Goal: Task Accomplishment & Management: Manage account settings

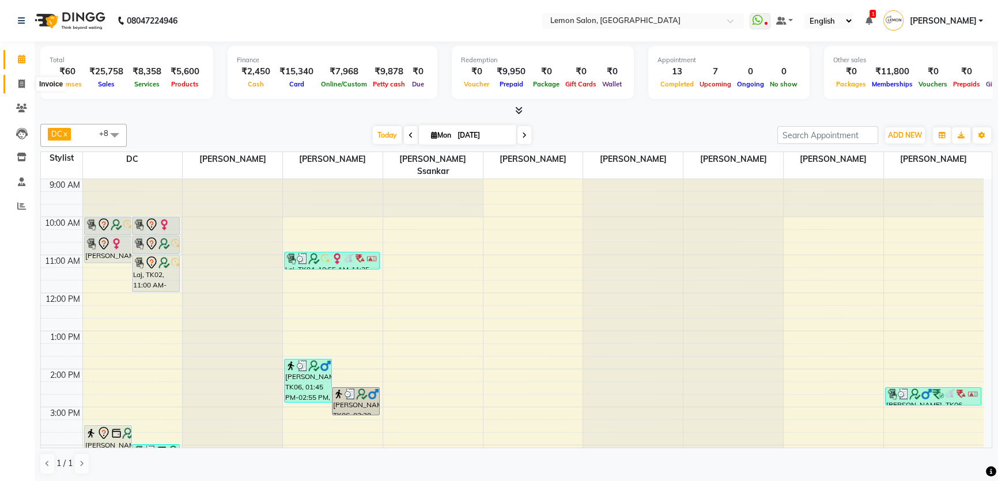
click at [28, 89] on span at bounding box center [22, 84] width 20 height 13
select select "568"
select select "service"
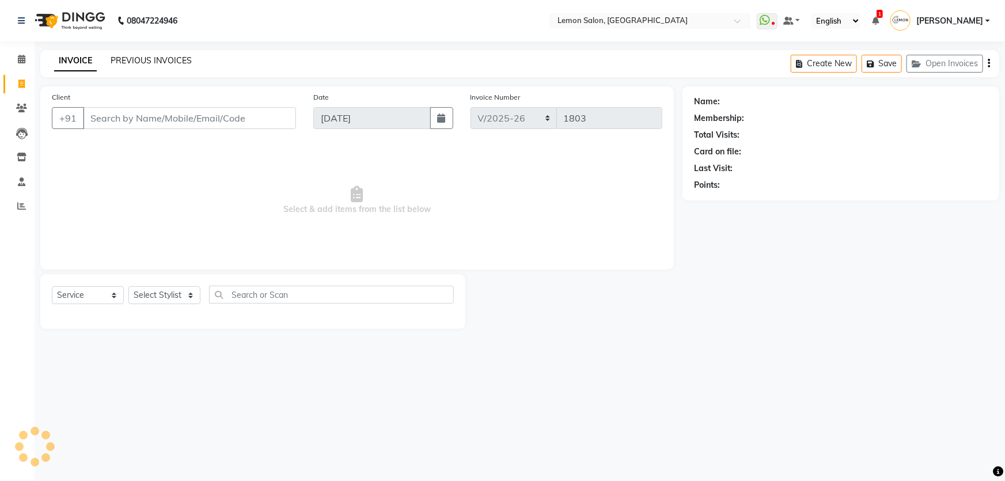
click at [158, 63] on link "PREVIOUS INVOICES" at bounding box center [151, 60] width 81 height 10
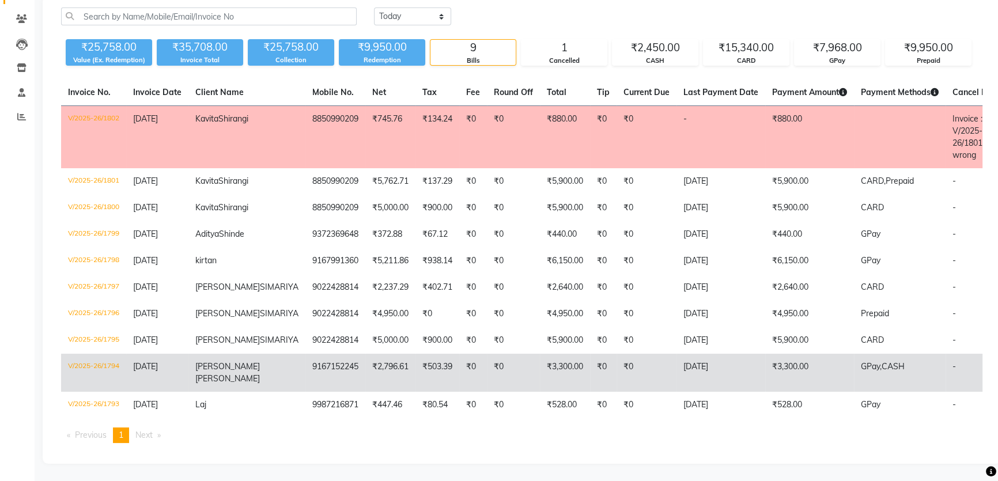
scroll to position [154, 0]
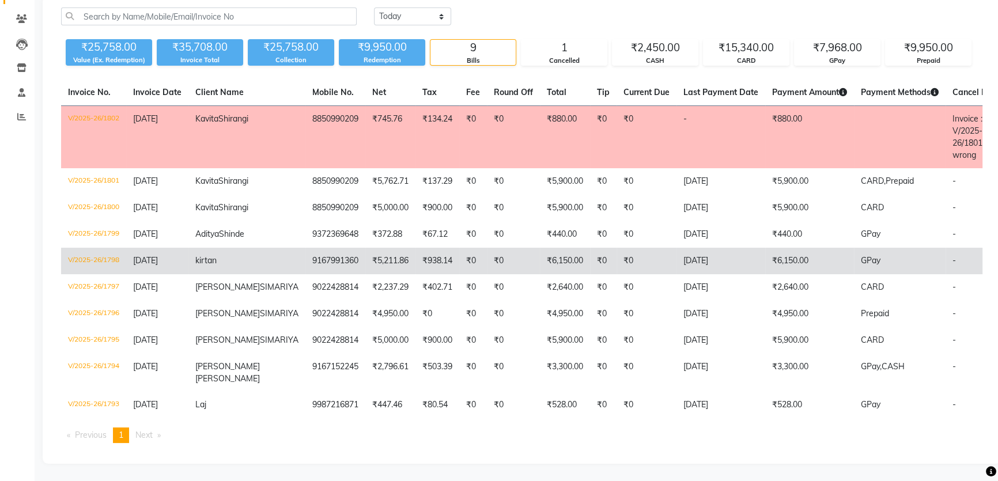
click at [239, 248] on td "kirtan" at bounding box center [246, 261] width 117 height 26
click at [305, 248] on td "9167991360" at bounding box center [335, 261] width 60 height 26
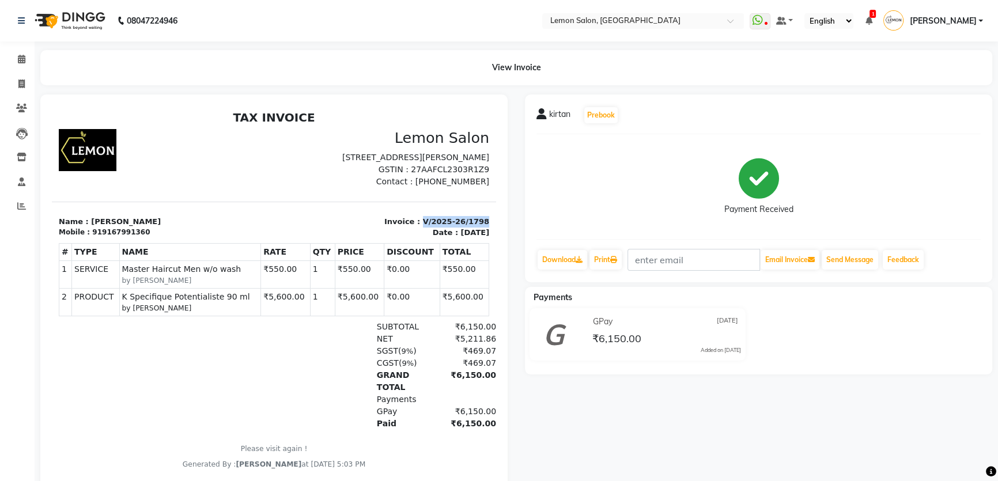
drag, startPoint x: 415, startPoint y: 232, endPoint x: 509, endPoint y: 230, distance: 93.9
click at [496, 230] on html "TAX INVOICE Lemon Salon Shop No.12,Urban Grandeur,Kanakia,Beverly Park, Next to…" at bounding box center [274, 290] width 444 height 368
copy p "V/2025-26/1798"
click at [18, 62] on icon at bounding box center [21, 59] width 7 height 9
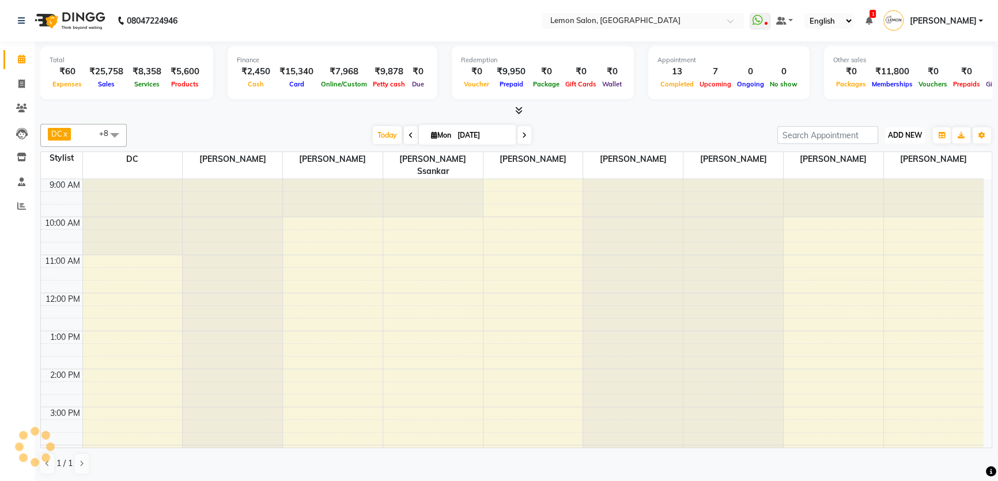
click at [914, 134] on span "ADD NEW" at bounding box center [905, 135] width 34 height 9
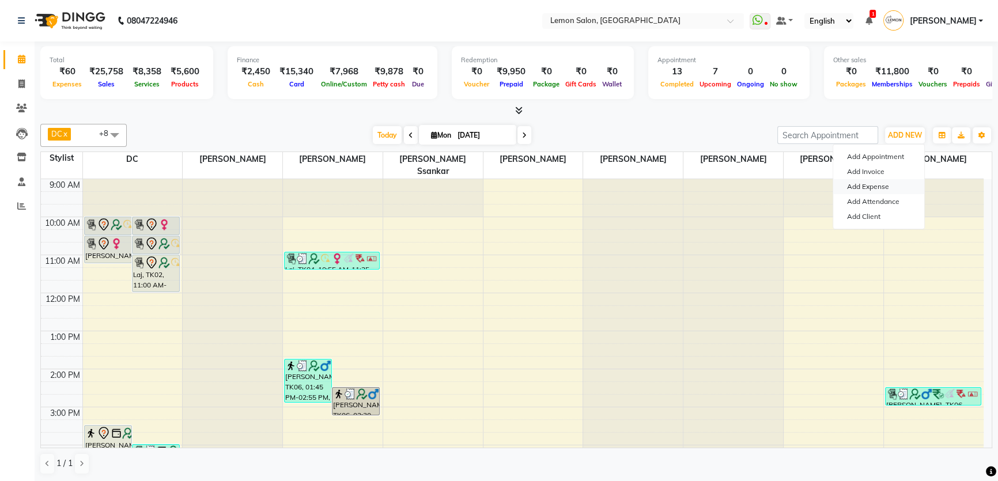
click at [891, 188] on link "Add Expense" at bounding box center [878, 186] width 91 height 15
select select "1"
select select "1939"
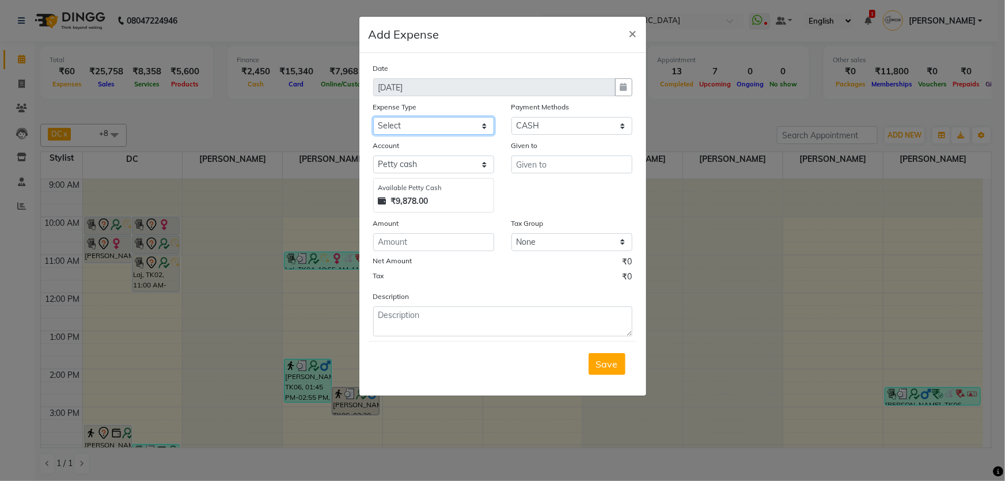
click at [438, 130] on select "Select Advance Cash transfer to hub Laundry Loan Membership Milk Miscellaneous …" at bounding box center [433, 126] width 121 height 18
select select "2685"
click at [373, 117] on select "Select Advance Cash transfer to hub Laundry Loan Membership Milk Miscellaneous …" at bounding box center [433, 126] width 121 height 18
click at [539, 163] on input "text" at bounding box center [571, 165] width 121 height 18
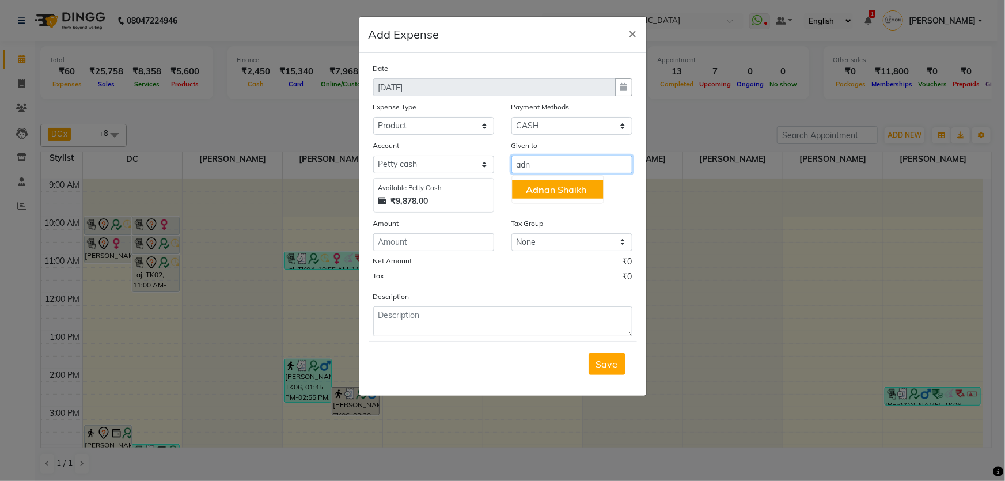
click at [545, 183] on button "Adn an Shaikh" at bounding box center [557, 189] width 91 height 18
type input "[PERSON_NAME]"
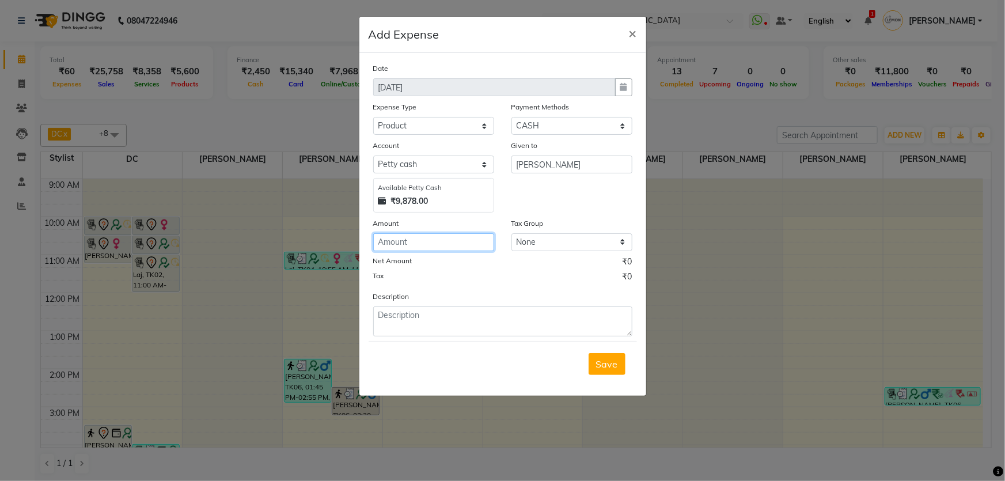
click at [424, 245] on input "number" at bounding box center [433, 242] width 121 height 18
click at [634, 34] on span "×" at bounding box center [633, 32] width 8 height 17
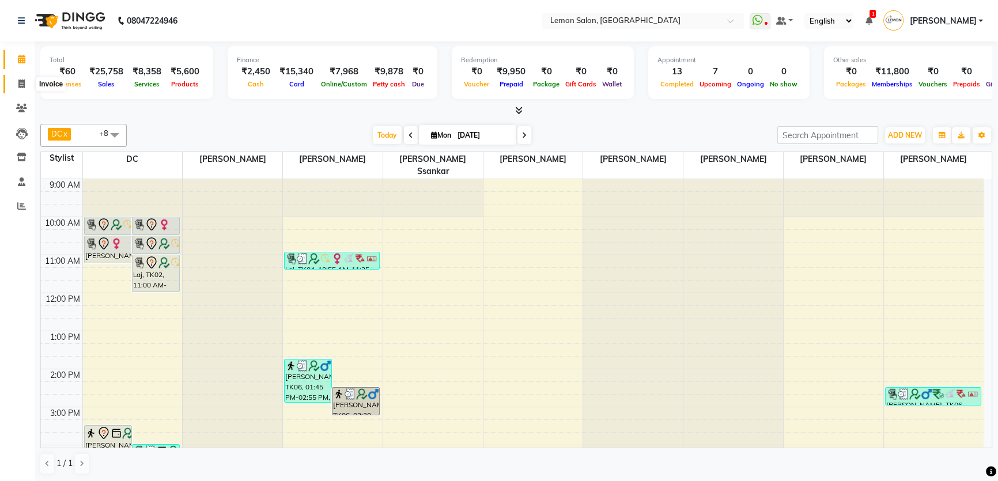
click at [14, 85] on span at bounding box center [22, 84] width 20 height 13
select select "568"
select select "service"
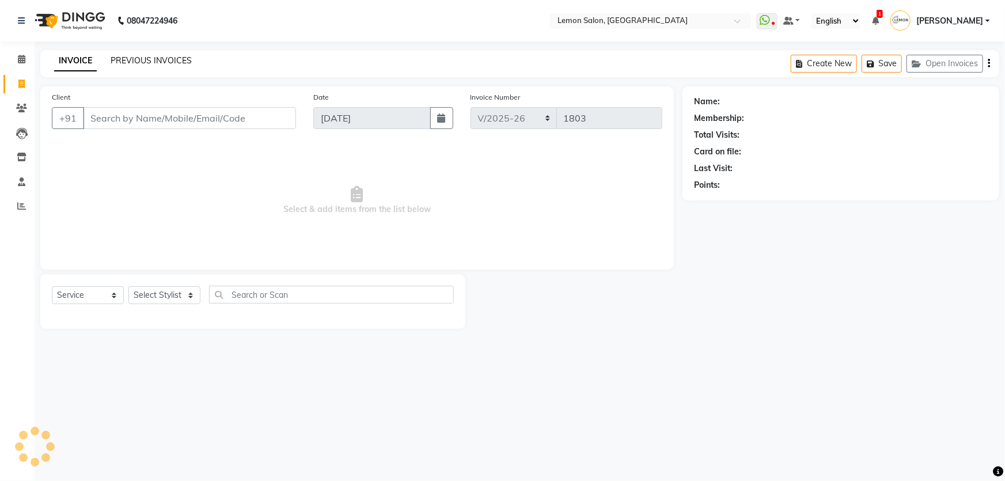
click at [188, 58] on link "PREVIOUS INVOICES" at bounding box center [151, 60] width 81 height 10
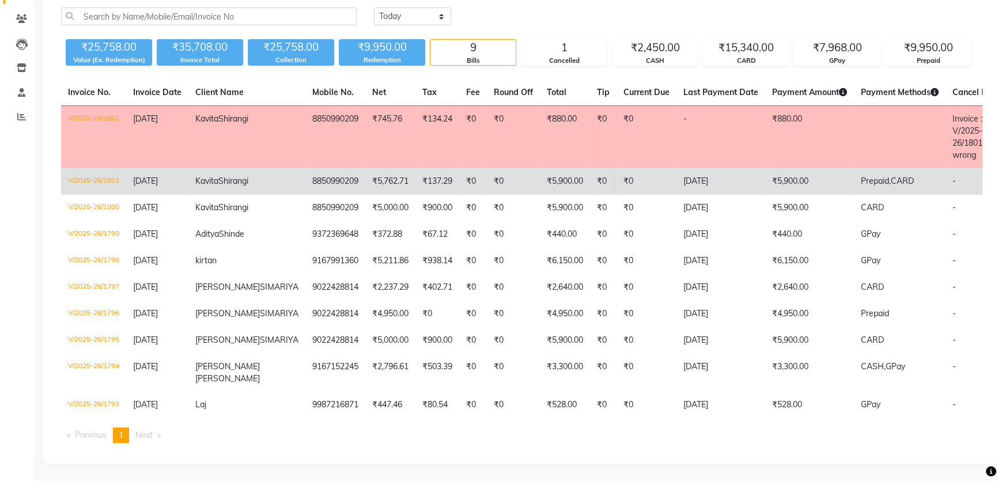
scroll to position [104, 0]
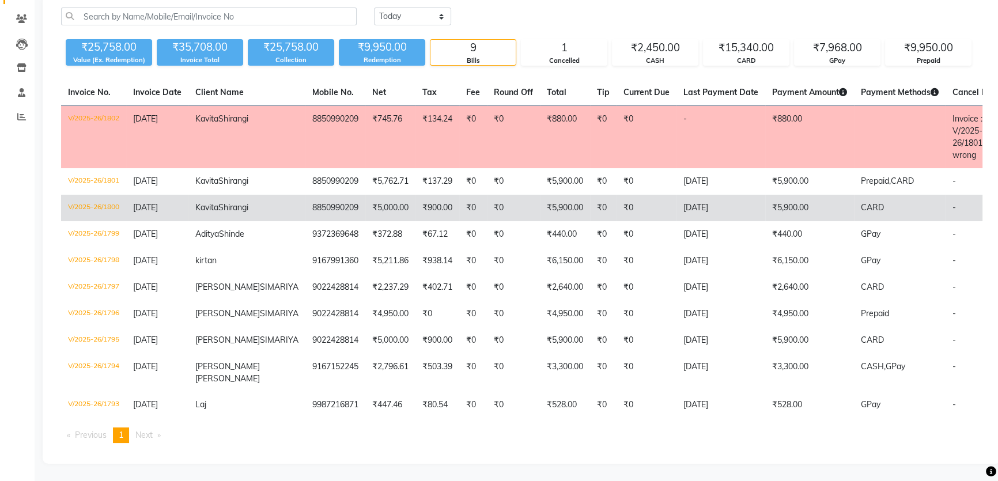
click at [215, 202] on span "Kavita" at bounding box center [206, 207] width 23 height 10
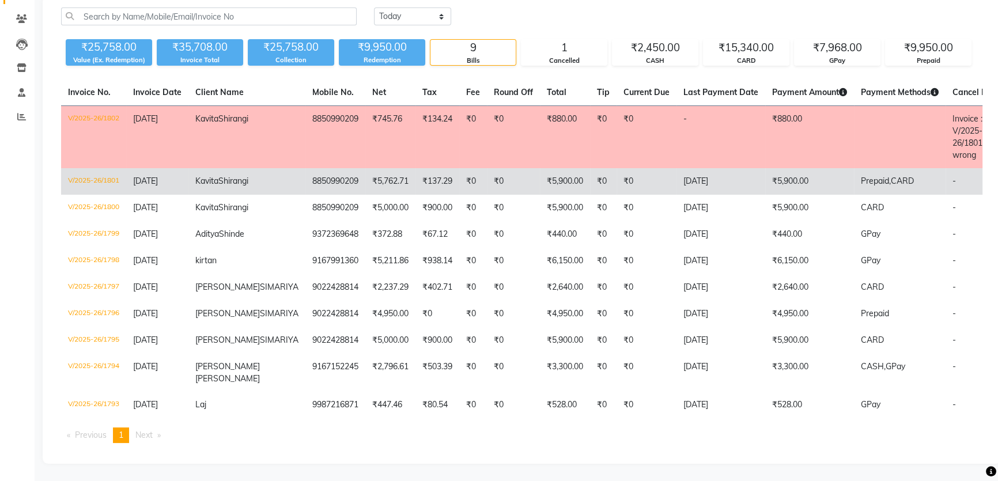
click at [305, 168] on td "8850990209" at bounding box center [335, 181] width 60 height 26
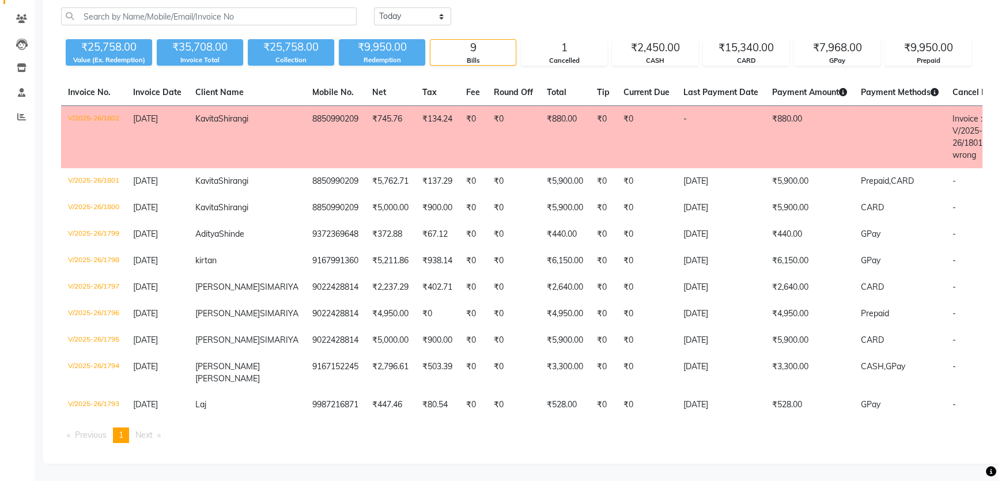
scroll to position [0, 0]
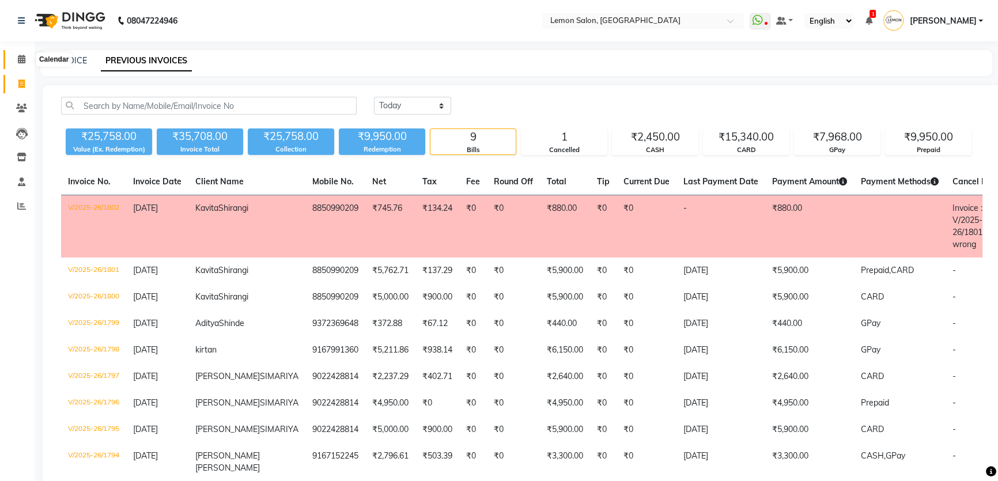
click at [23, 61] on icon at bounding box center [21, 59] width 7 height 9
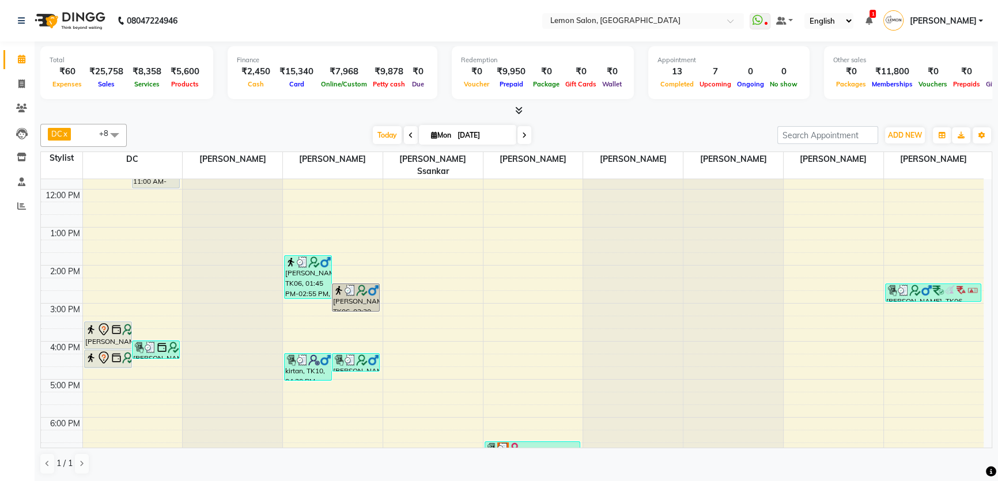
scroll to position [104, 0]
click at [902, 137] on span "ADD NEW" at bounding box center [905, 135] width 34 height 9
click at [873, 200] on link "Add Attendance" at bounding box center [878, 201] width 91 height 15
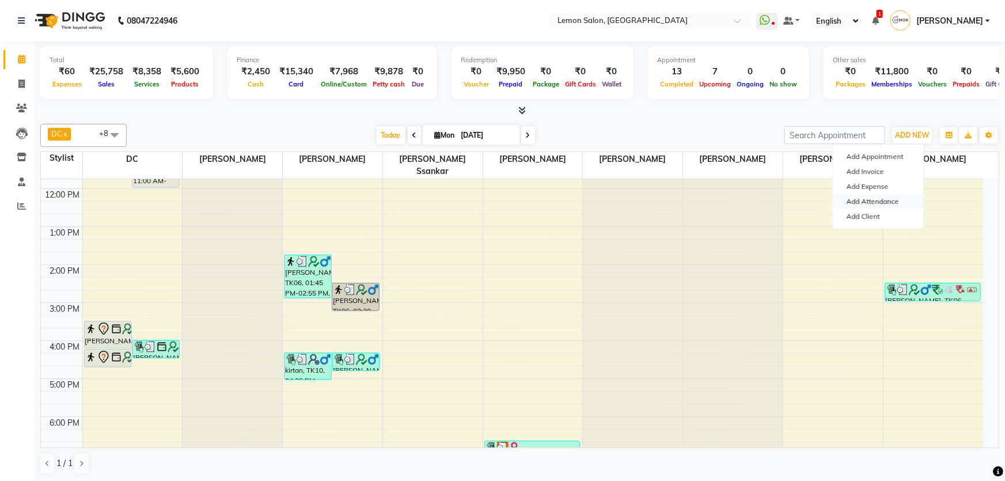
select select "W"
select select "A"
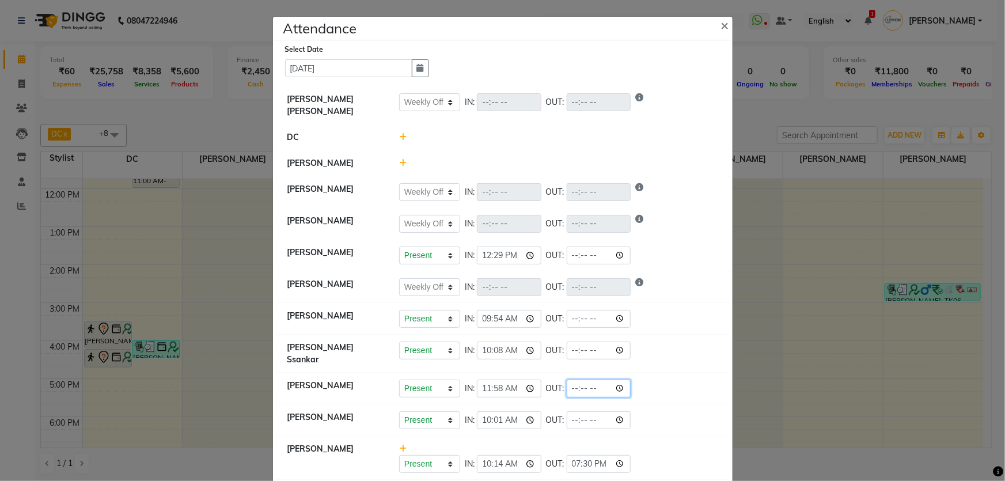
click at [573, 380] on input "time" at bounding box center [599, 389] width 65 height 18
type input "22:50"
click at [832, 413] on ngb-modal-window "Attendance × Select Date 01-09-2025 Varsha Bittu Karmakar Present Absent Late H…" at bounding box center [502, 240] width 1005 height 481
select select "W"
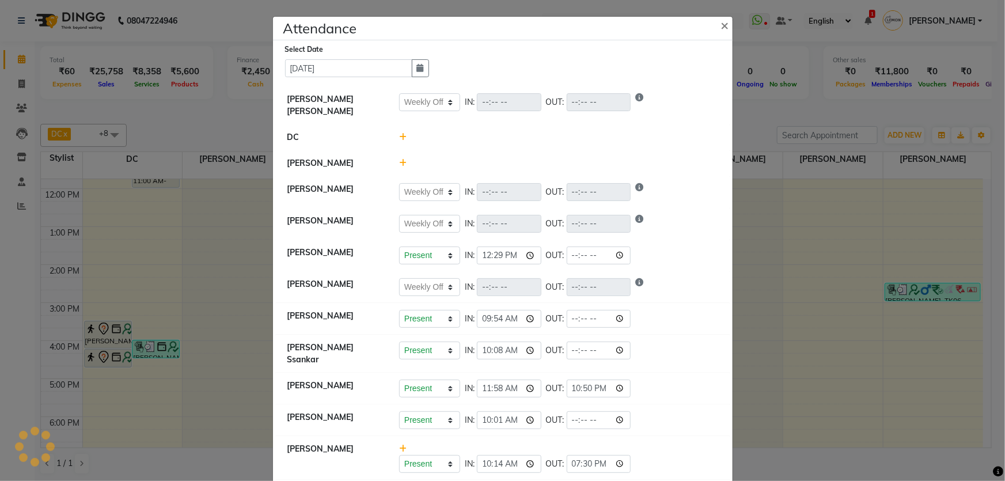
select select "W"
select select "A"
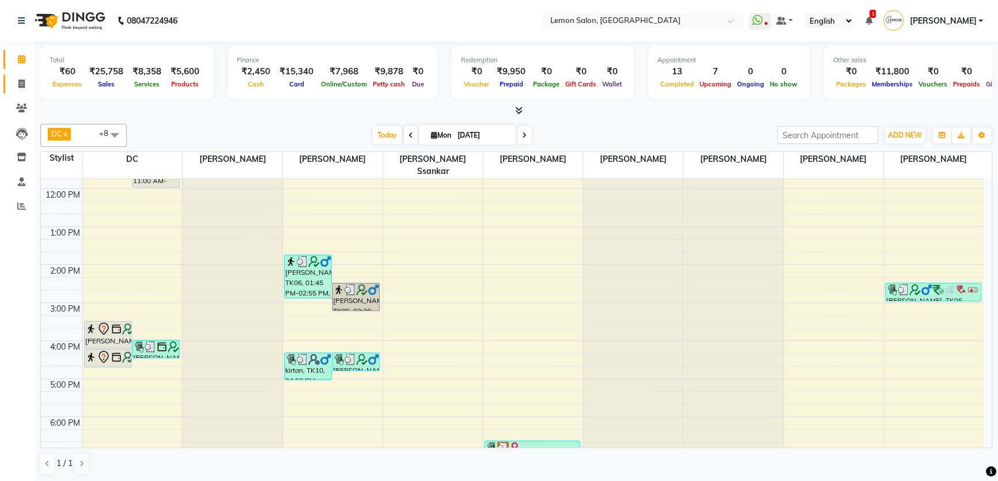
click at [22, 85] on icon at bounding box center [21, 83] width 6 height 9
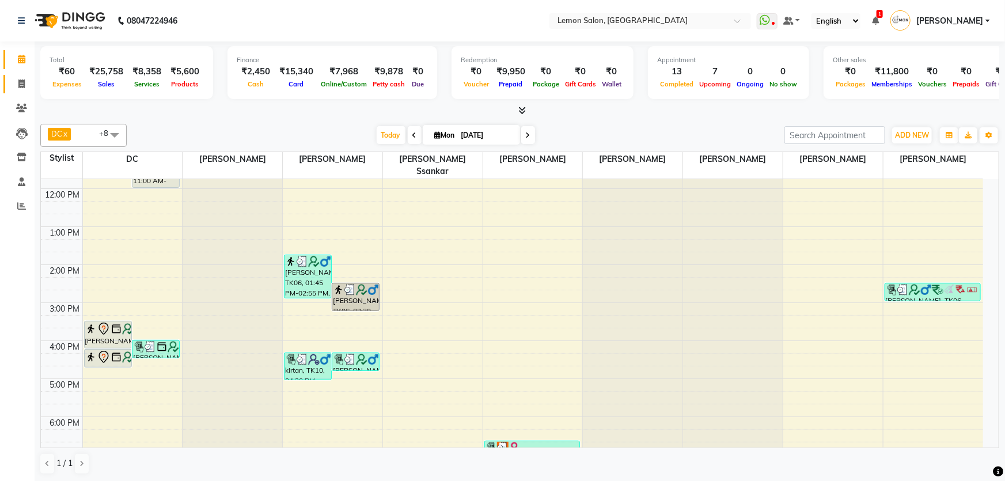
select select "568"
select select "service"
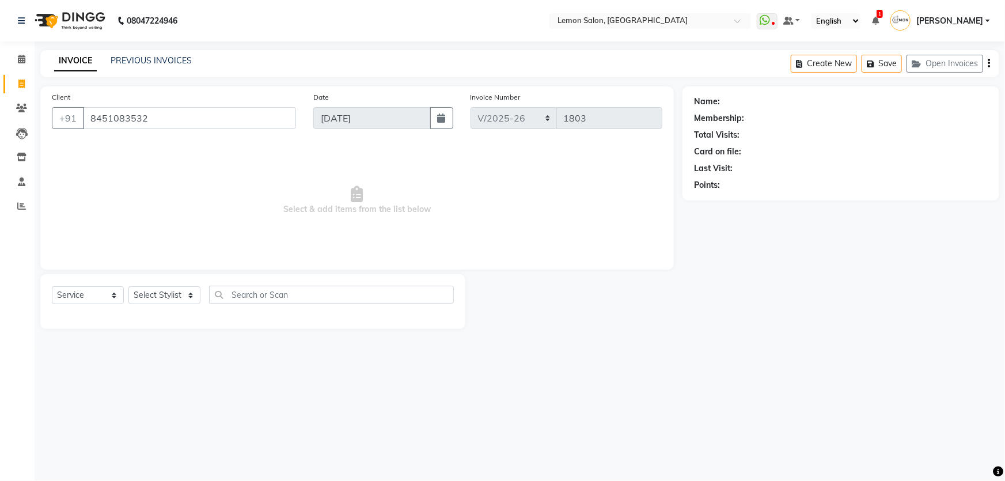
type input "8451083532"
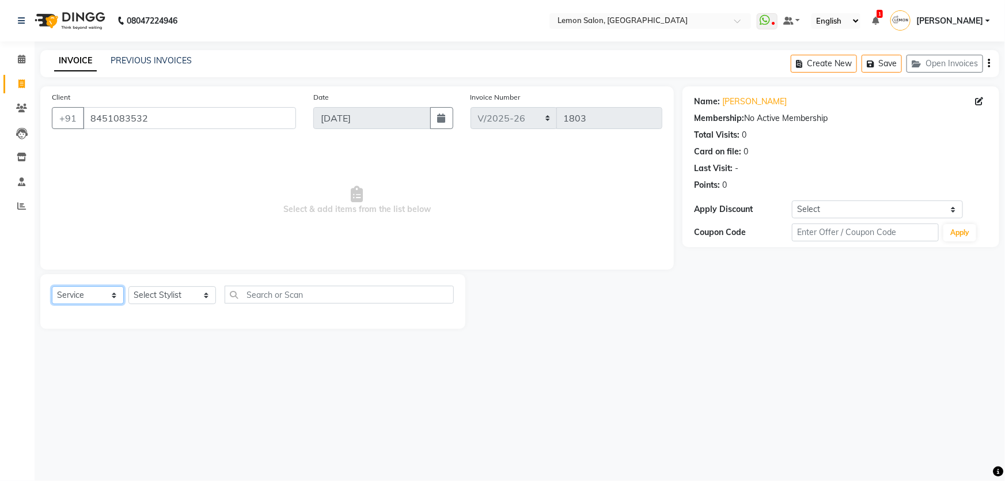
click at [77, 295] on select "Select Service Product Membership Package Voucher Prepaid Gift Card" at bounding box center [88, 295] width 72 height 18
select select "membership"
click at [52, 286] on select "Select Service Product Membership Package Voucher Prepaid Gift Card" at bounding box center [88, 295] width 72 height 18
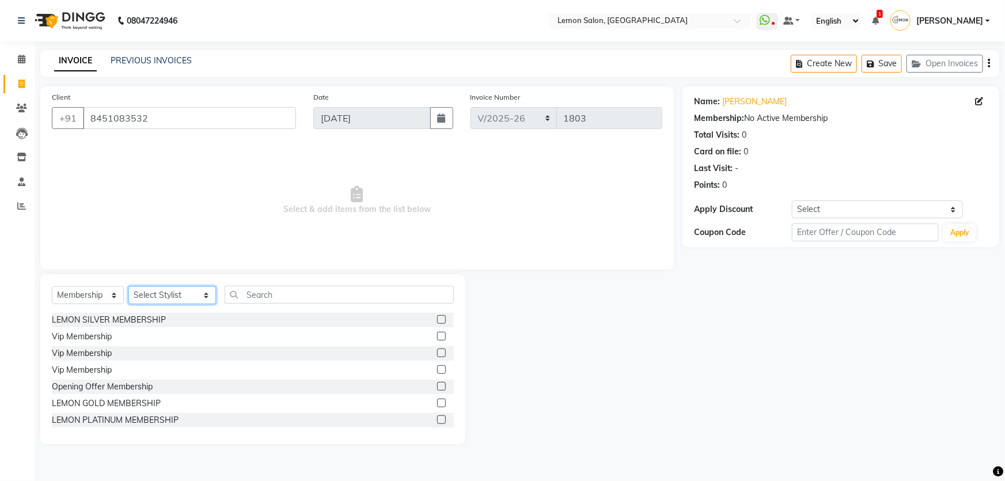
click at [132, 302] on select "Select Stylist Adnan Shaikh Apoorva Ssankar Arshad Shaikh DC Imran shaikh Javed…" at bounding box center [172, 295] width 88 height 18
select select "66607"
click at [128, 286] on select "Select Stylist Adnan Shaikh Apoorva Ssankar Arshad Shaikh DC Imran shaikh Javed…" at bounding box center [172, 295] width 88 height 18
click at [437, 420] on label at bounding box center [441, 419] width 9 height 9
click at [437, 420] on input "checkbox" at bounding box center [440, 419] width 7 height 7
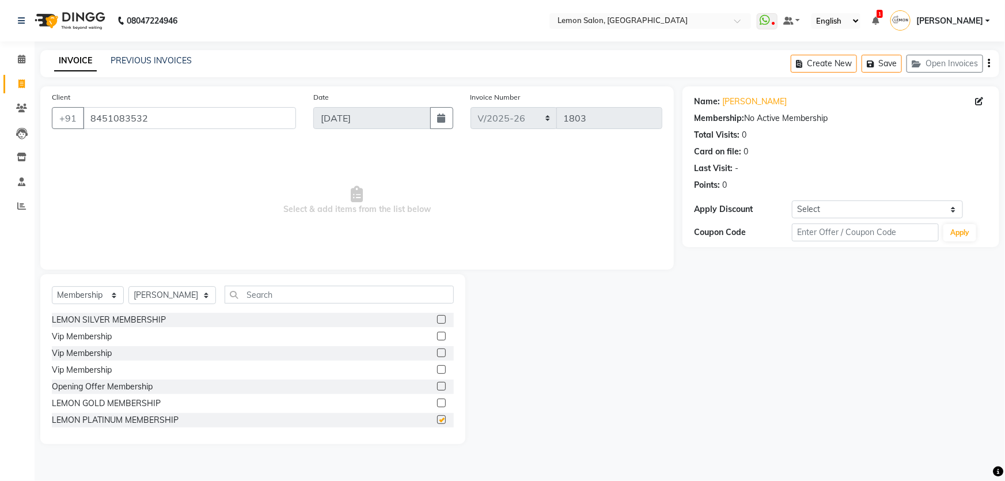
select select "select"
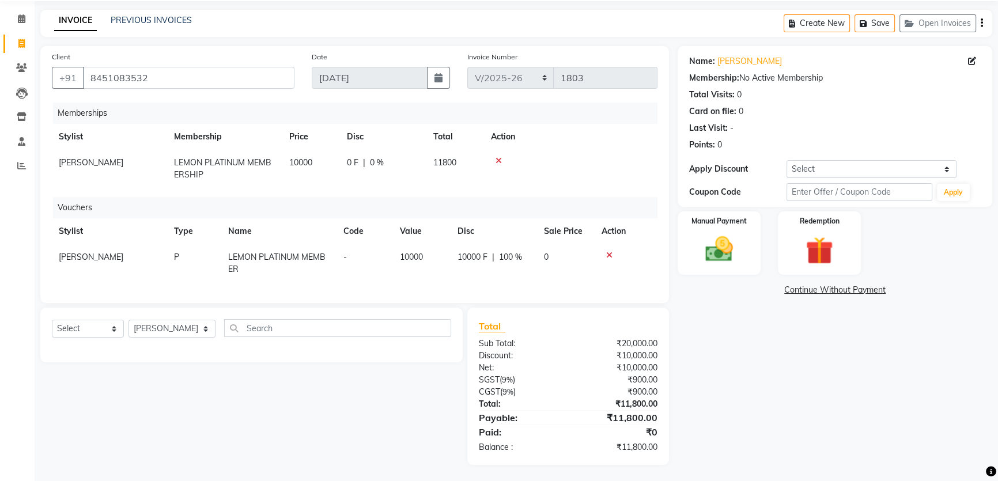
scroll to position [50, 0]
click at [719, 232] on img at bounding box center [719, 248] width 47 height 33
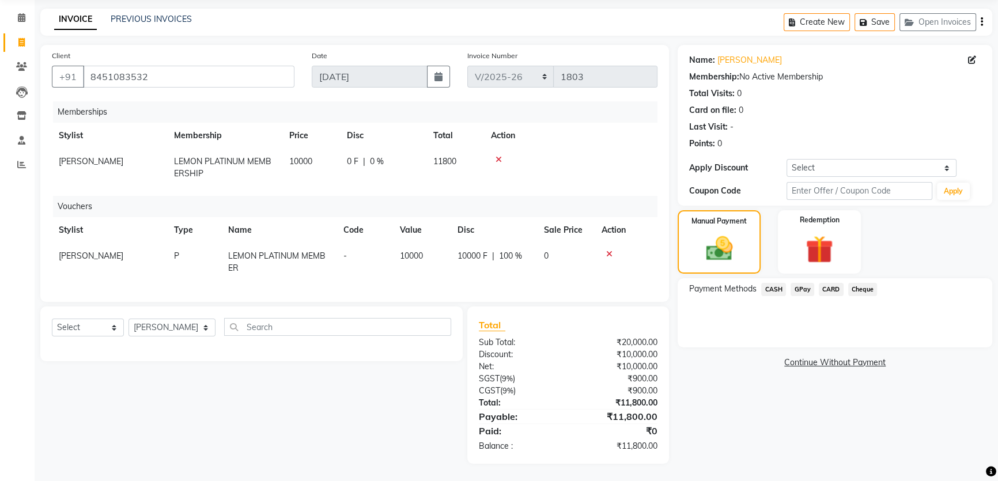
click at [808, 283] on span "GPay" at bounding box center [802, 289] width 24 height 13
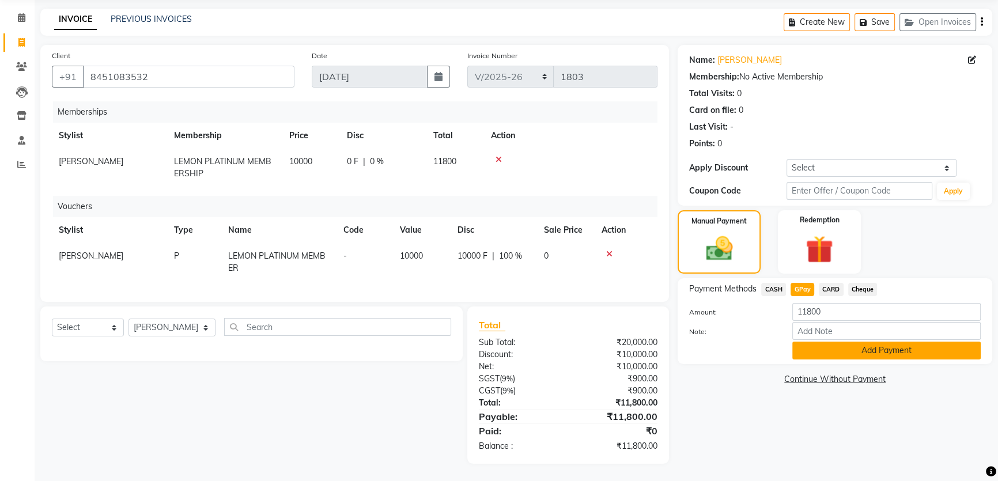
click at [835, 342] on button "Add Payment" at bounding box center [886, 351] width 188 height 18
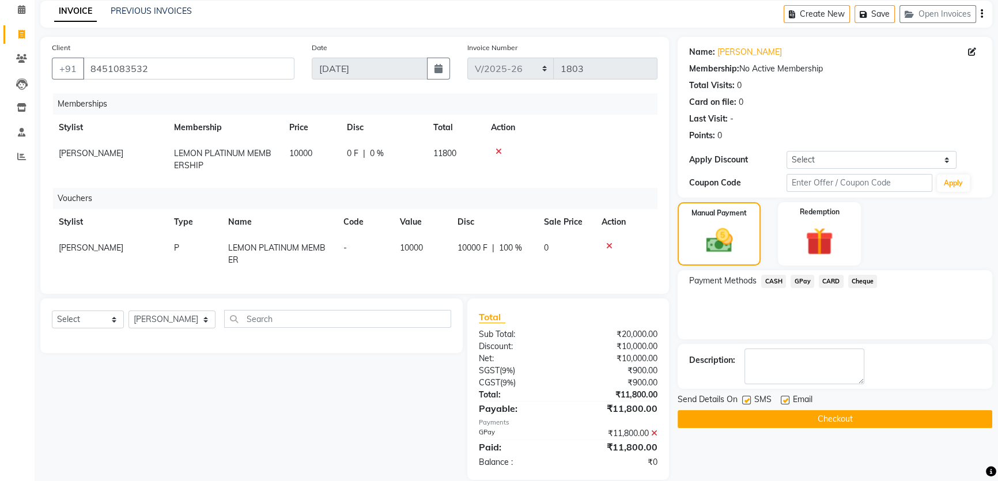
click at [748, 396] on label at bounding box center [746, 400] width 9 height 9
click at [748, 397] on input "checkbox" at bounding box center [745, 400] width 7 height 7
checkbox input "false"
click at [786, 398] on label at bounding box center [784, 400] width 9 height 9
click at [786, 398] on input "checkbox" at bounding box center [783, 400] width 7 height 7
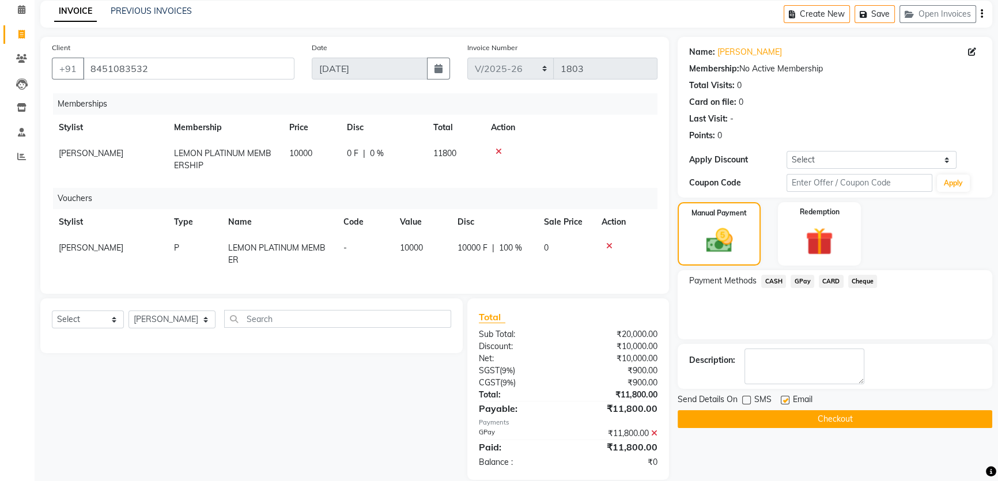
checkbox input "false"
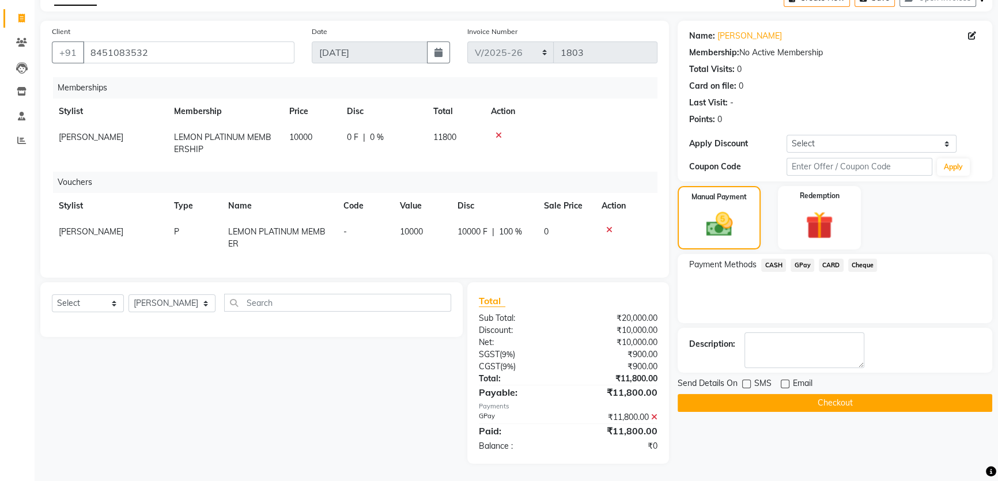
scroll to position [74, 0]
click at [808, 394] on button "Checkout" at bounding box center [834, 403] width 314 height 18
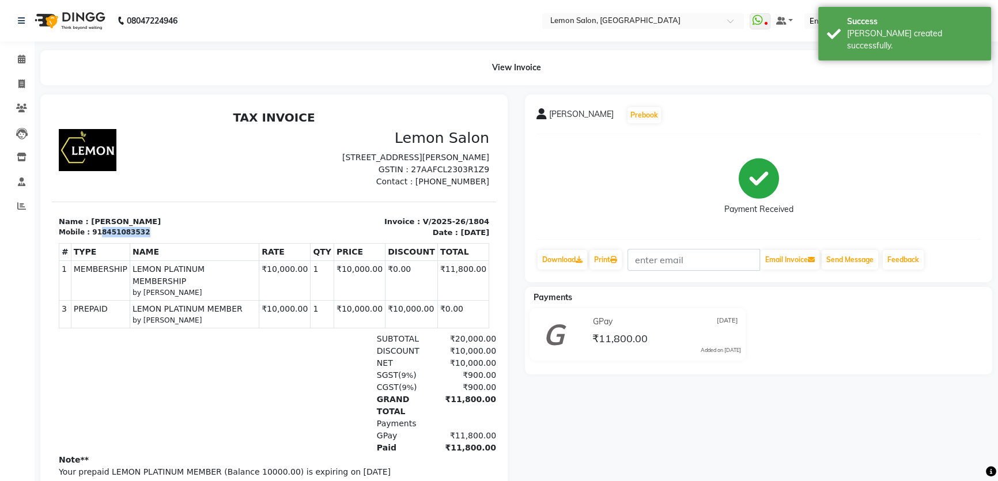
drag, startPoint x: 94, startPoint y: 244, endPoint x: 141, endPoint y: 242, distance: 46.1
click at [141, 237] on div "Mobile : 918451083532" at bounding box center [163, 232] width 209 height 10
copy div "8451083532"
click at [24, 78] on span at bounding box center [22, 84] width 20 height 13
select select "568"
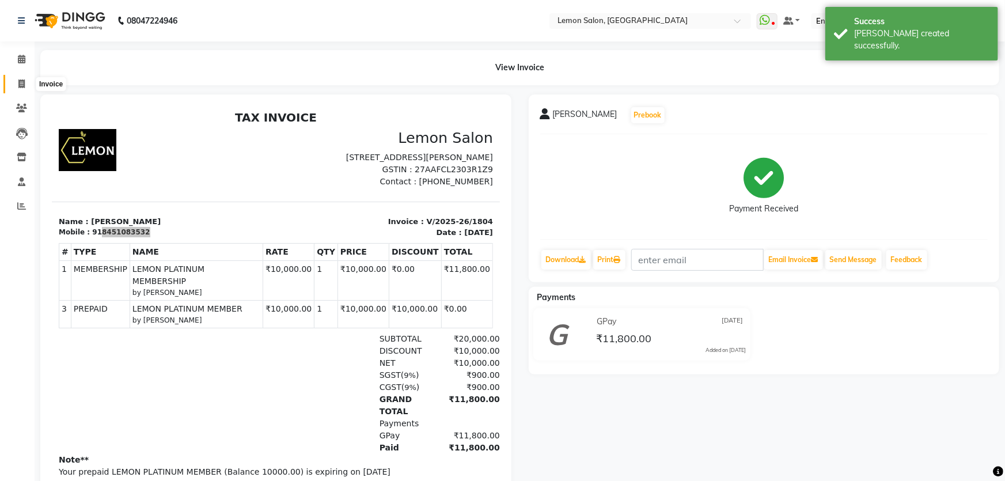
select select "service"
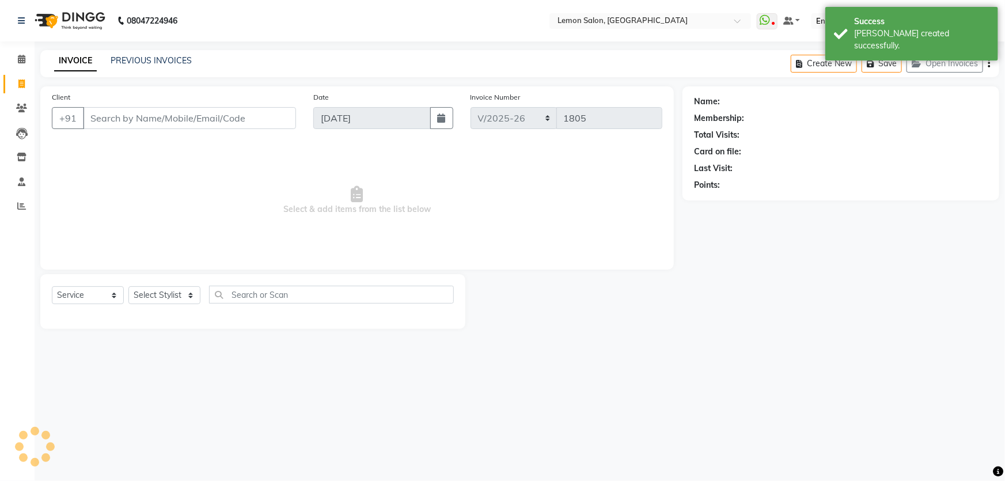
click at [128, 119] on input "Client" at bounding box center [189, 118] width 213 height 22
type input "8451083532"
select select "1: Object"
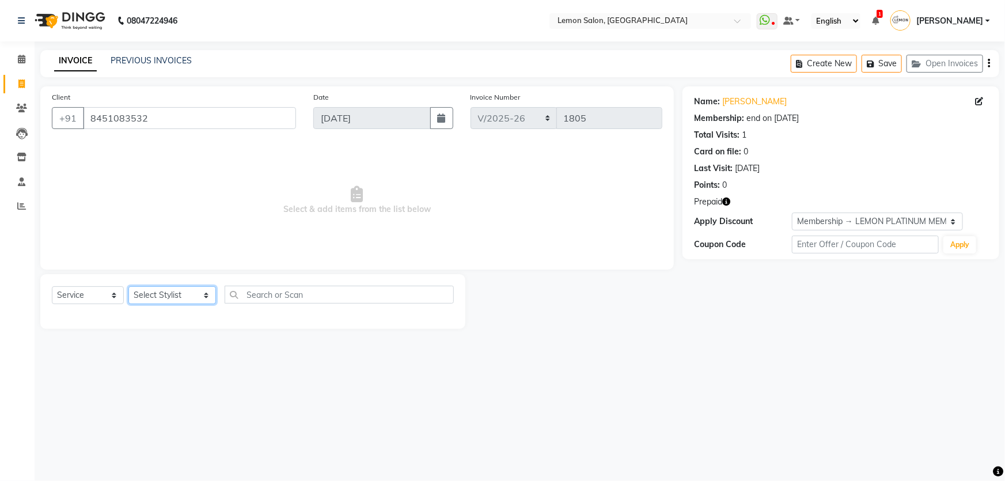
click at [176, 297] on select "Select Stylist Adnan Shaikh Apoorva Ssankar Arshad Shaikh DC Imran shaikh Javed…" at bounding box center [172, 295] width 88 height 18
select select "13136"
click at [128, 286] on select "Select Stylist Adnan Shaikh Apoorva Ssankar Arshad Shaikh DC Imran shaikh Javed…" at bounding box center [172, 295] width 88 height 18
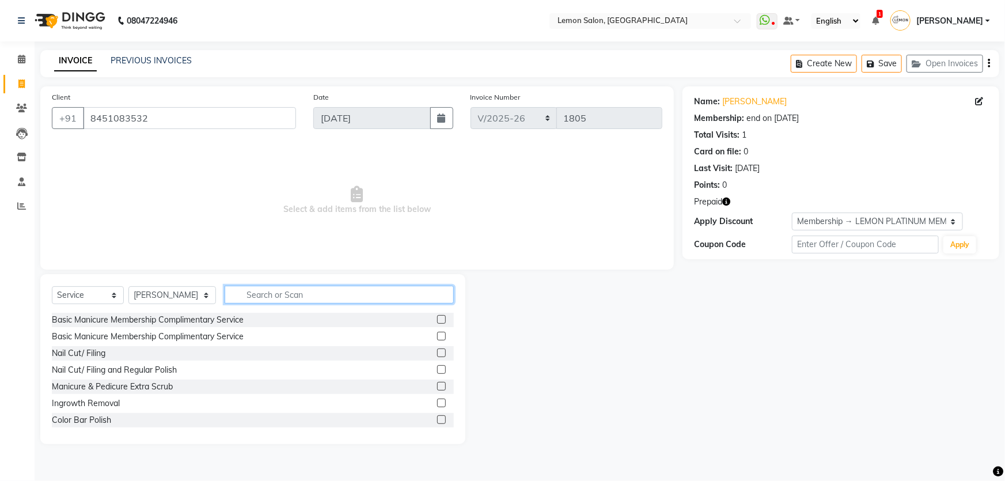
click at [274, 294] on input "text" at bounding box center [340, 295] width 230 height 18
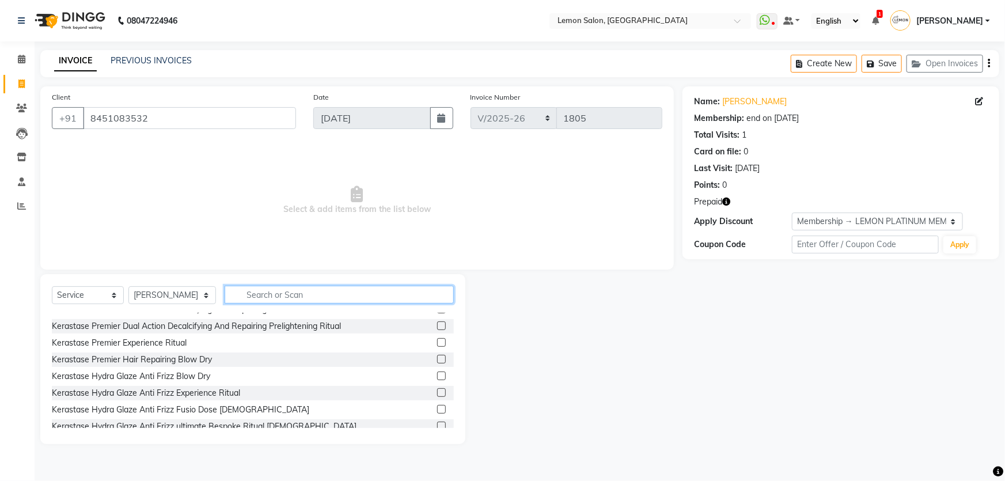
scroll to position [1100, 0]
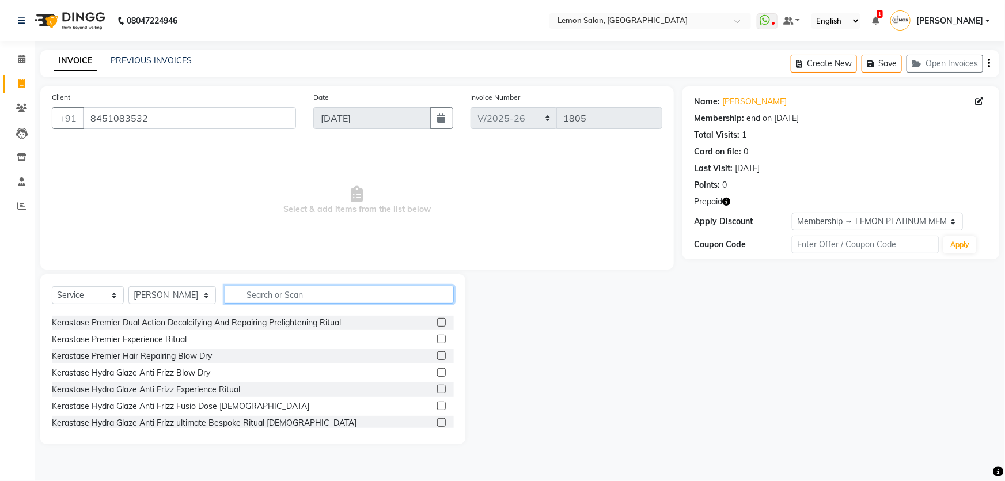
click at [302, 295] on input "text" at bounding box center [340, 295] width 230 height 18
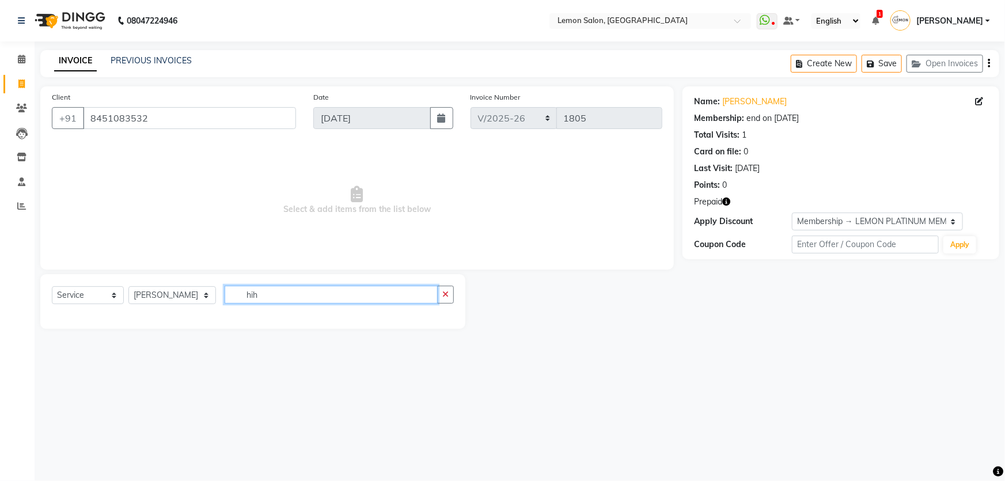
scroll to position [0, 0]
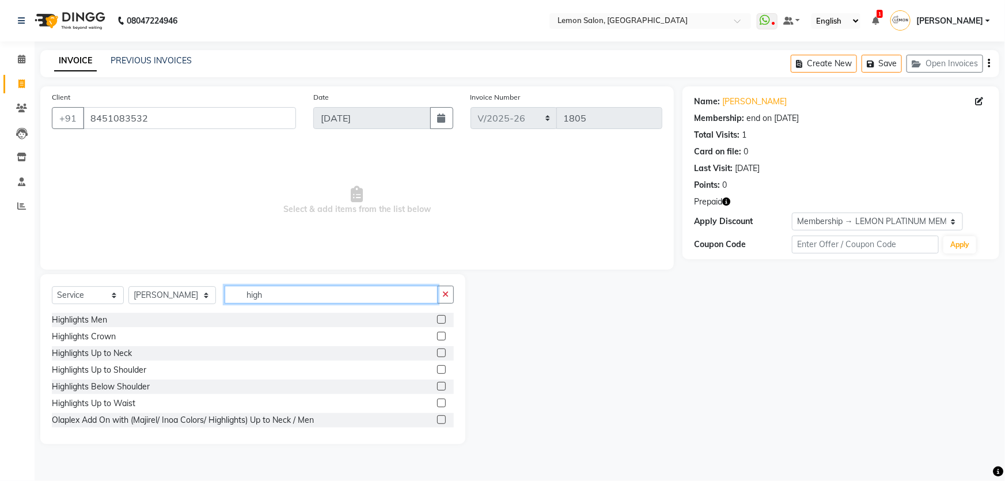
type input "high"
click at [437, 399] on label at bounding box center [441, 403] width 9 height 9
click at [437, 400] on input "checkbox" at bounding box center [440, 403] width 7 height 7
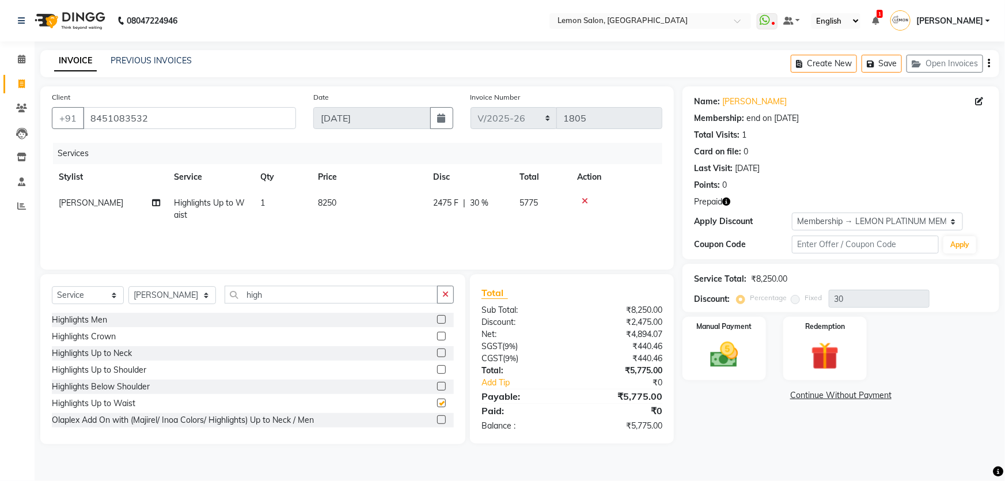
checkbox input "false"
click at [840, 219] on select "Select Membership → LEMON PLATINUM MEMBERSHIP Coupon → Abc" at bounding box center [877, 222] width 171 height 18
select select "0:"
click at [792, 213] on select "Select Membership → LEMON PLATINUM MEMBERSHIP Coupon → Abc" at bounding box center [877, 222] width 171 height 18
type input "0"
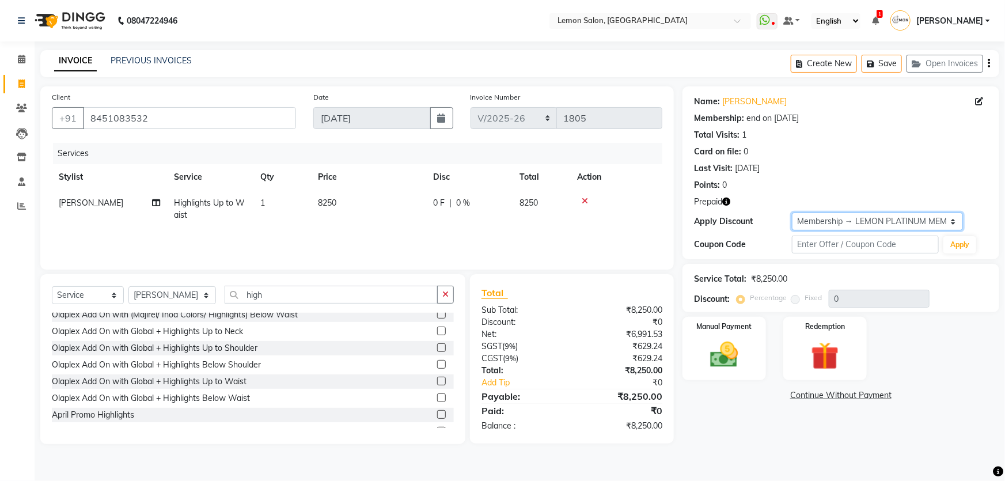
scroll to position [185, 0]
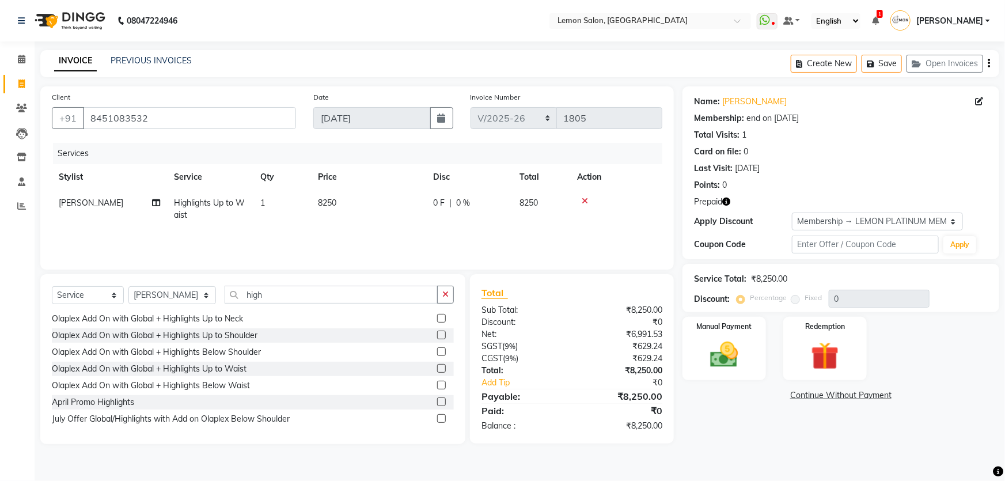
click at [437, 383] on label at bounding box center [441, 385] width 9 height 9
click at [437, 383] on input "checkbox" at bounding box center [440, 385] width 7 height 7
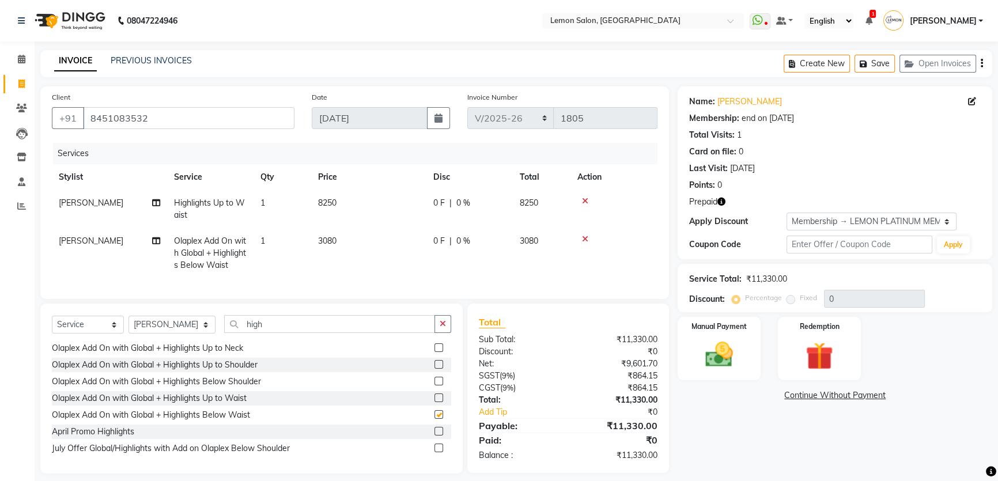
checkbox input "false"
click at [582, 242] on icon at bounding box center [585, 239] width 6 height 8
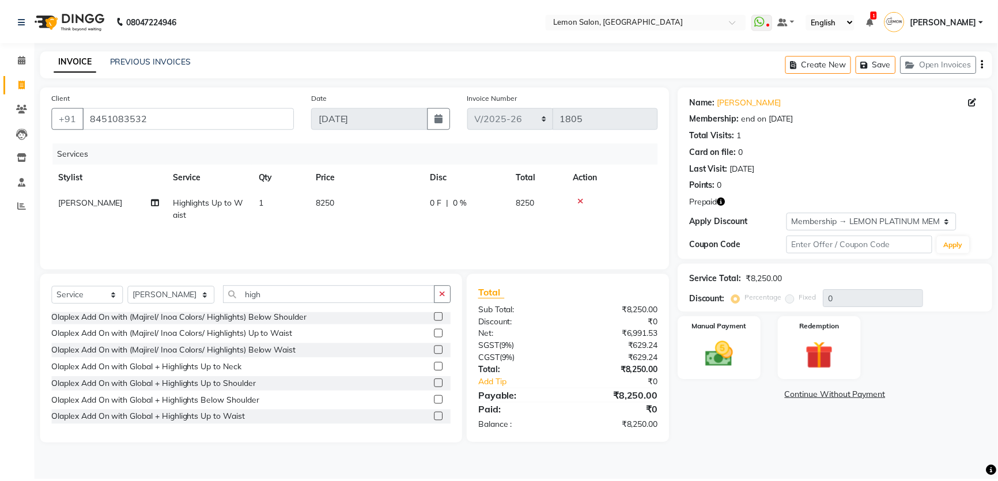
scroll to position [0, 0]
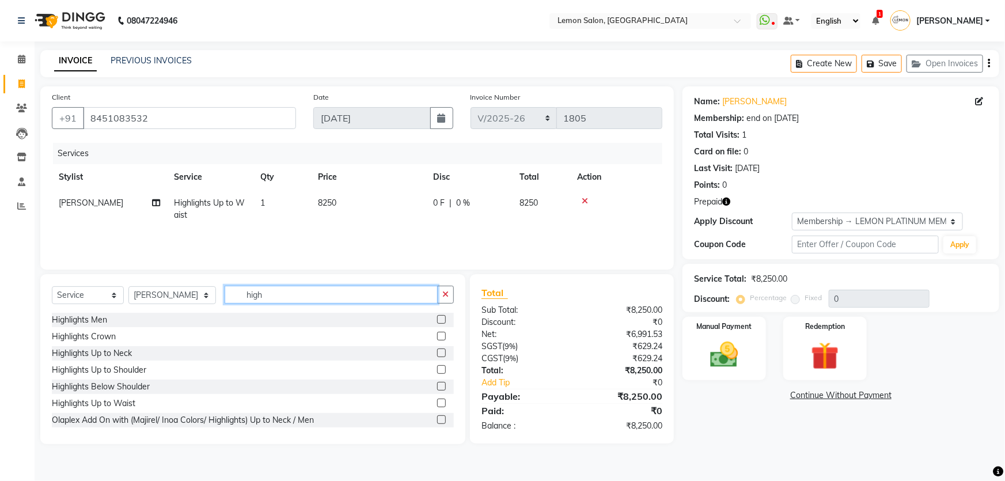
drag, startPoint x: 275, startPoint y: 297, endPoint x: 200, endPoint y: 305, distance: 74.8
click at [200, 305] on div "Select Service Product Membership Package Voucher Prepaid Gift Card Select Styl…" at bounding box center [253, 299] width 402 height 27
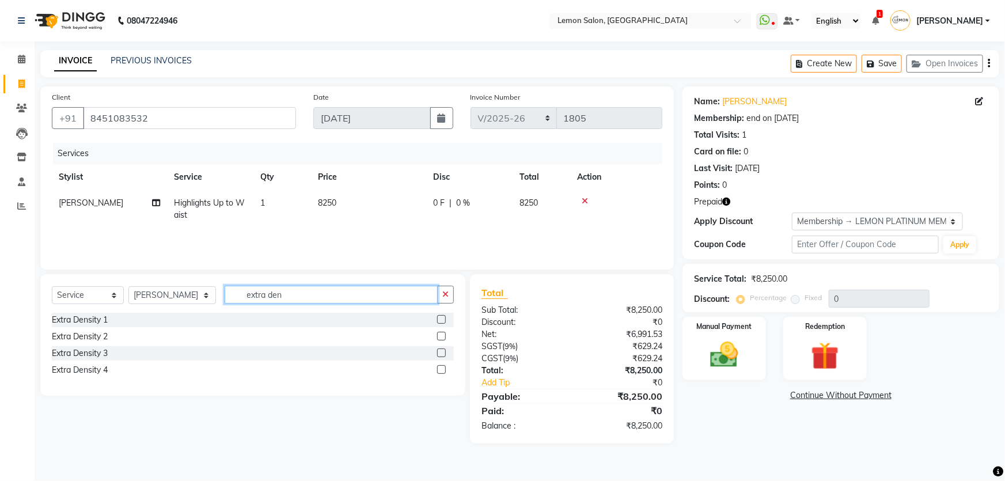
type input "extra den"
click at [438, 350] on label at bounding box center [441, 352] width 9 height 9
click at [438, 350] on input "checkbox" at bounding box center [440, 353] width 7 height 7
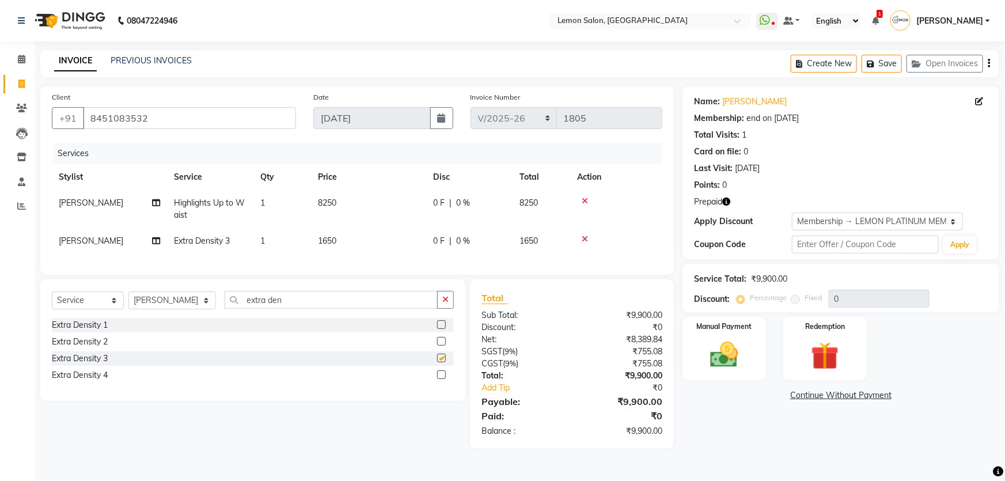
checkbox input "false"
drag, startPoint x: 274, startPoint y: 306, endPoint x: 196, endPoint y: 325, distance: 80.6
click at [198, 325] on div "Select Service Product Membership Package Voucher Prepaid Gift Card Select Styl…" at bounding box center [252, 340] width 425 height 122
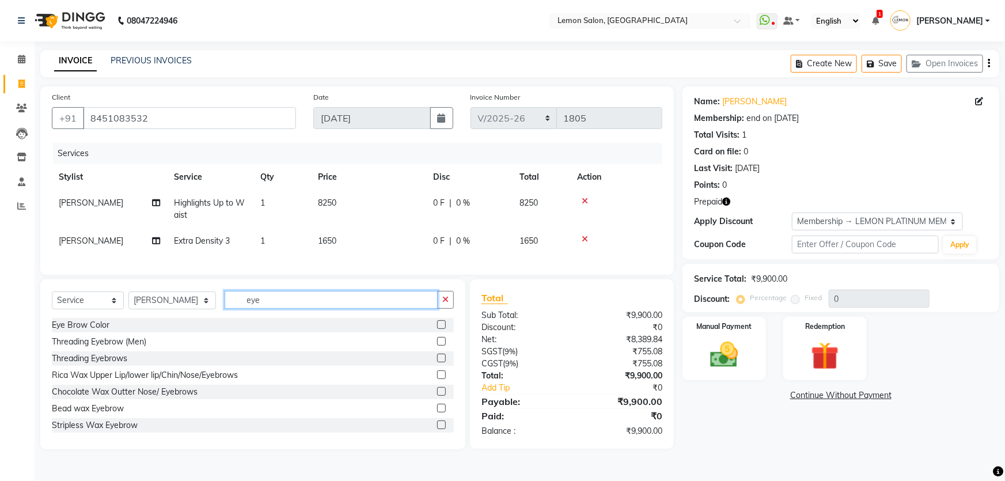
type input "eye"
click at [437, 362] on label at bounding box center [441, 358] width 9 height 9
click at [437, 362] on input "checkbox" at bounding box center [440, 358] width 7 height 7
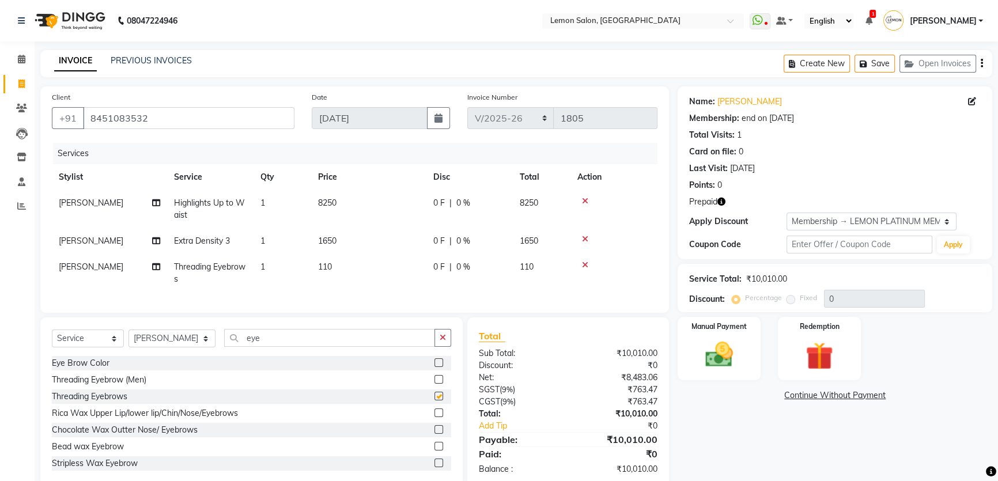
checkbox input "false"
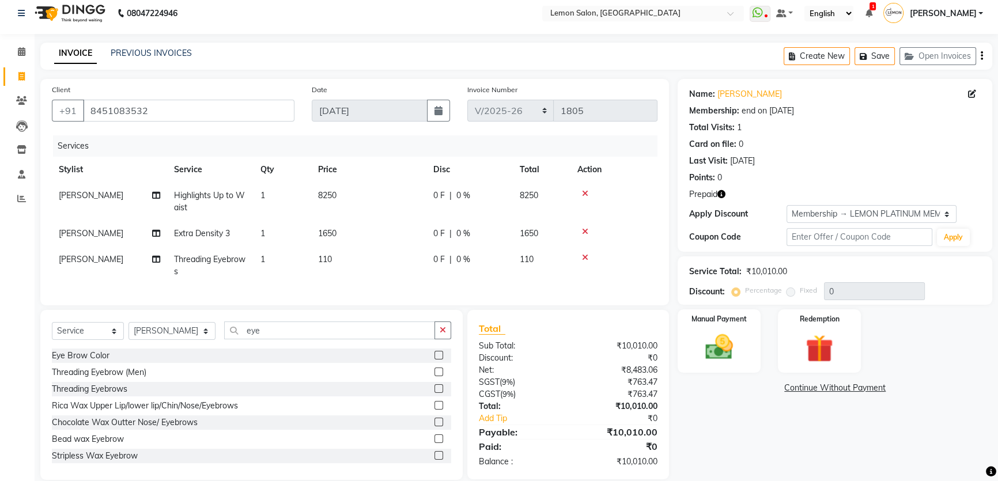
scroll to position [31, 0]
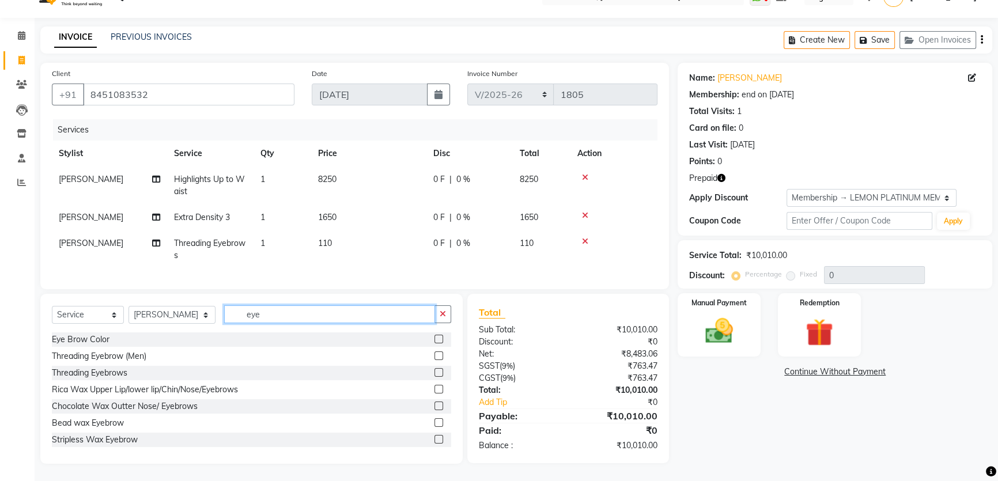
drag, startPoint x: 273, startPoint y: 317, endPoint x: 199, endPoint y: 317, distance: 73.7
click at [199, 317] on div "Select Service Product Membership Package Voucher Prepaid Gift Card Select Styl…" at bounding box center [251, 318] width 399 height 27
click at [434, 392] on label at bounding box center [438, 389] width 9 height 9
click at [434, 392] on input "checkbox" at bounding box center [437, 389] width 7 height 7
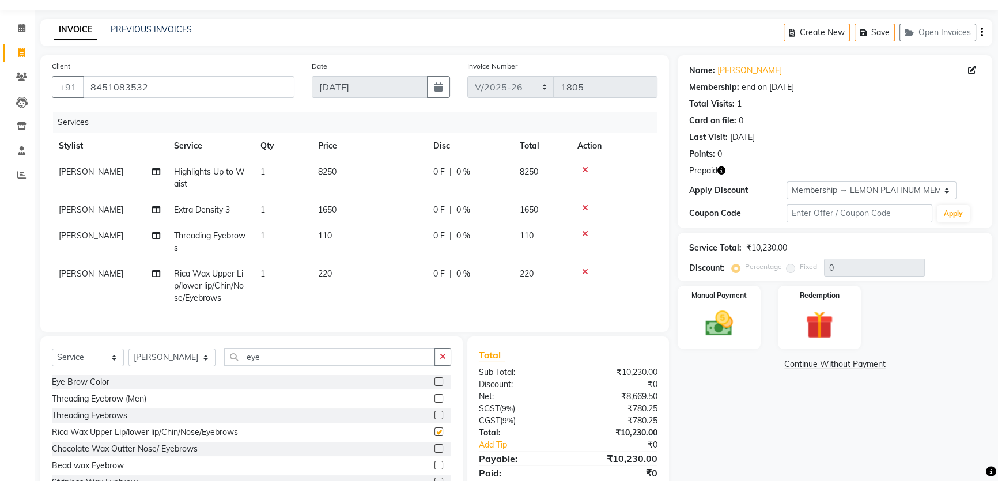
checkbox input "false"
click at [582, 232] on icon at bounding box center [585, 234] width 6 height 8
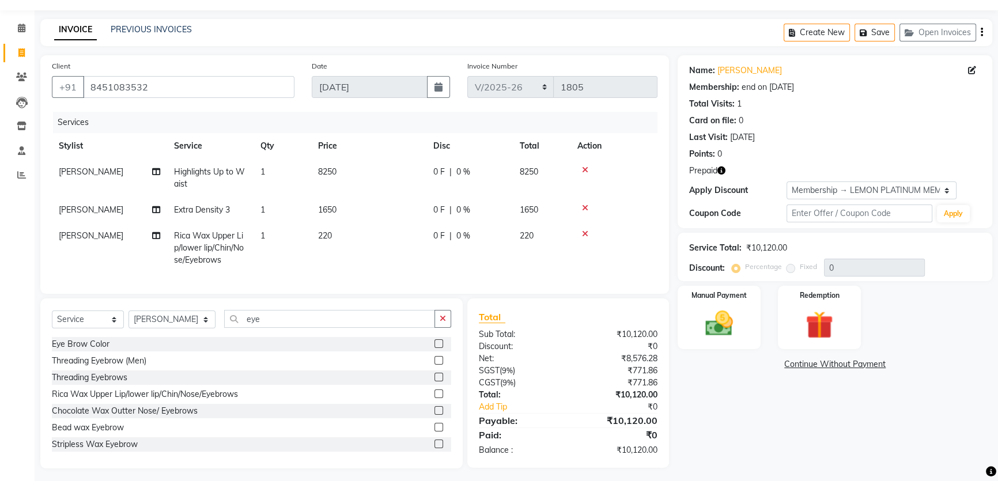
click at [586, 235] on icon at bounding box center [585, 234] width 6 height 8
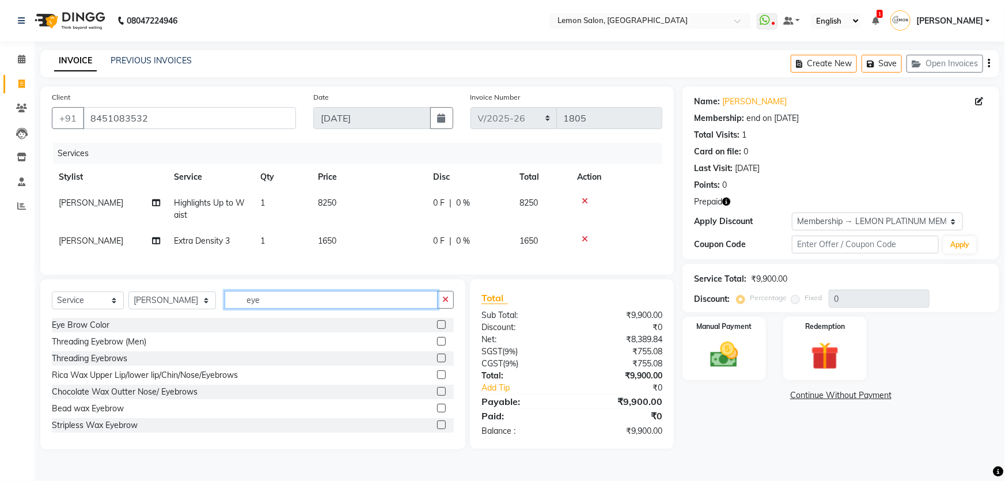
drag, startPoint x: 256, startPoint y: 308, endPoint x: 196, endPoint y: 308, distance: 59.3
click at [196, 308] on div "Select Service Product Membership Package Voucher Prepaid Gift Card Select Styl…" at bounding box center [253, 304] width 402 height 27
type input "upp"
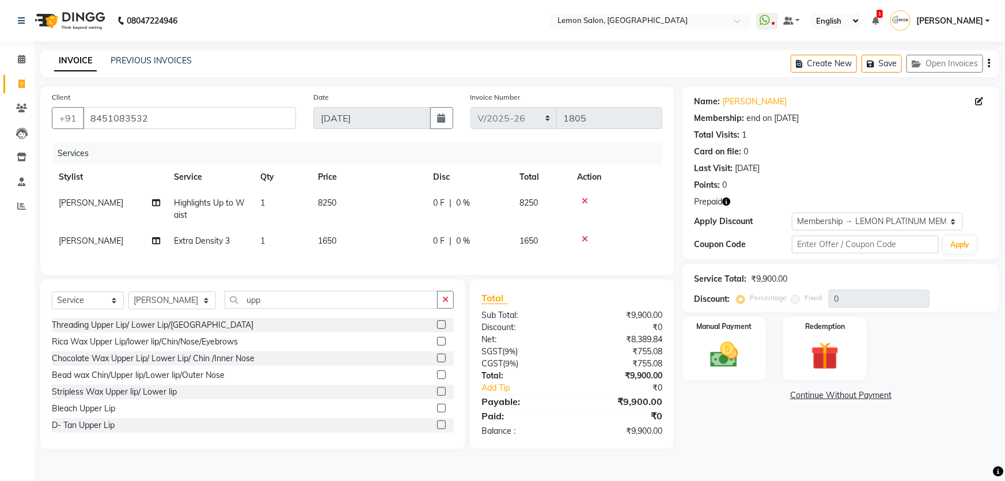
click at [437, 329] on label at bounding box center [441, 324] width 9 height 9
click at [437, 329] on input "checkbox" at bounding box center [440, 324] width 7 height 7
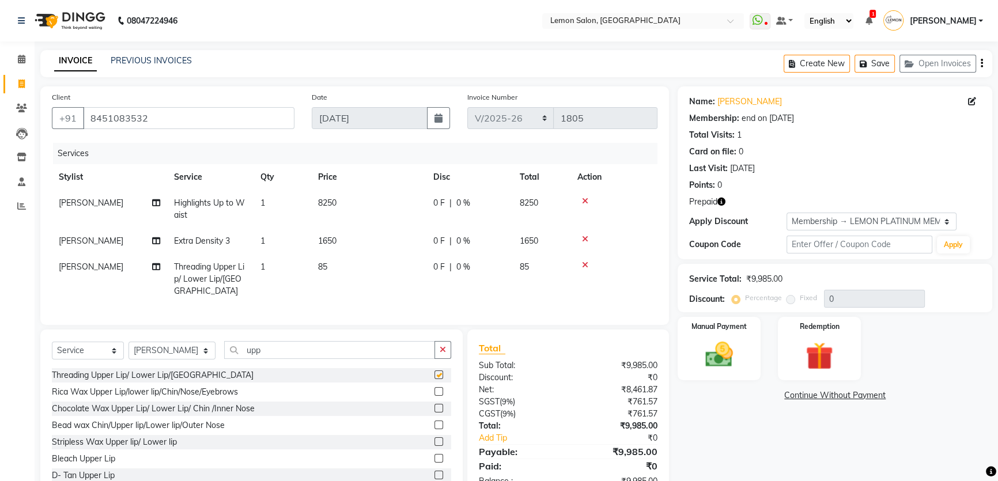
checkbox input "false"
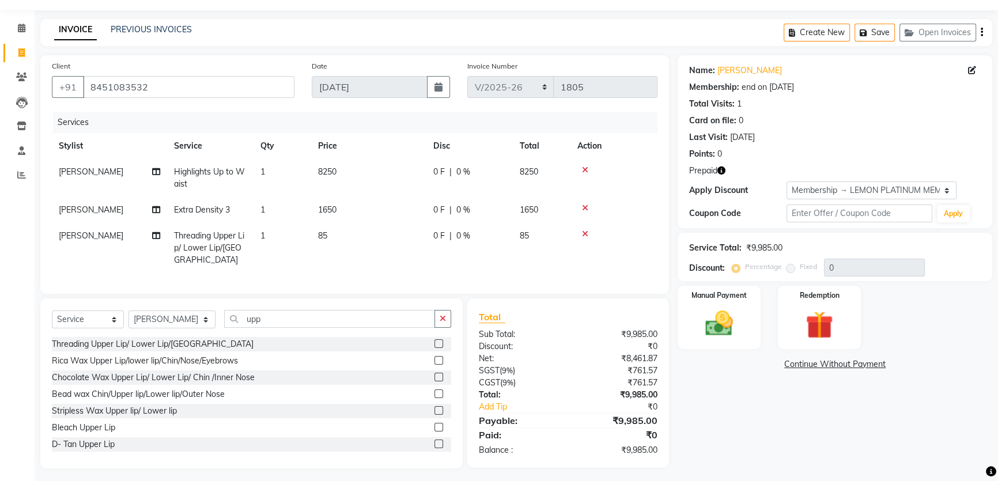
scroll to position [1, 0]
click at [425, 421] on div "Bleach Upper Lip" at bounding box center [251, 426] width 399 height 14
click at [434, 422] on label at bounding box center [438, 426] width 9 height 9
click at [434, 423] on input "checkbox" at bounding box center [437, 426] width 7 height 7
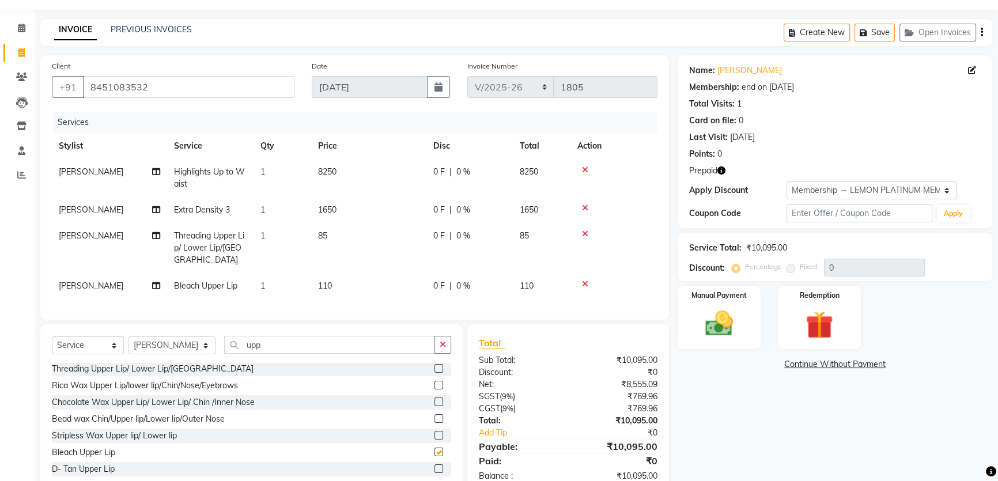
checkbox input "false"
click at [586, 231] on icon at bounding box center [585, 234] width 6 height 8
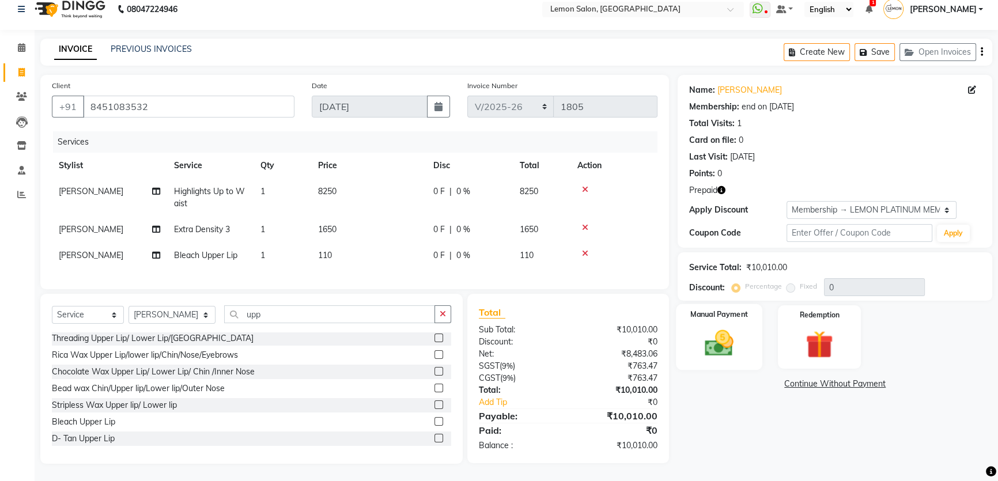
click at [719, 344] on img at bounding box center [719, 343] width 47 height 33
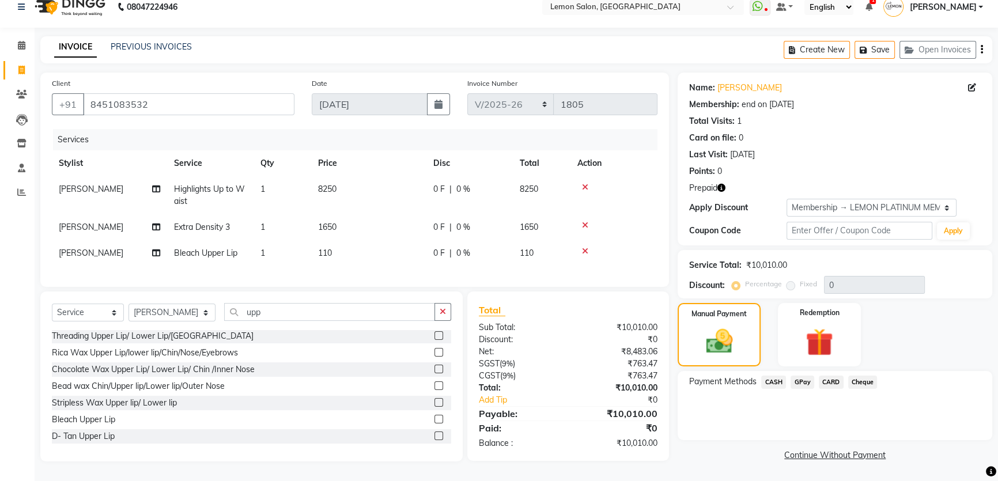
scroll to position [0, 0]
click at [274, 310] on input "upp" at bounding box center [329, 312] width 211 height 18
click at [817, 338] on img at bounding box center [819, 342] width 47 height 36
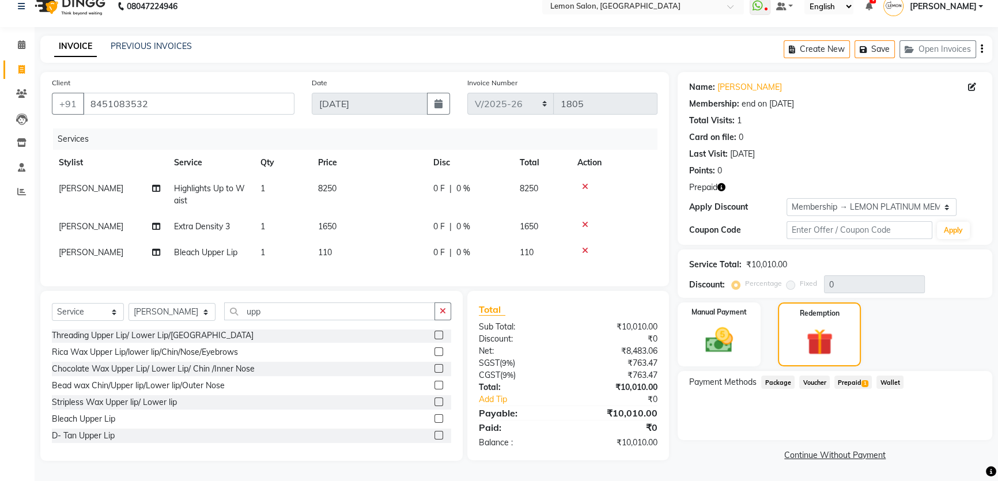
click at [858, 376] on span "Prepaid 1" at bounding box center [852, 382] width 37 height 13
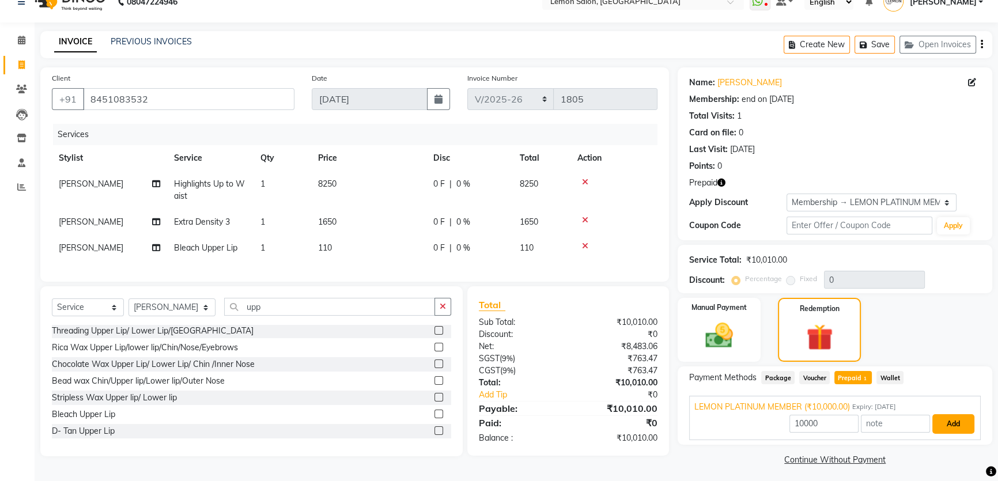
click at [953, 420] on button "Add" at bounding box center [953, 424] width 42 height 20
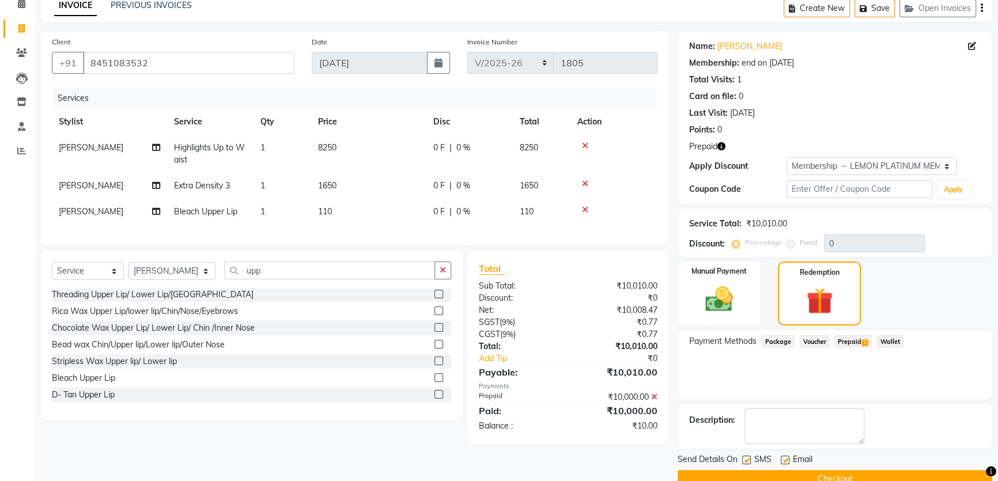
scroll to position [79, 0]
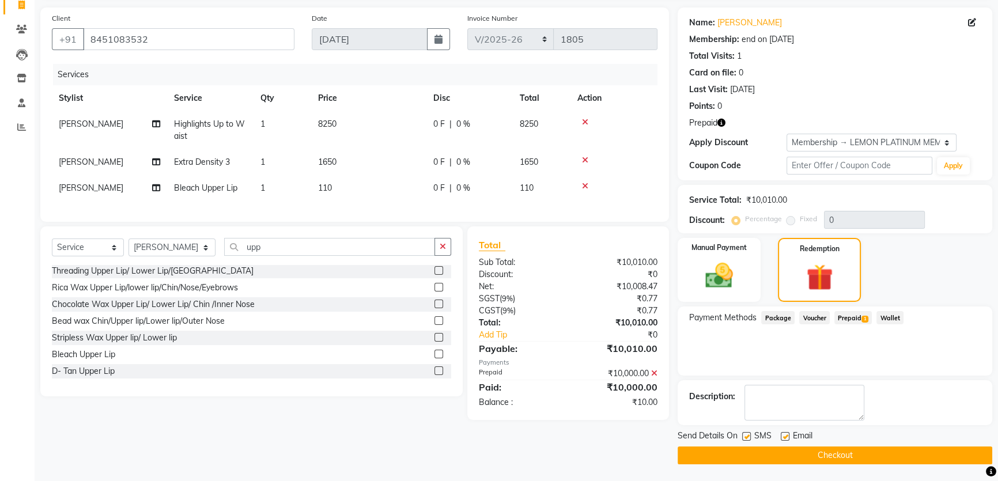
click at [744, 435] on label at bounding box center [746, 436] width 9 height 9
click at [744, 435] on input "checkbox" at bounding box center [745, 436] width 7 height 7
checkbox input "false"
click at [784, 437] on label at bounding box center [784, 436] width 9 height 9
click at [784, 437] on input "checkbox" at bounding box center [783, 436] width 7 height 7
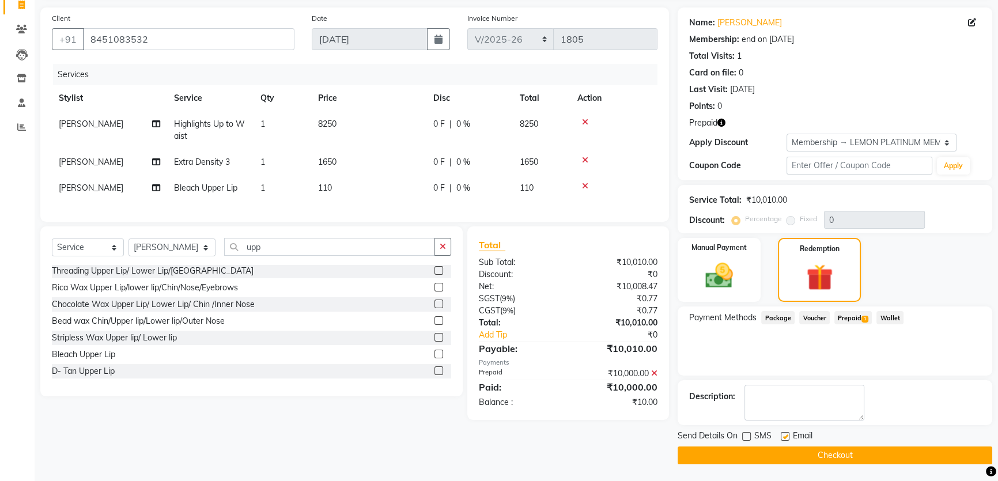
checkbox input "false"
click at [786, 455] on button "Checkout" at bounding box center [834, 455] width 314 height 18
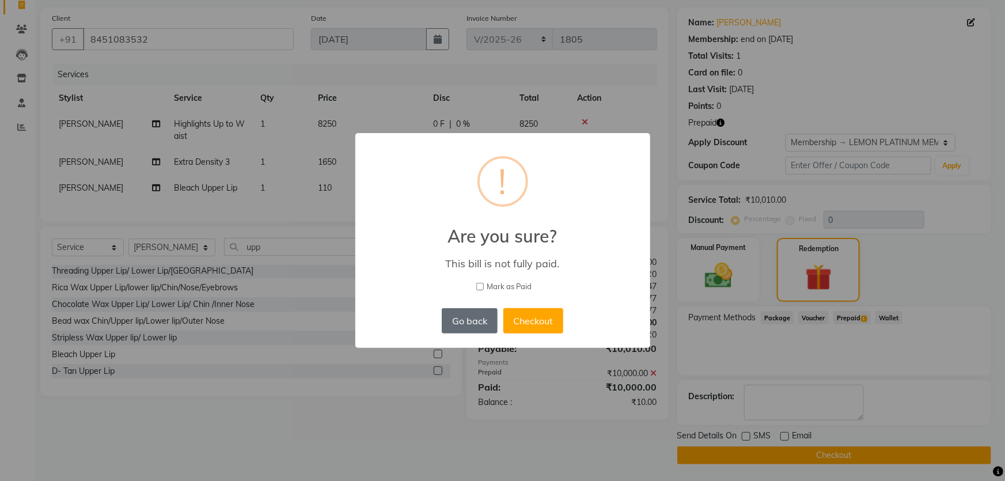
click at [476, 315] on button "Go back" at bounding box center [469, 320] width 55 height 25
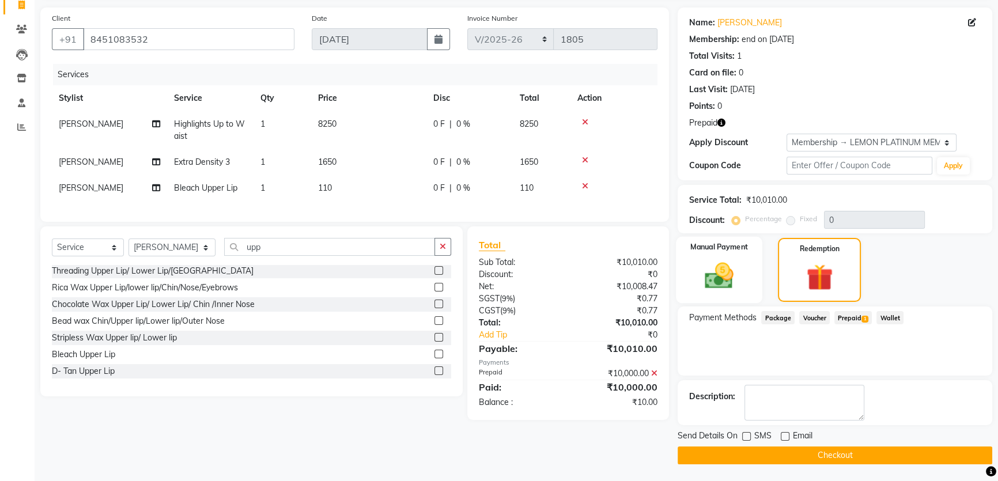
click at [691, 267] on div "Manual Payment" at bounding box center [719, 270] width 86 height 67
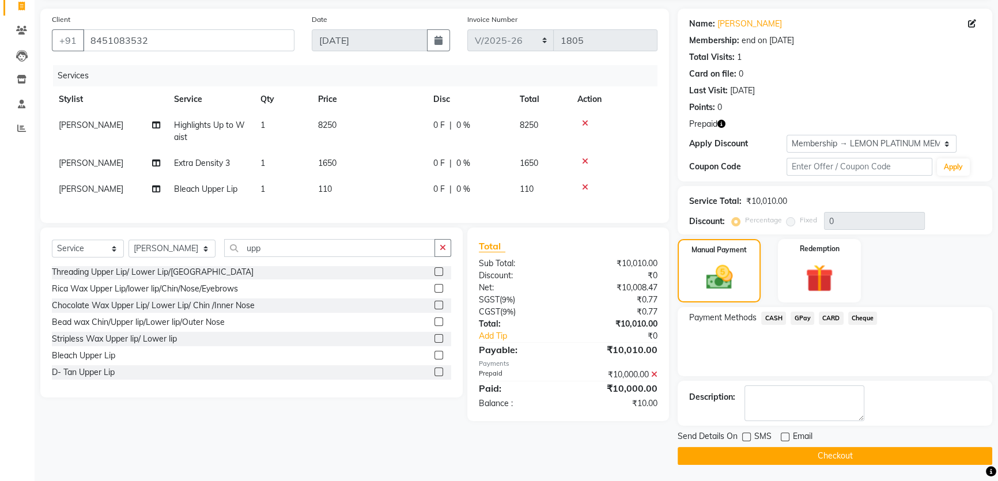
click at [777, 319] on span "CASH" at bounding box center [773, 318] width 25 height 13
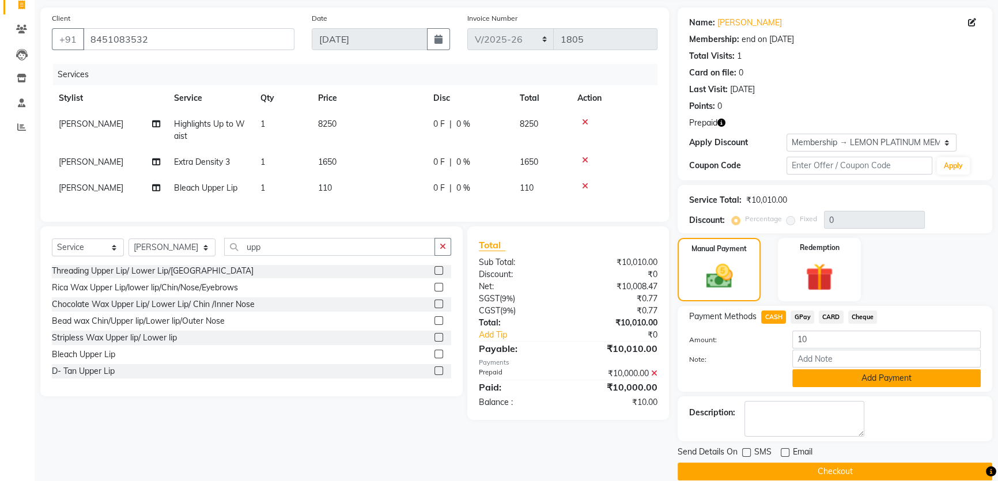
click at [817, 381] on button "Add Payment" at bounding box center [886, 378] width 188 height 18
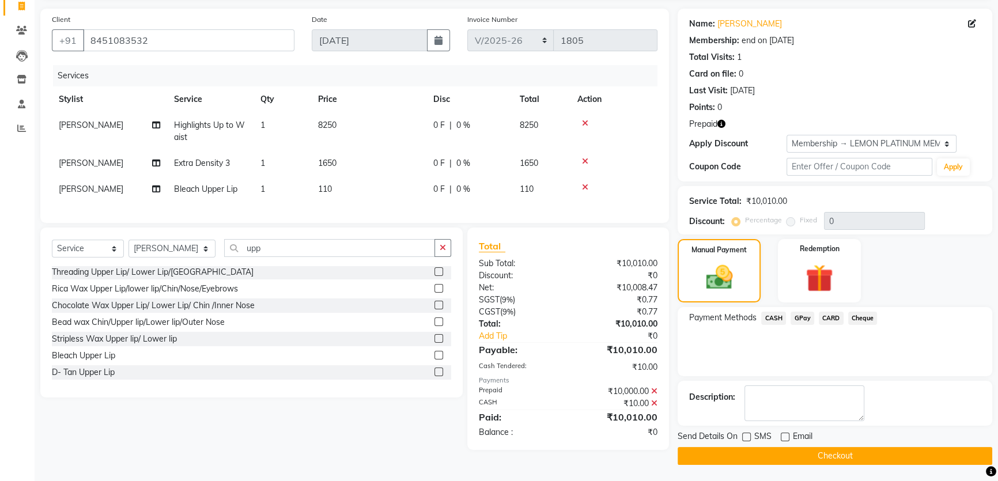
click at [785, 449] on button "Checkout" at bounding box center [834, 456] width 314 height 18
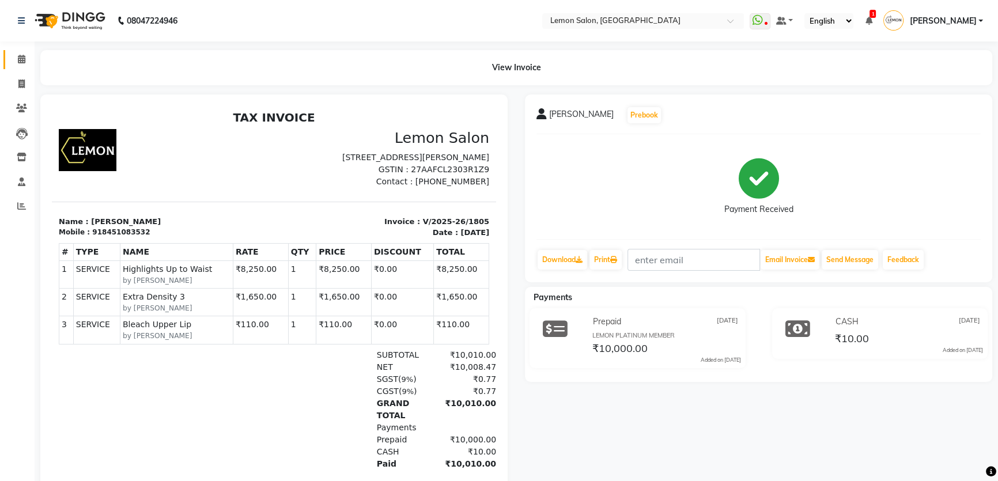
click at [25, 50] on link "Calendar" at bounding box center [17, 59] width 28 height 19
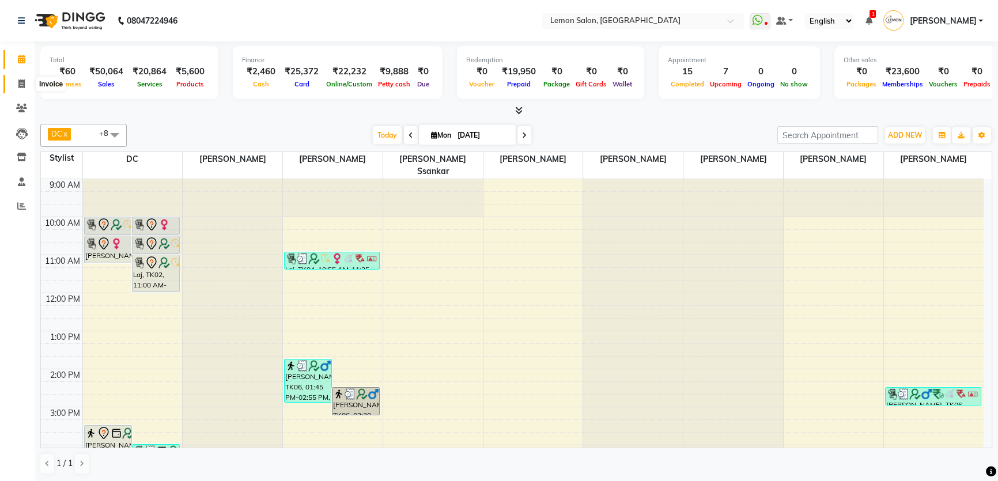
click at [24, 87] on icon at bounding box center [21, 83] width 6 height 9
select select "568"
select select "service"
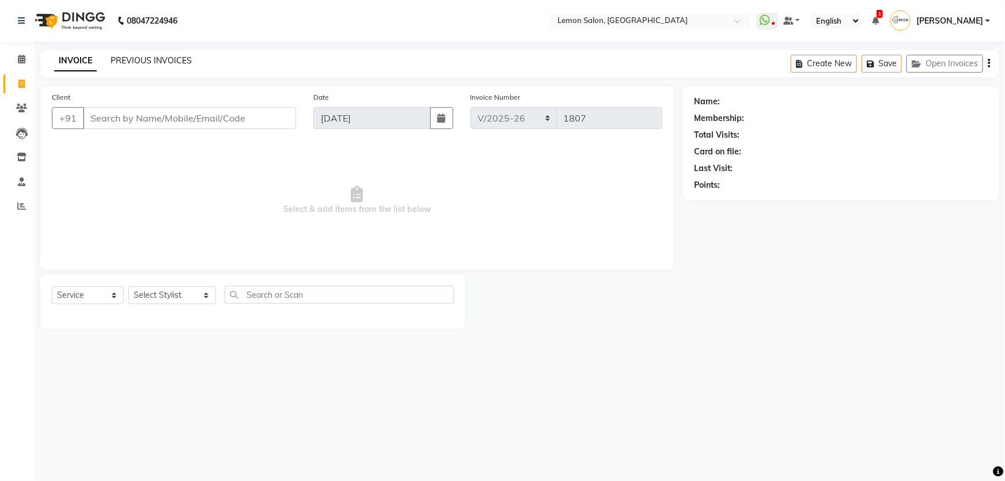
click at [135, 63] on link "PREVIOUS INVOICES" at bounding box center [151, 60] width 81 height 10
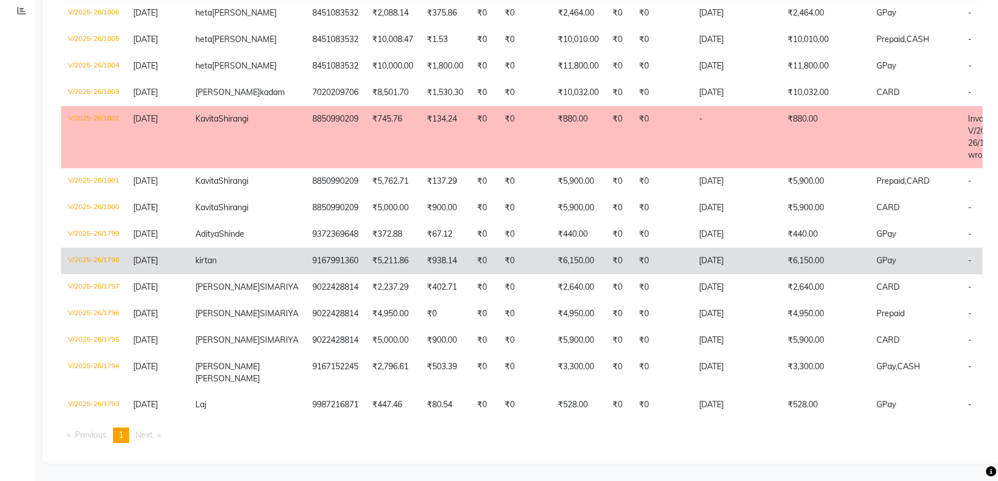
scroll to position [272, 0]
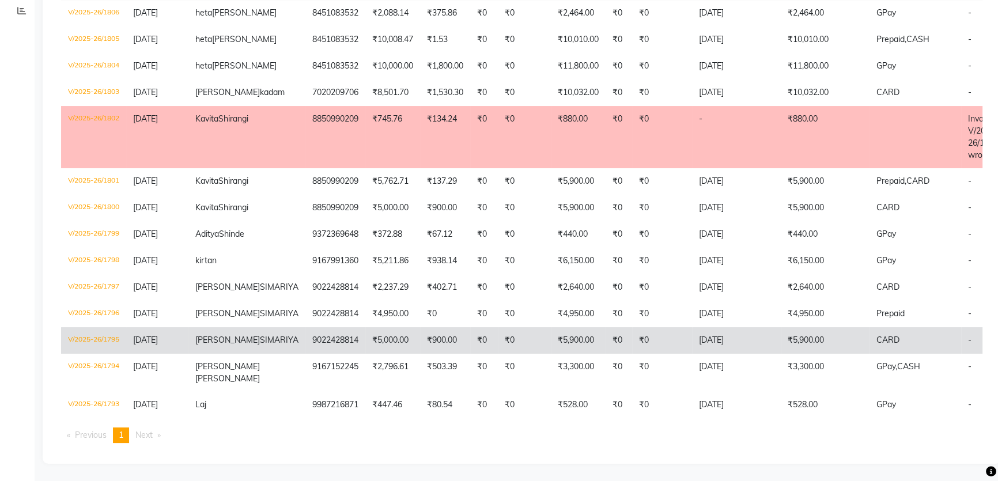
click at [196, 335] on span "DHAVAL" at bounding box center [227, 340] width 65 height 10
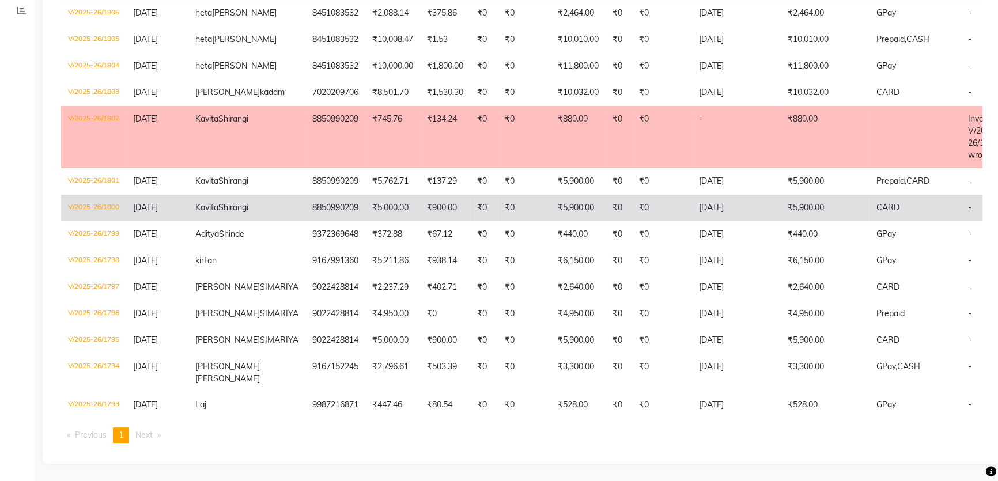
click at [226, 202] on span "Shirangi" at bounding box center [233, 207] width 30 height 10
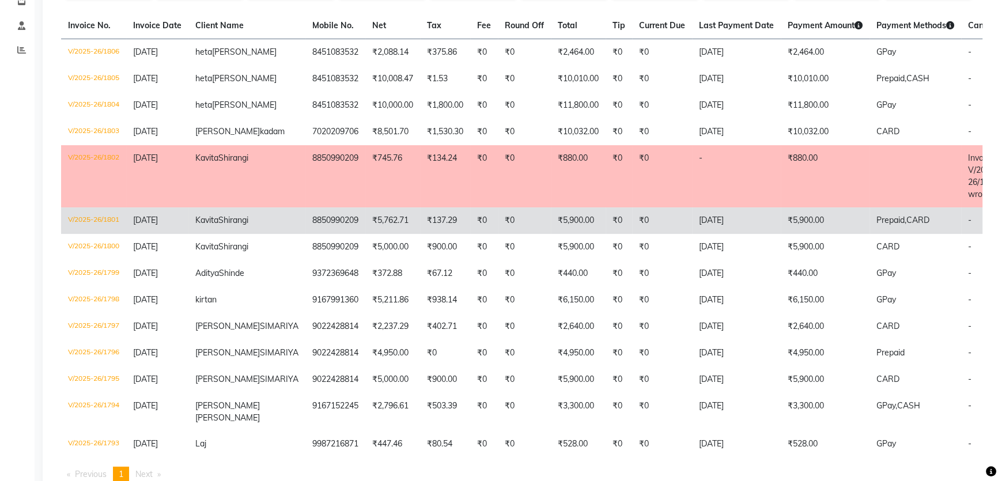
scroll to position [115, 0]
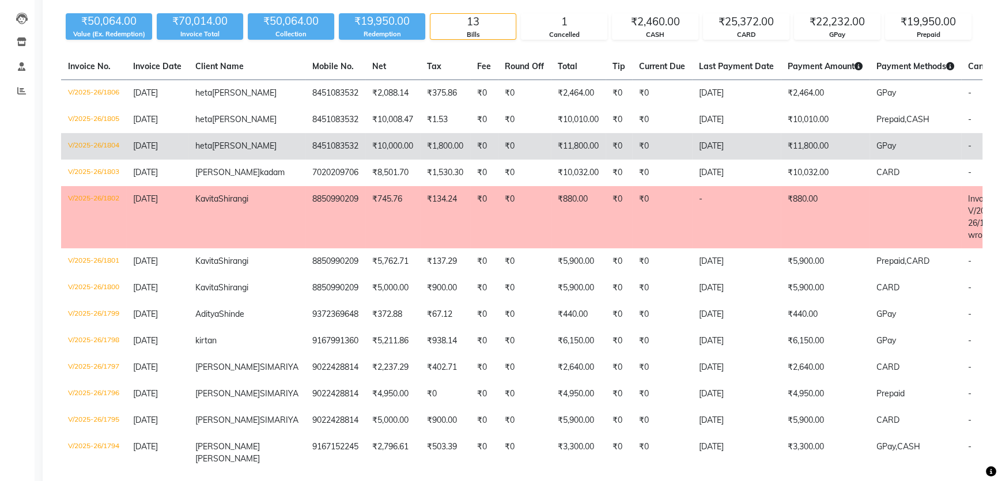
click at [305, 150] on td "8451083532" at bounding box center [335, 146] width 60 height 26
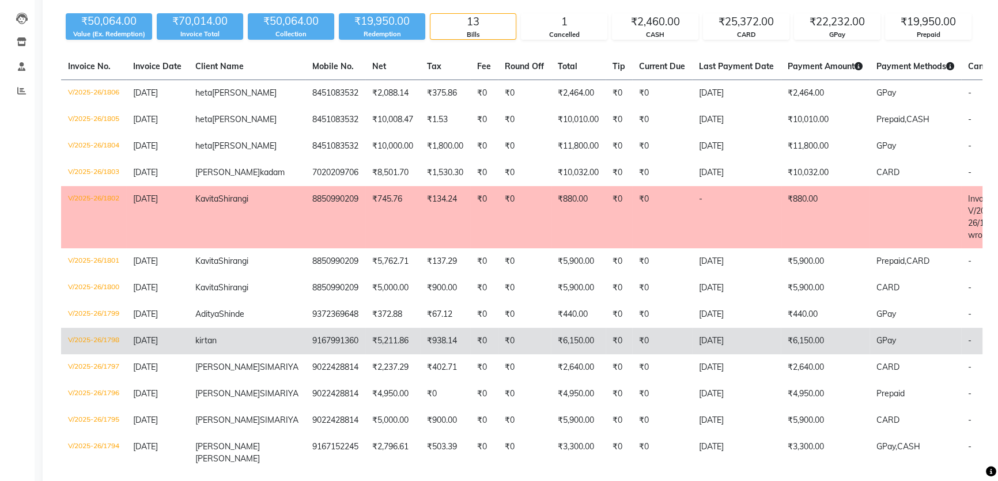
click at [365, 354] on td "₹5,211.86" at bounding box center [392, 341] width 55 height 26
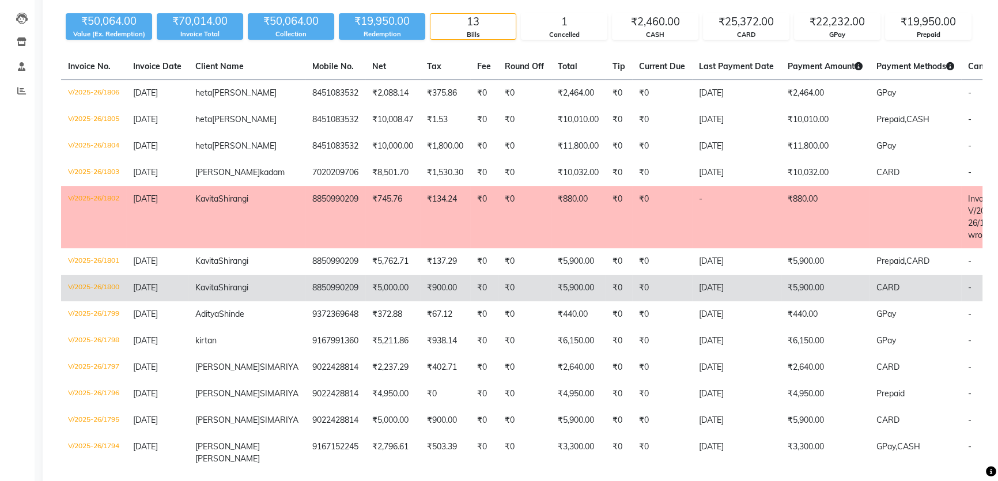
scroll to position [0, 0]
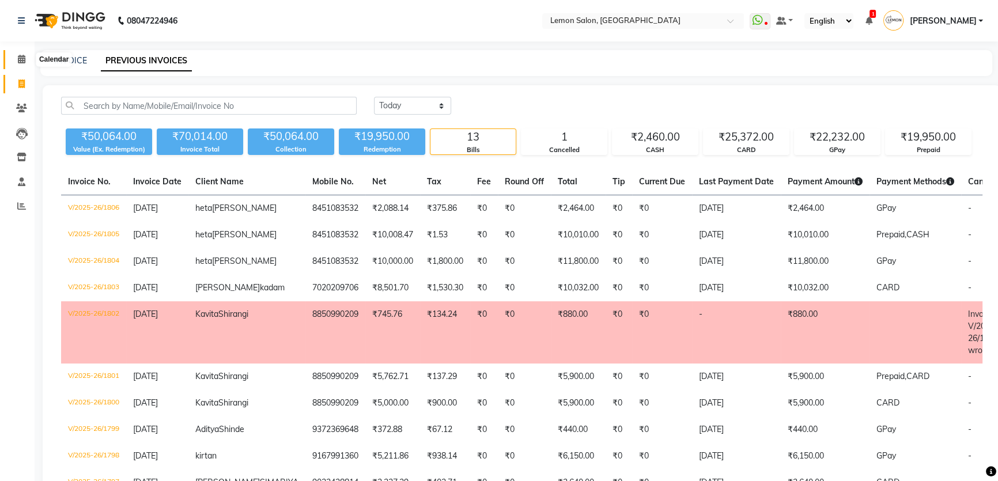
click at [18, 58] on icon at bounding box center [21, 59] width 7 height 9
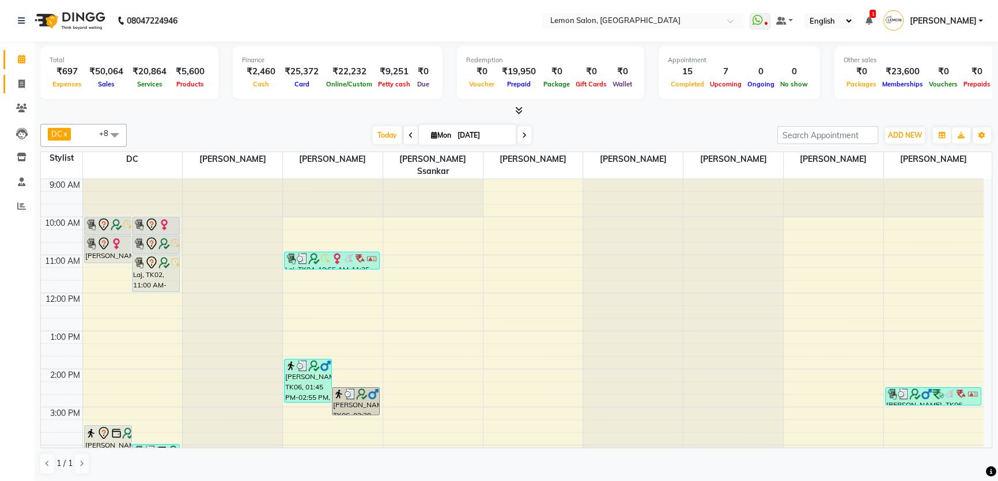
click at [18, 86] on icon at bounding box center [21, 83] width 6 height 9
select select "service"
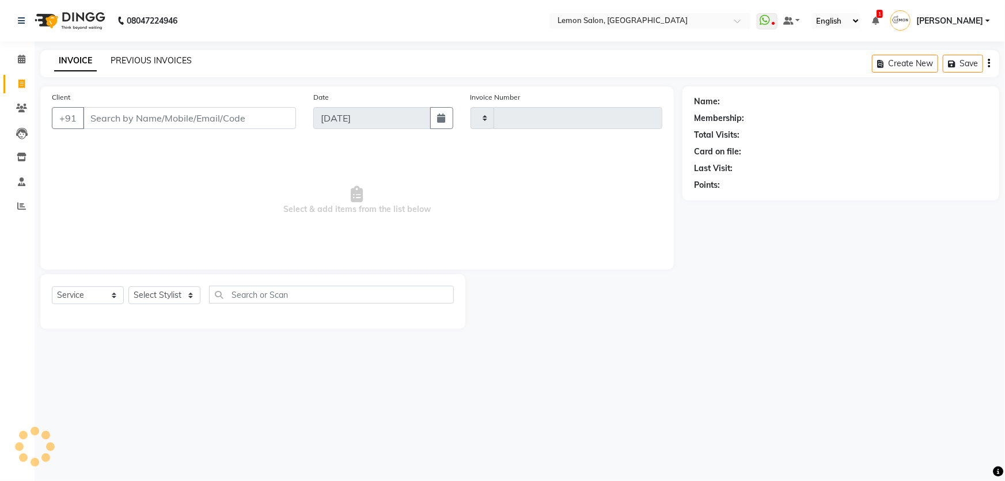
type input "1807"
select select "568"
click at [150, 64] on link "PREVIOUS INVOICES" at bounding box center [151, 60] width 81 height 10
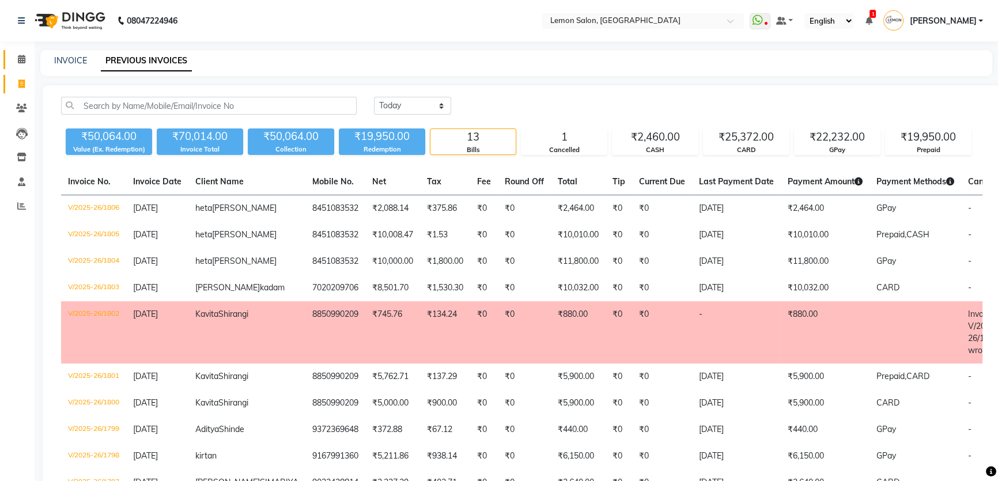
click at [21, 63] on icon at bounding box center [21, 59] width 7 height 9
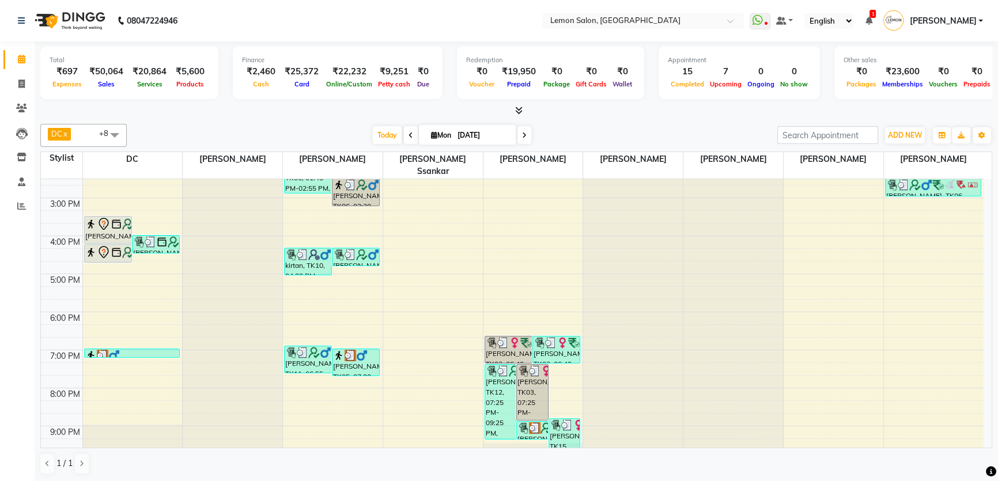
scroll to position [249, 0]
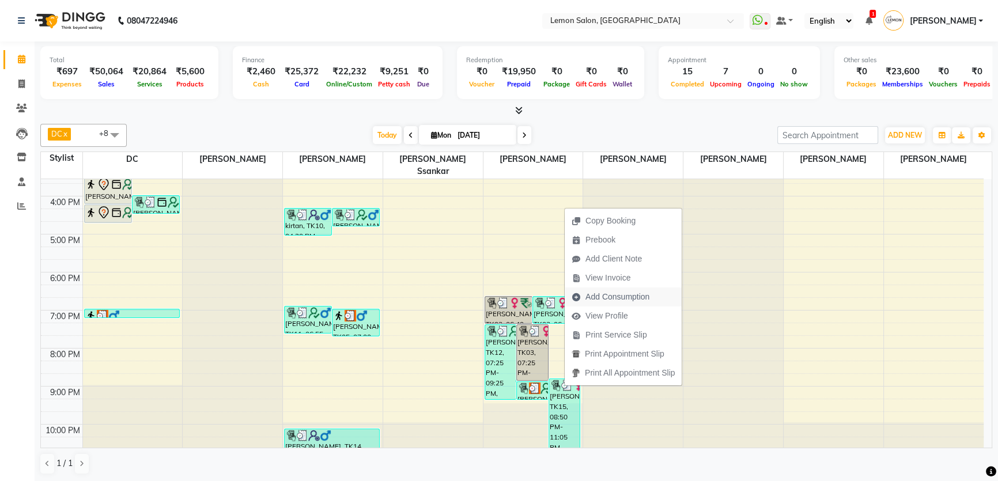
click at [598, 293] on span "Add Consumption" at bounding box center [617, 297] width 64 height 12
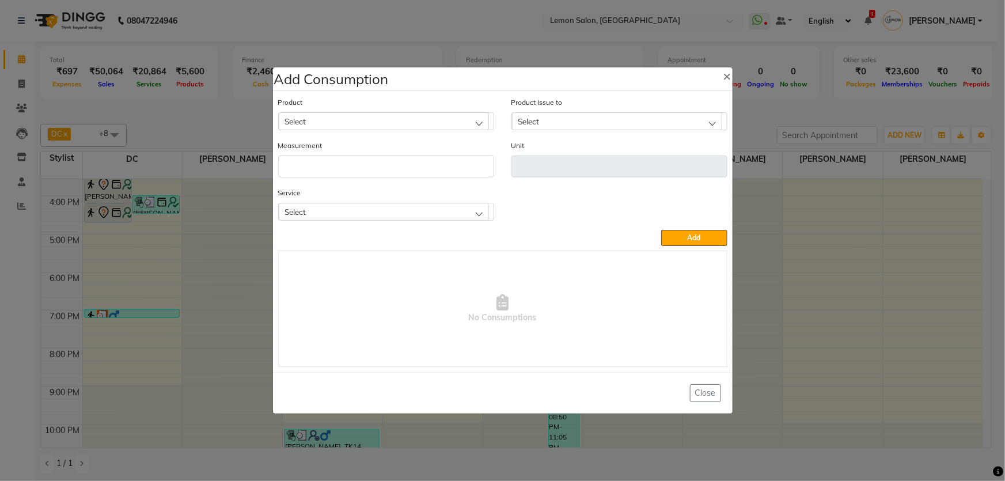
click at [452, 120] on div "Select" at bounding box center [384, 120] width 210 height 17
type input "booster re"
click at [355, 175] on label "K Fusio Dose Booster Reconstruction 120 ml" at bounding box center [363, 171] width 156 height 10
type input "ml"
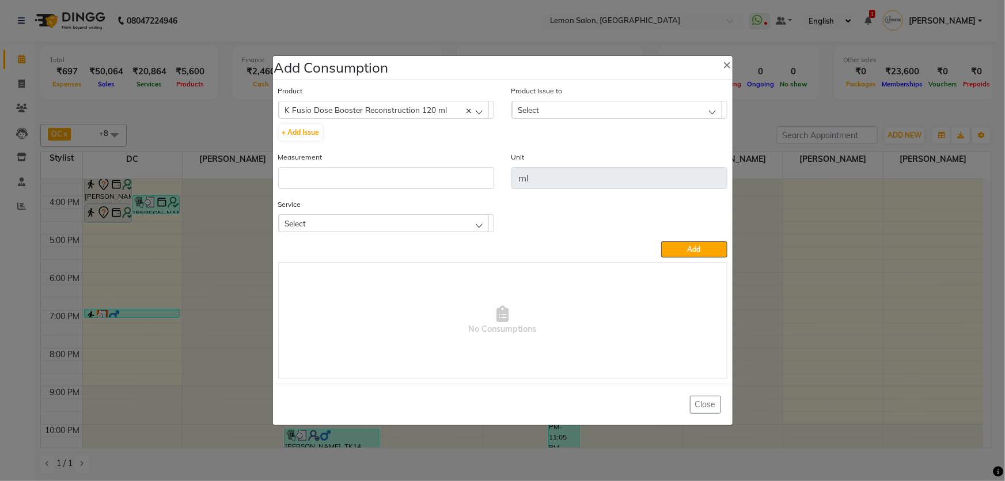
click at [550, 112] on div "Select" at bounding box center [617, 109] width 210 height 17
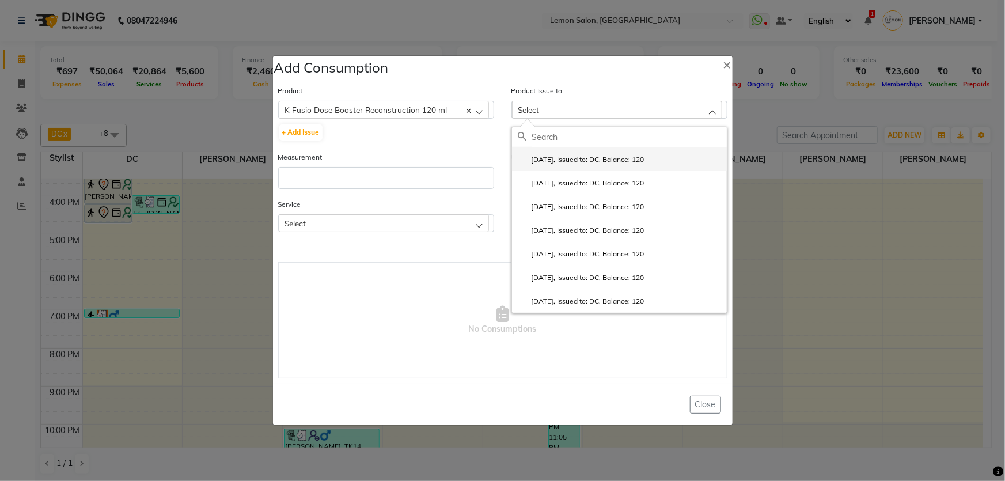
click at [559, 161] on label "2025-09-01, Issued to: DC, Balance: 120" at bounding box center [581, 159] width 127 height 10
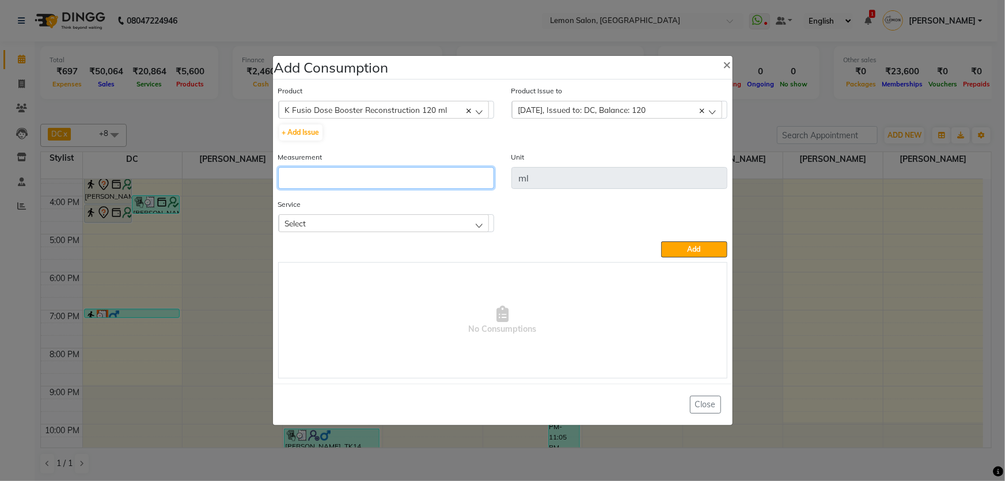
click at [415, 180] on input "number" at bounding box center [386, 178] width 216 height 22
type input "1"
click at [683, 251] on button "Add" at bounding box center [694, 249] width 66 height 16
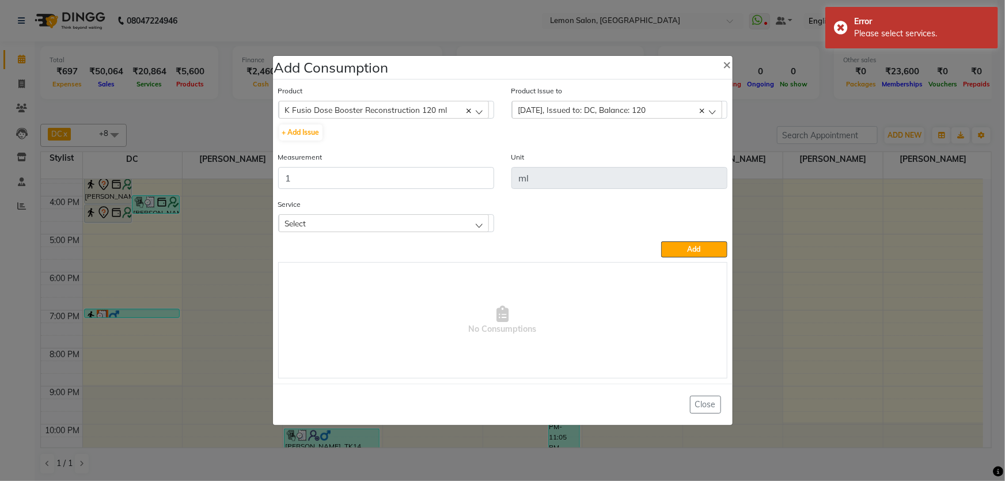
click at [359, 221] on div "Select" at bounding box center [384, 222] width 210 height 17
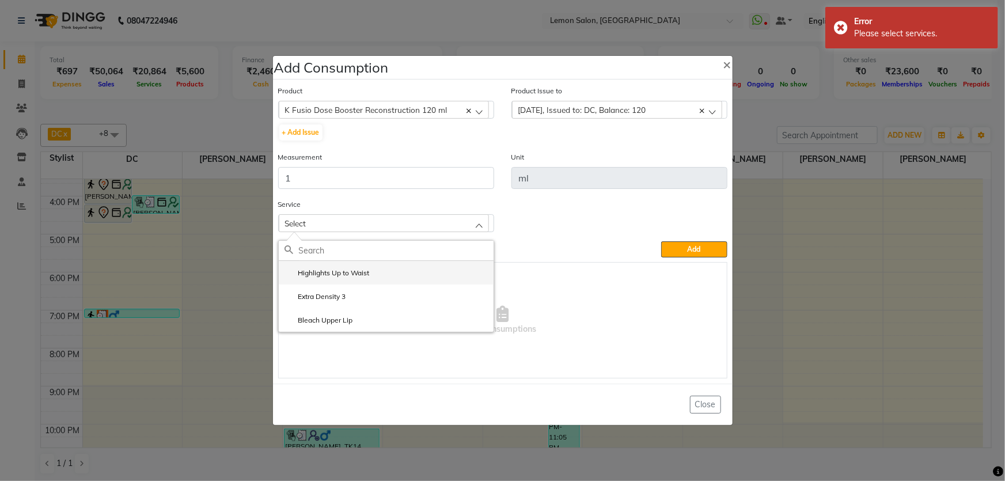
click at [361, 275] on label "Highlights Up to Waist" at bounding box center [327, 273] width 85 height 10
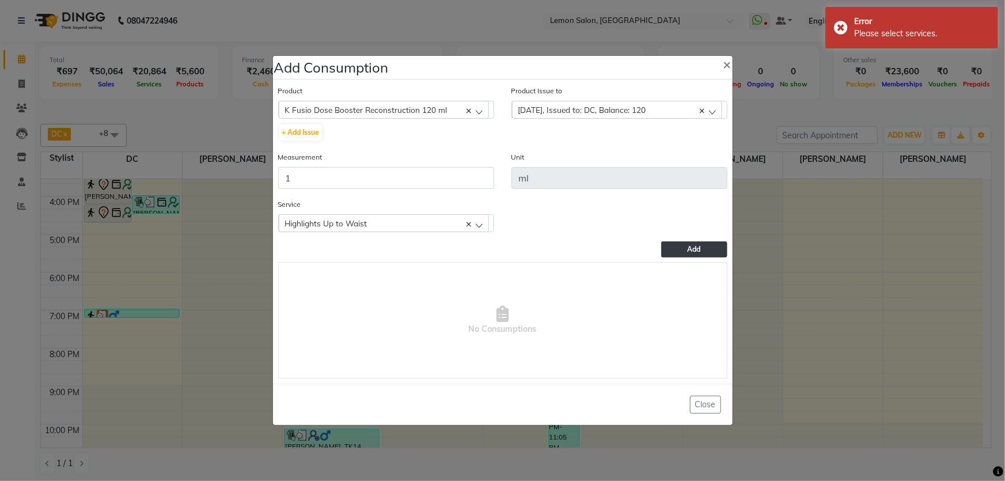
click at [687, 253] on button "Add" at bounding box center [694, 249] width 66 height 16
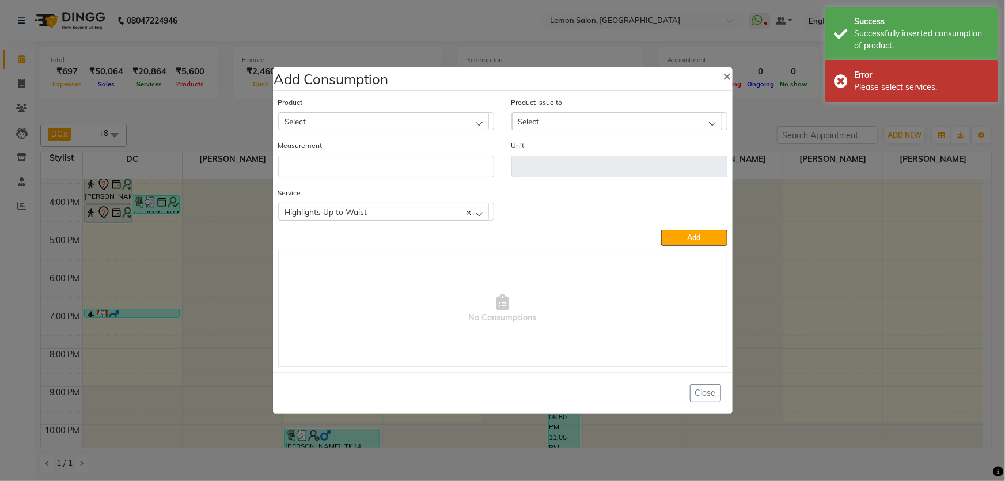
click at [341, 119] on div "Select" at bounding box center [384, 120] width 210 height 17
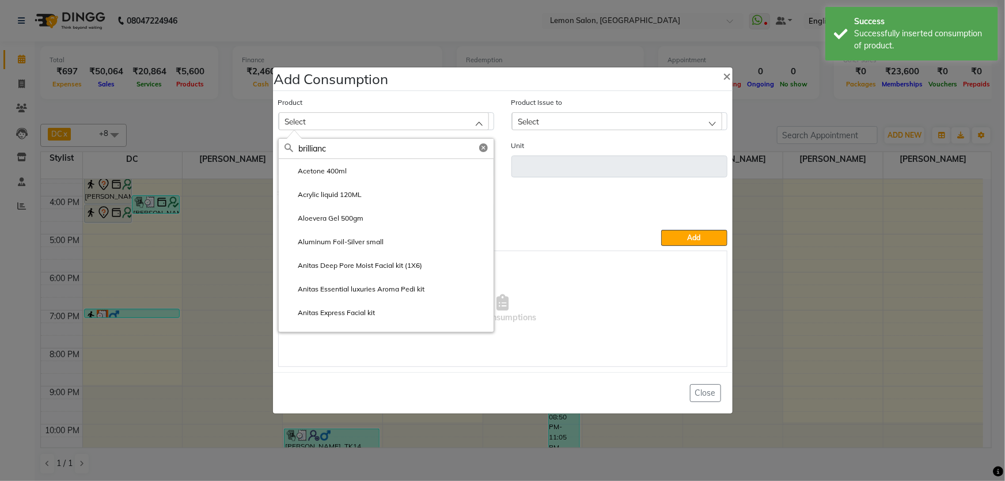
type input "brilliance"
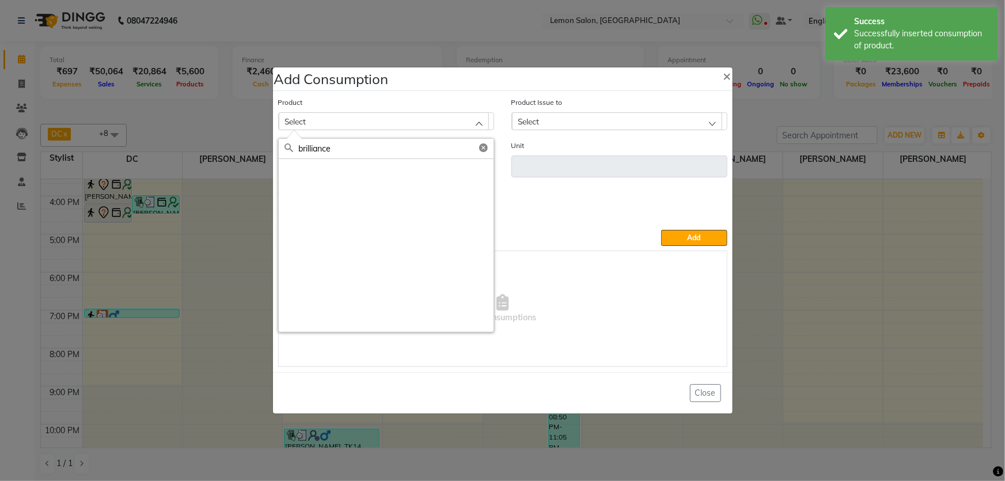
drag, startPoint x: 352, startPoint y: 153, endPoint x: 271, endPoint y: 156, distance: 81.3
click at [275, 156] on div "Product Select brilliance Product Issue to Select 2025-09-01, Issued to: DC, Ba…" at bounding box center [502, 231] width 455 height 276
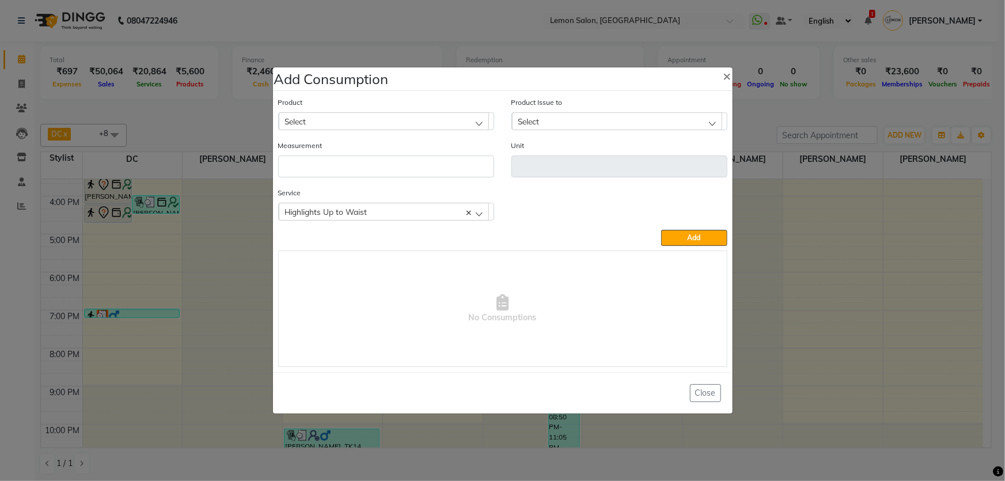
click at [327, 118] on div "Select" at bounding box center [384, 120] width 210 height 17
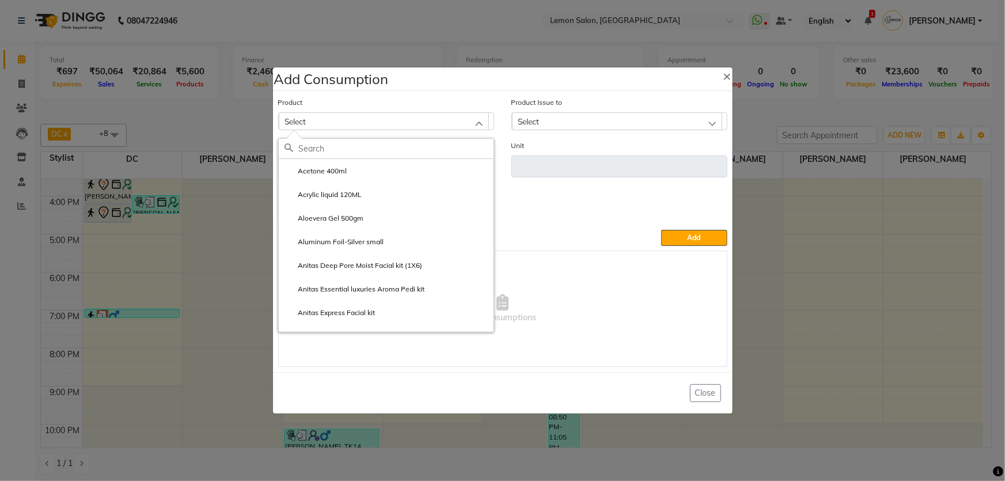
click at [336, 154] on input "text" at bounding box center [396, 149] width 195 height 20
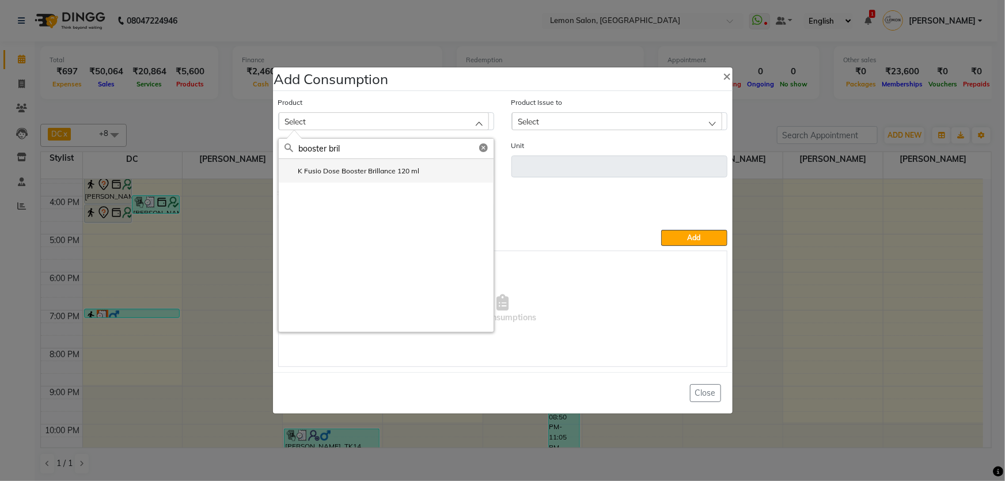
type input "booster bril"
click at [347, 175] on label "K Fusio Dose Booster Brillance 120 ml" at bounding box center [352, 171] width 135 height 10
type input "ml"
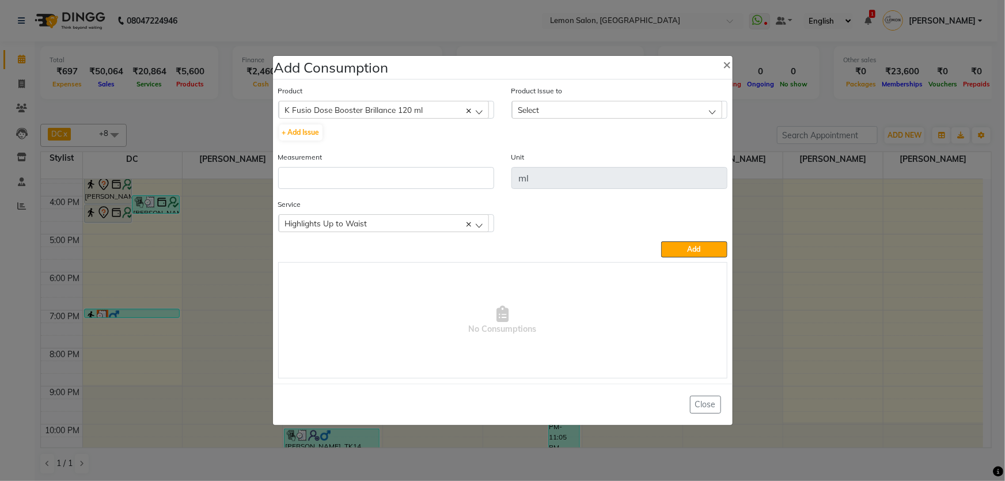
click at [545, 115] on div "Select" at bounding box center [617, 109] width 210 height 17
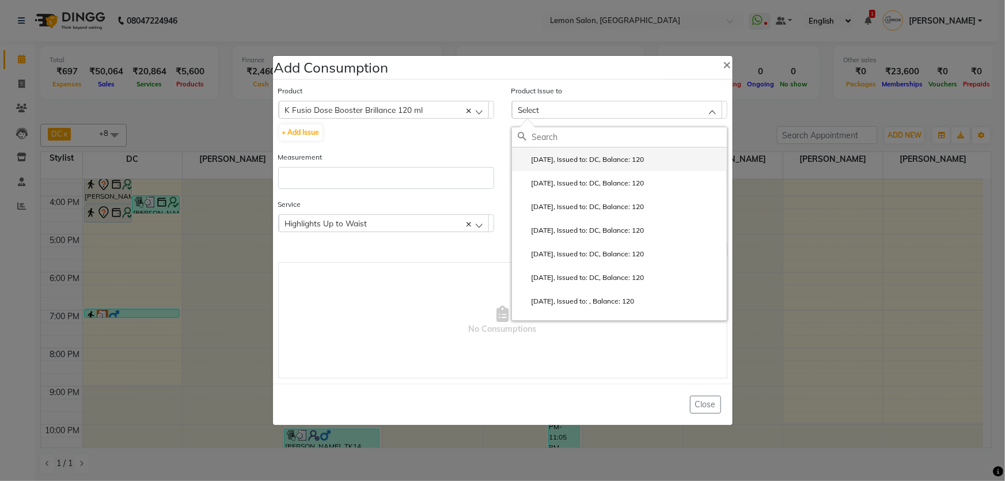
click at [549, 164] on label "2025-09-01, Issued to: DC, Balance: 120" at bounding box center [581, 159] width 127 height 10
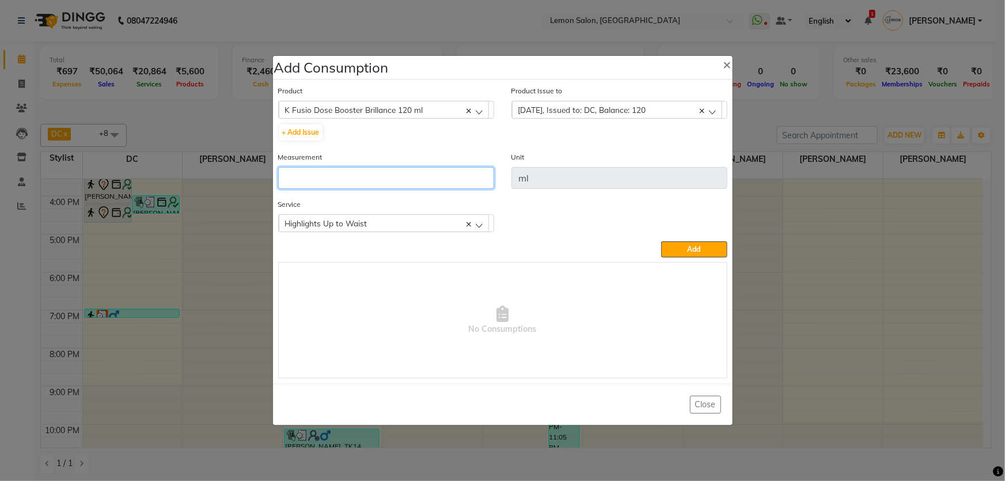
click at [430, 180] on input "number" at bounding box center [386, 178] width 216 height 22
type input "1"
click at [711, 250] on button "Add" at bounding box center [694, 249] width 66 height 16
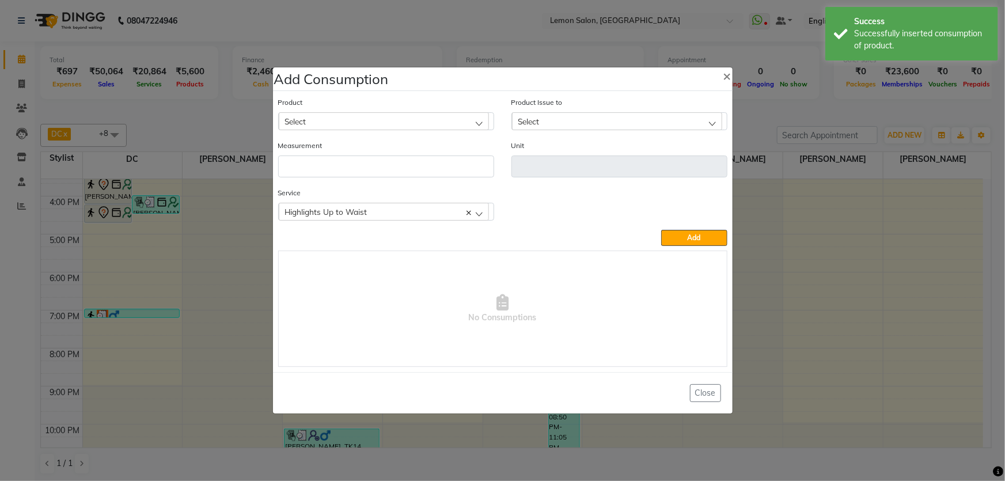
click at [377, 126] on div "Select" at bounding box center [384, 120] width 210 height 17
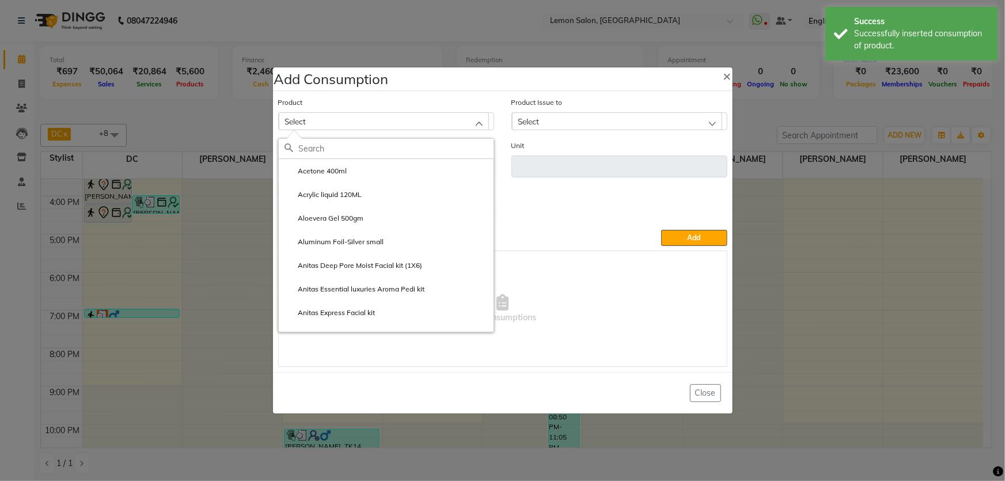
click at [372, 139] on input "text" at bounding box center [396, 149] width 195 height 20
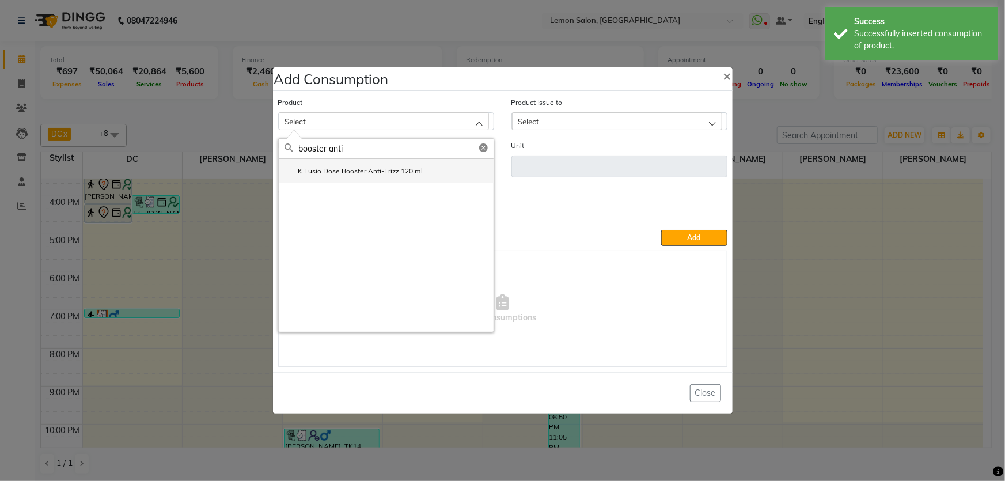
type input "booster anti"
click at [377, 169] on label "K Fusio Dose Booster Anti-Frizz 120 ml" at bounding box center [354, 171] width 139 height 10
type input "ml"
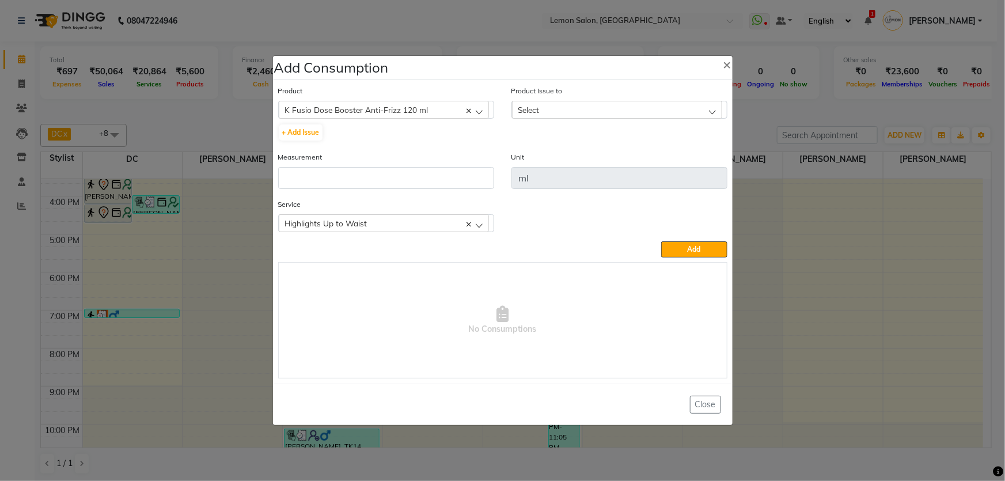
click at [535, 113] on span "Select" at bounding box center [528, 110] width 21 height 10
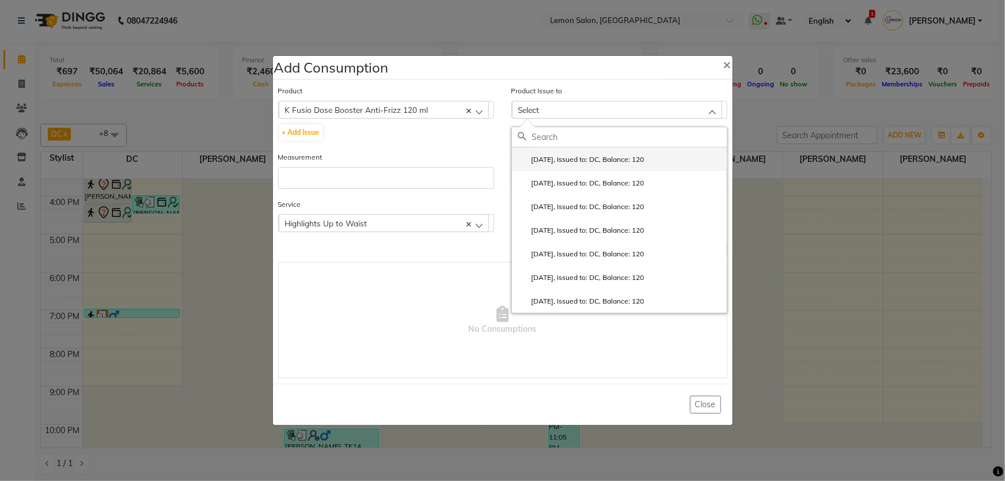
click at [570, 161] on label "2025-09-01, Issued to: DC, Balance: 120" at bounding box center [581, 159] width 127 height 10
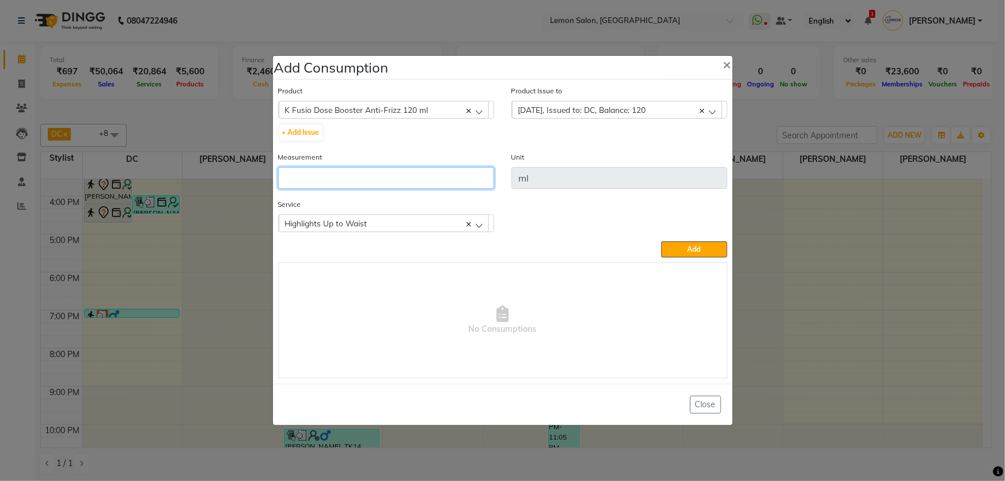
click at [422, 170] on input "number" at bounding box center [386, 178] width 216 height 22
type input "1"
click at [674, 247] on button "Add" at bounding box center [694, 249] width 66 height 16
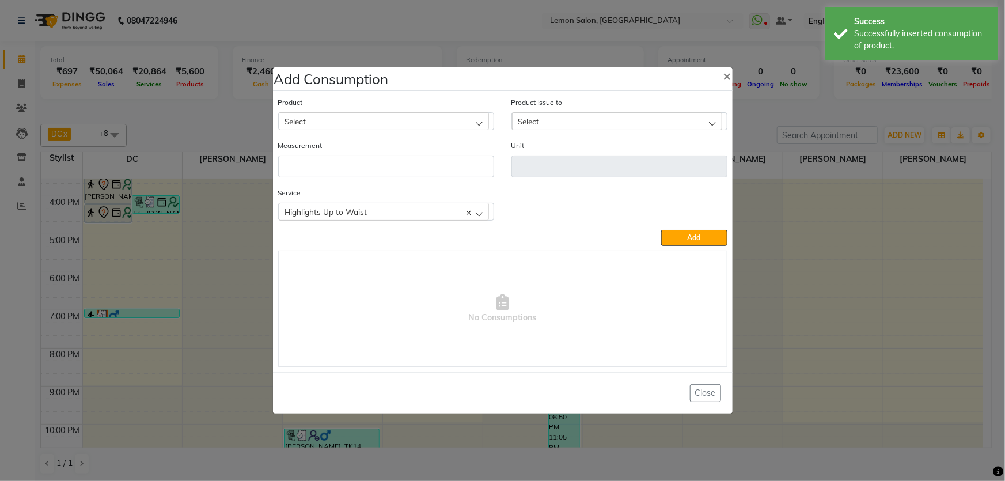
click at [431, 123] on div "Select" at bounding box center [384, 120] width 210 height 17
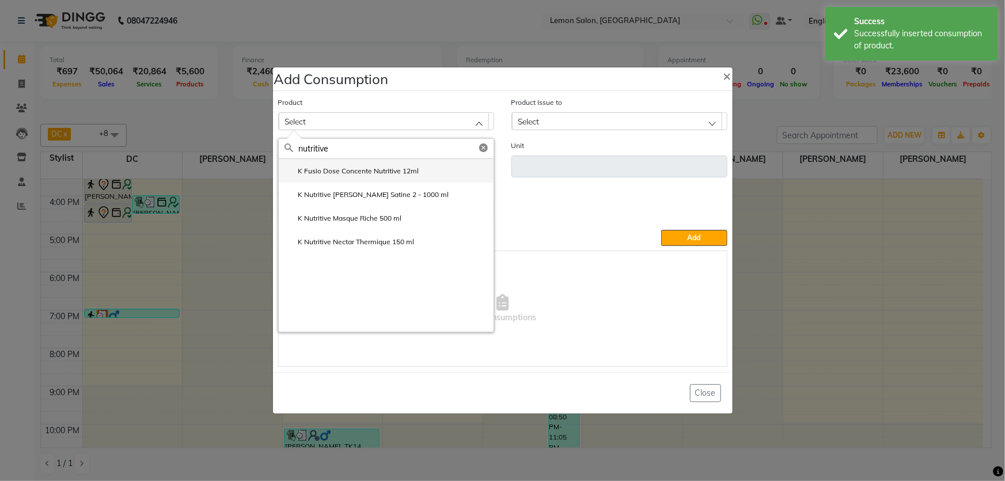
type input "nutritive"
click at [382, 173] on label "K Fusio Dose Concente Nutritive 12ml" at bounding box center [352, 171] width 135 height 10
type input "ml"
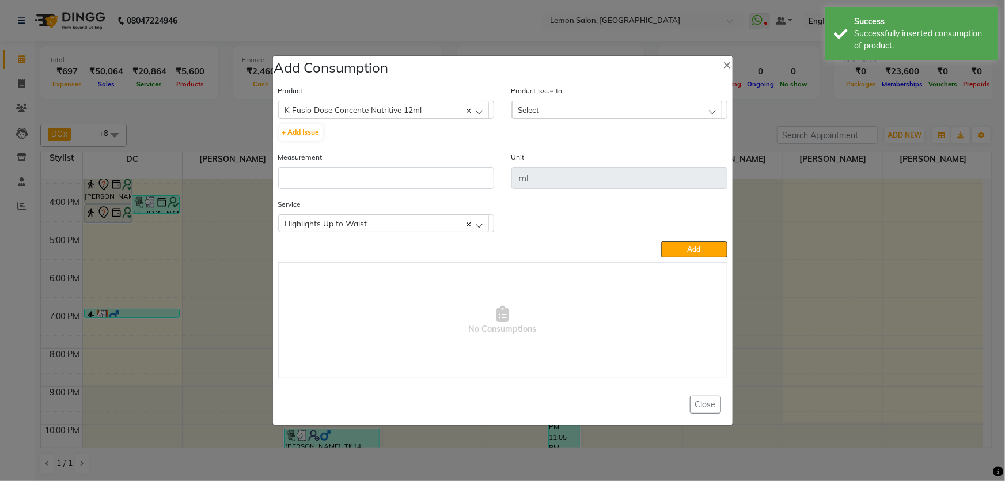
click at [558, 112] on div "Select" at bounding box center [617, 109] width 210 height 17
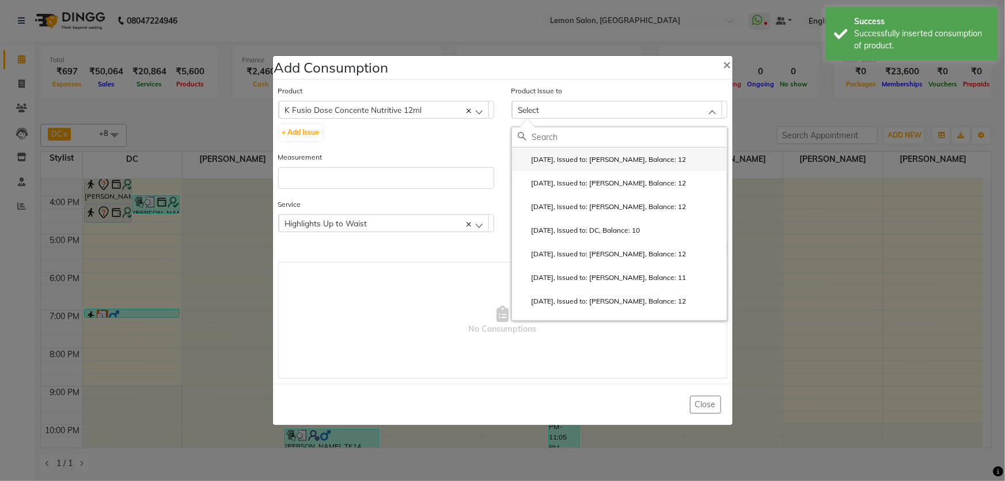
click at [560, 156] on label "2025-09-01, Issued to: Adnan Shaikh, Balance: 12" at bounding box center [602, 159] width 169 height 10
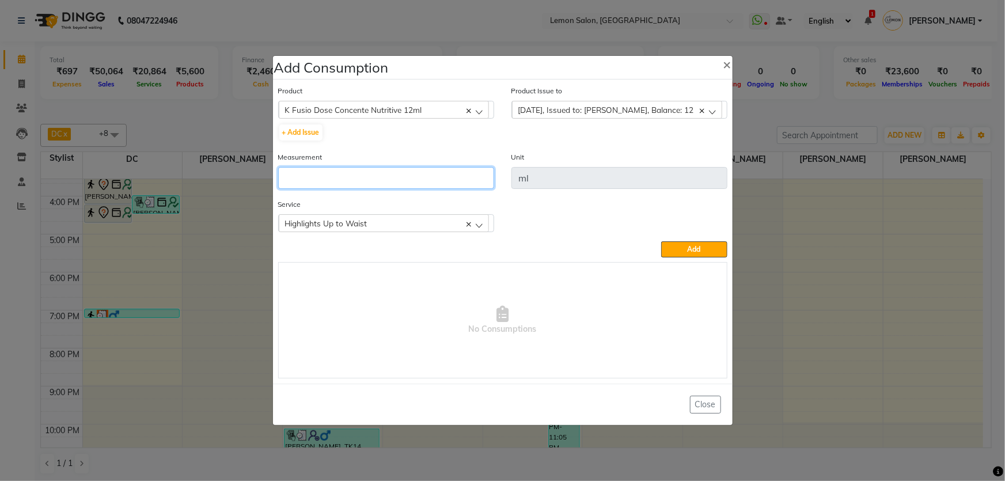
click at [408, 180] on input "number" at bounding box center [386, 178] width 216 height 22
type input "3"
click at [668, 252] on button "Add" at bounding box center [694, 249] width 66 height 16
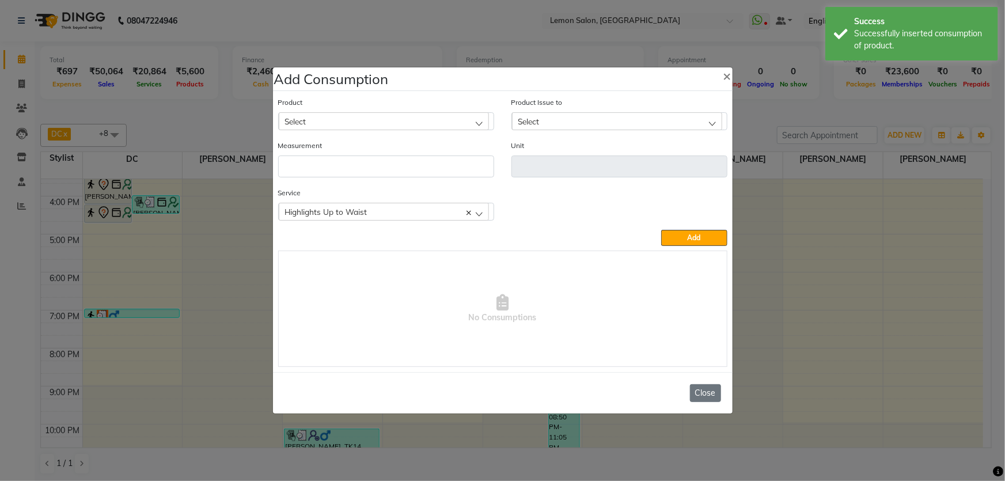
click at [702, 389] on button "Close" at bounding box center [705, 393] width 31 height 18
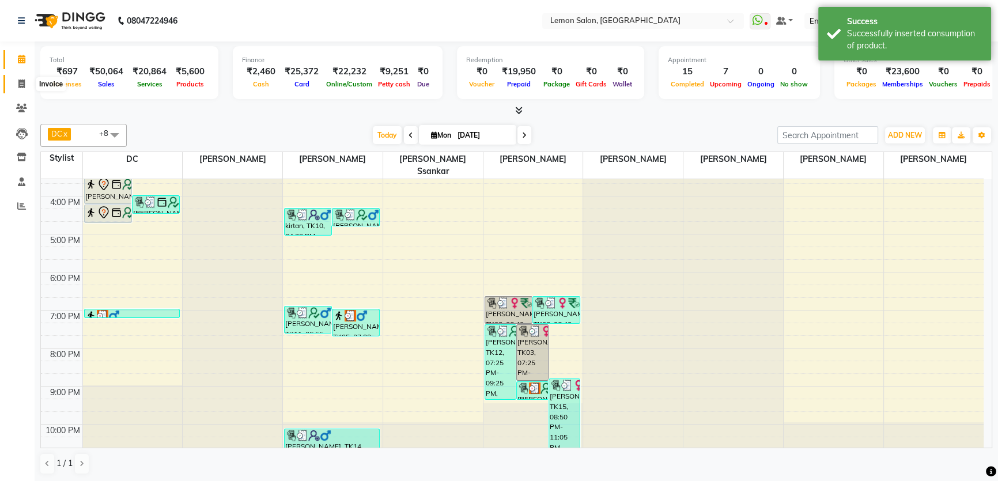
click at [21, 82] on icon at bounding box center [21, 83] width 6 height 9
select select "568"
select select "service"
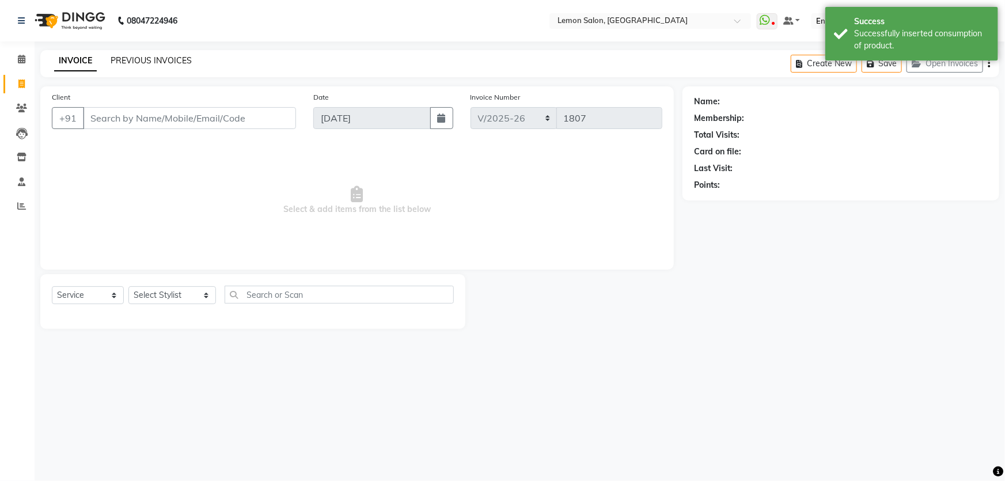
click at [123, 61] on link "PREVIOUS INVOICES" at bounding box center [151, 60] width 81 height 10
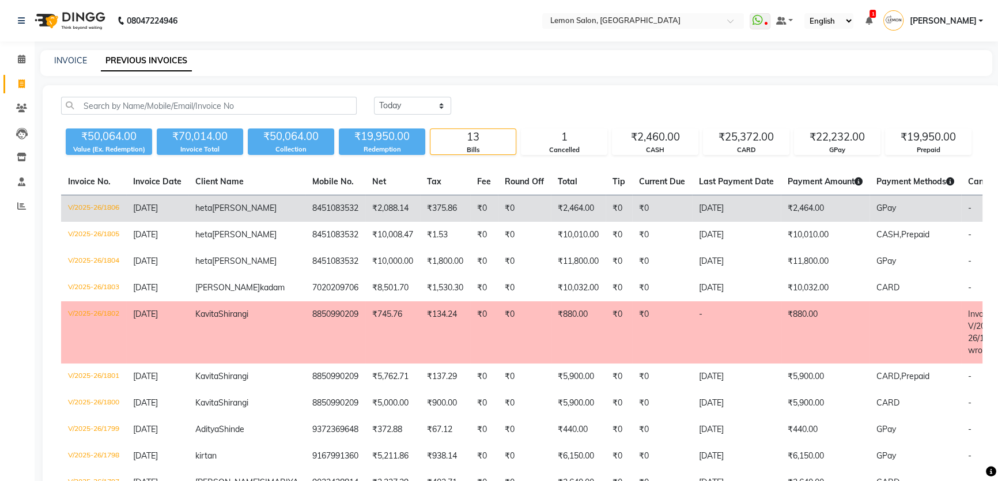
click at [365, 214] on td "₹2,088.14" at bounding box center [392, 208] width 55 height 27
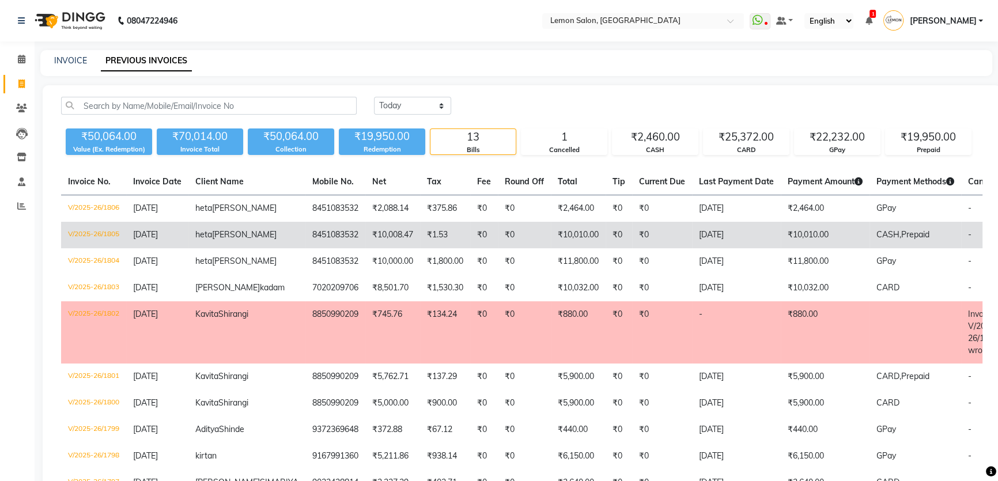
click at [305, 242] on td "8451083532" at bounding box center [335, 235] width 60 height 26
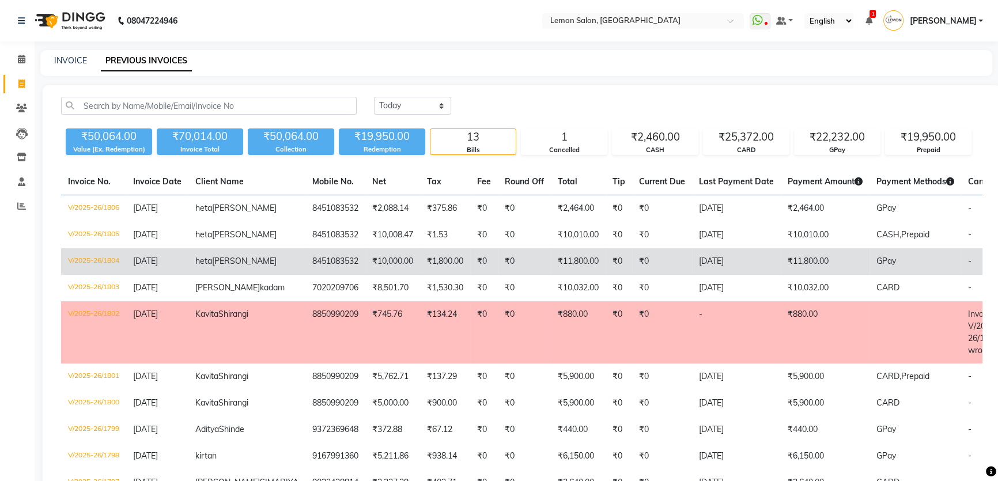
click at [305, 258] on td "8451083532" at bounding box center [335, 261] width 60 height 26
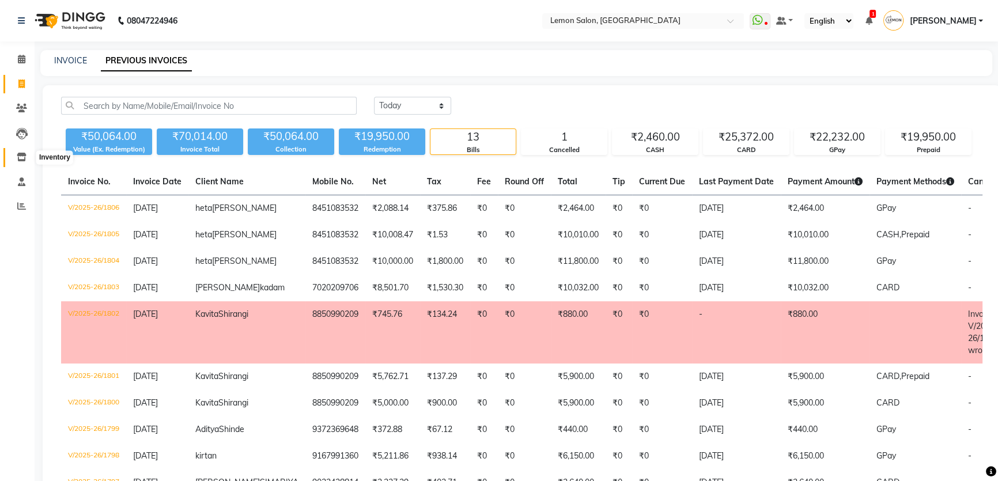
drag, startPoint x: 13, startPoint y: 155, endPoint x: 20, endPoint y: 155, distance: 6.3
click at [14, 155] on span at bounding box center [22, 157] width 20 height 13
select select
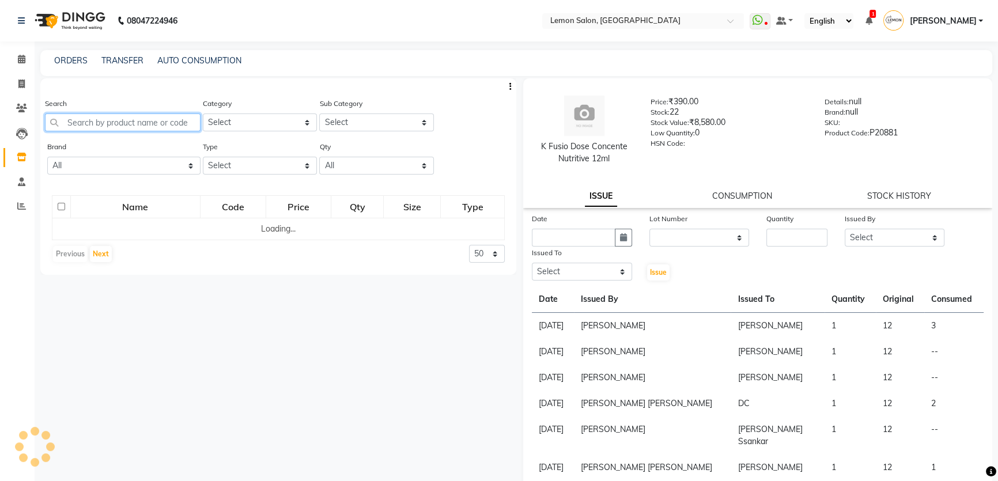
click at [101, 121] on input "text" at bounding box center [123, 122] width 156 height 18
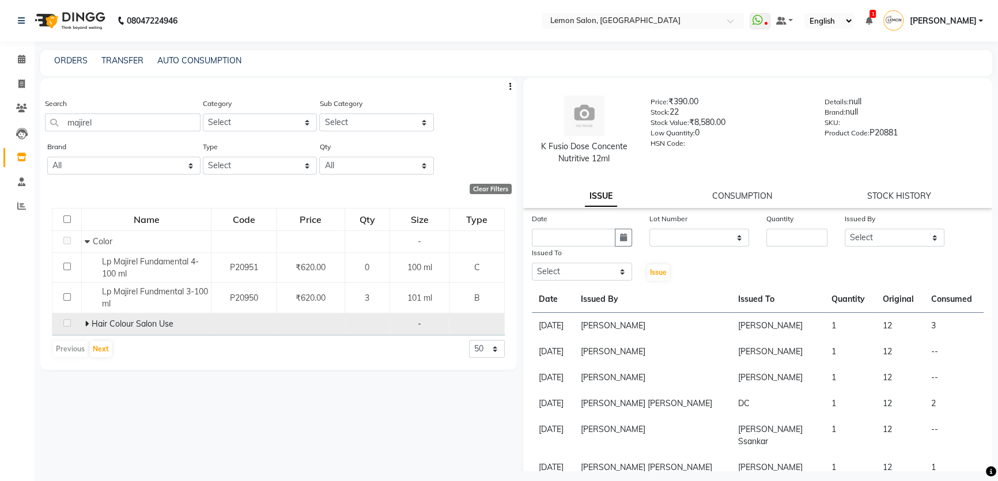
click at [86, 328] on icon at bounding box center [87, 324] width 4 height 8
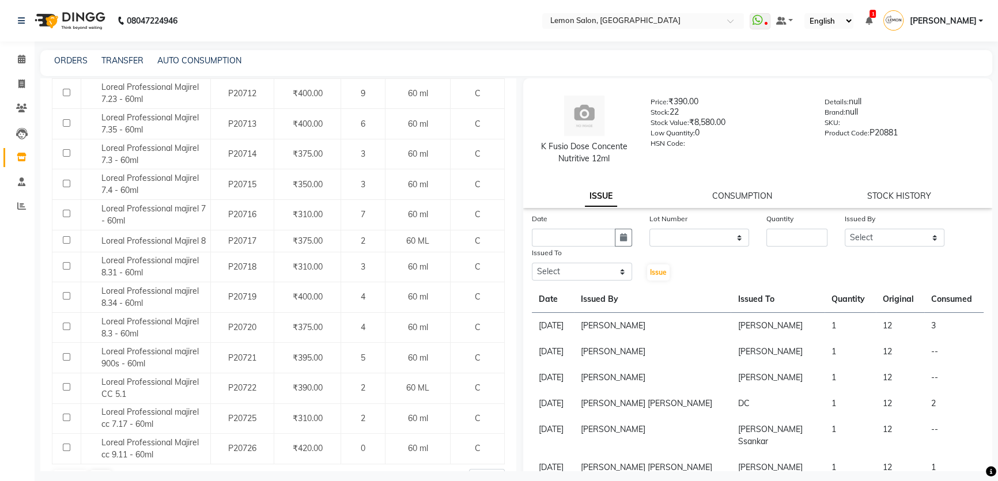
scroll to position [1272, 0]
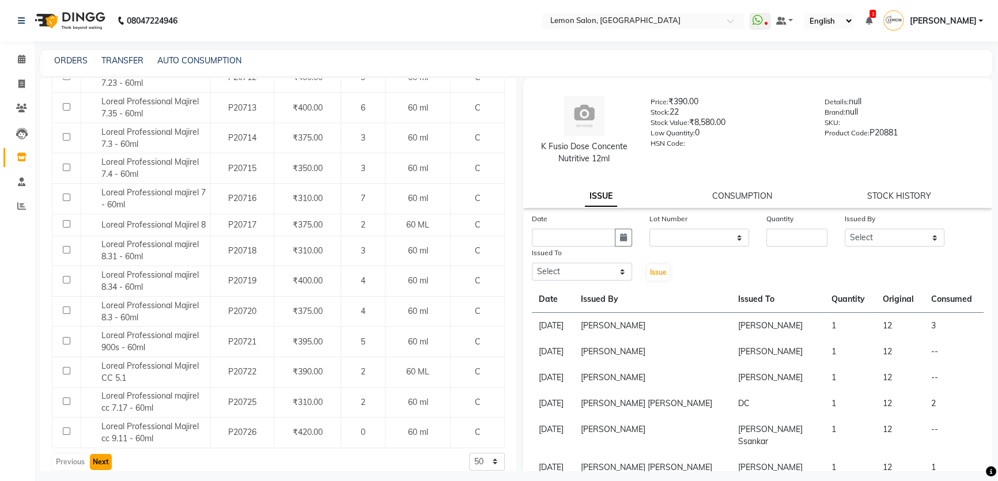
click at [100, 454] on button "Next" at bounding box center [101, 462] width 22 height 16
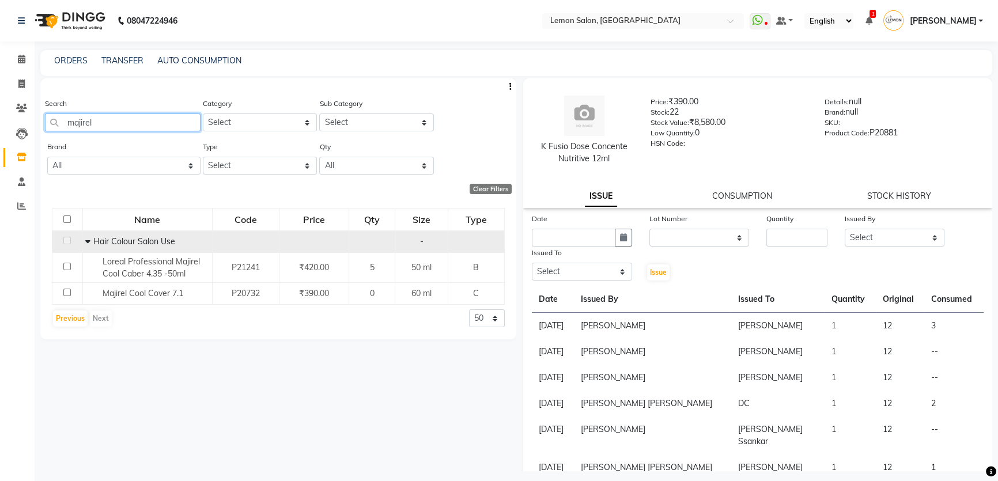
drag, startPoint x: 104, startPoint y: 115, endPoint x: 48, endPoint y: 135, distance: 59.2
click at [48, 135] on div "Search majirel" at bounding box center [123, 118] width 156 height 43
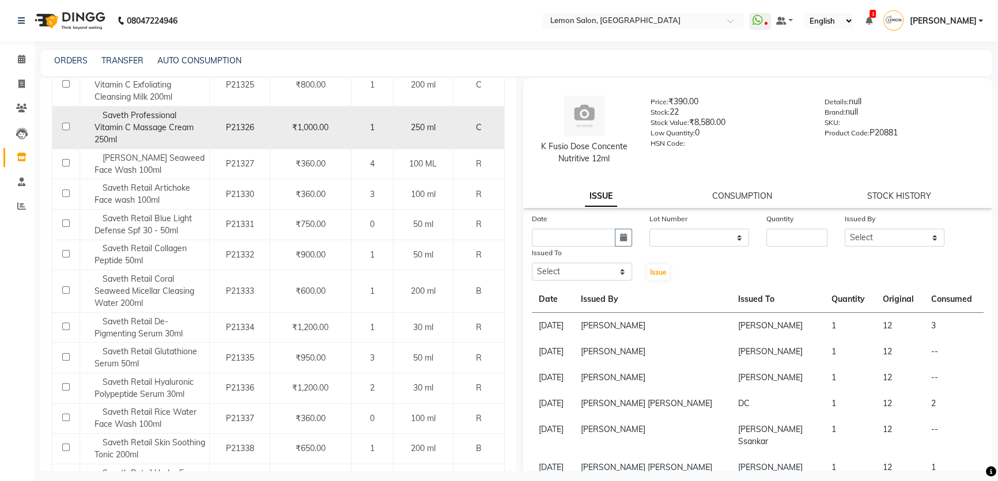
scroll to position [549, 0]
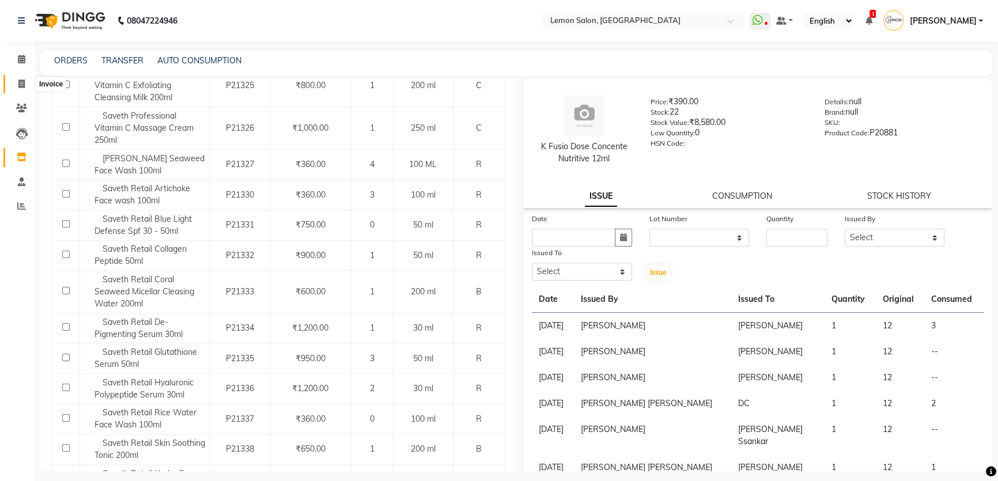
type input "13"
click at [20, 79] on icon at bounding box center [21, 83] width 6 height 9
select select "568"
select select "service"
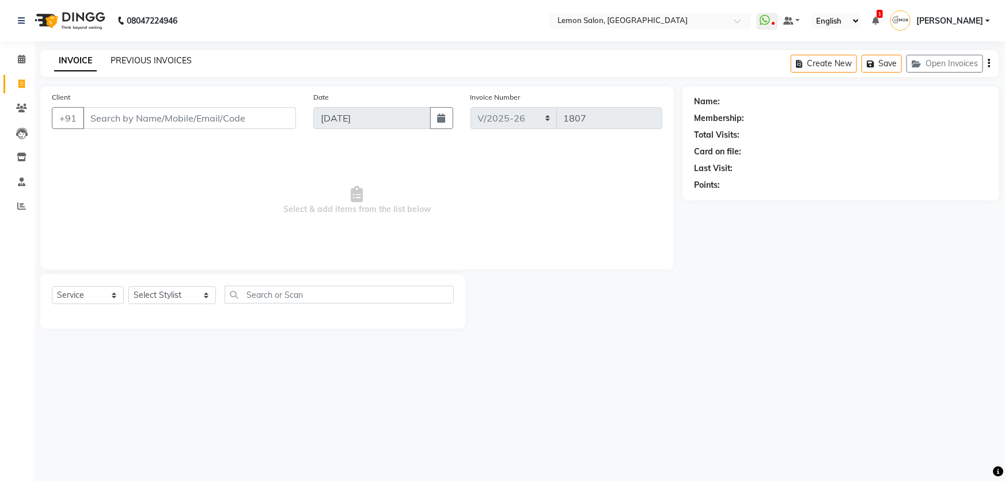
click at [177, 61] on link "PREVIOUS INVOICES" at bounding box center [151, 60] width 81 height 10
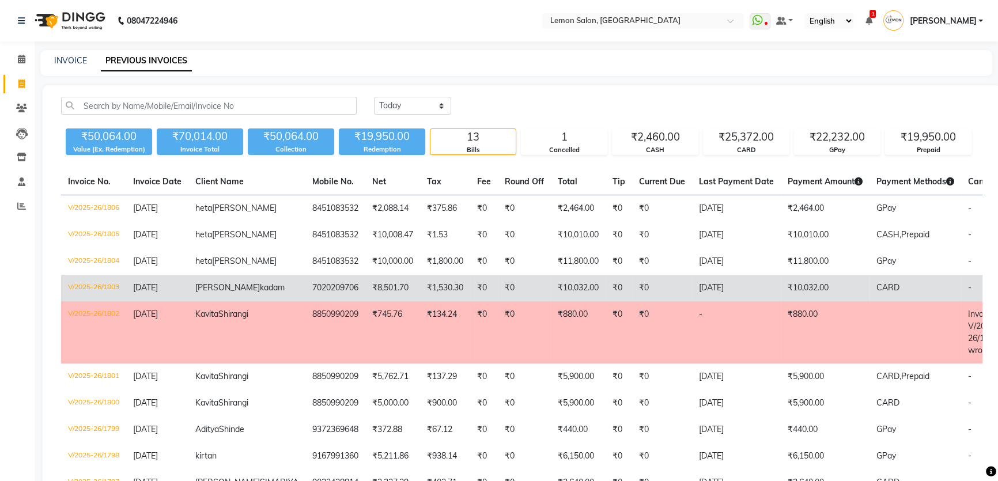
click at [420, 285] on td "₹1,530.30" at bounding box center [445, 288] width 50 height 26
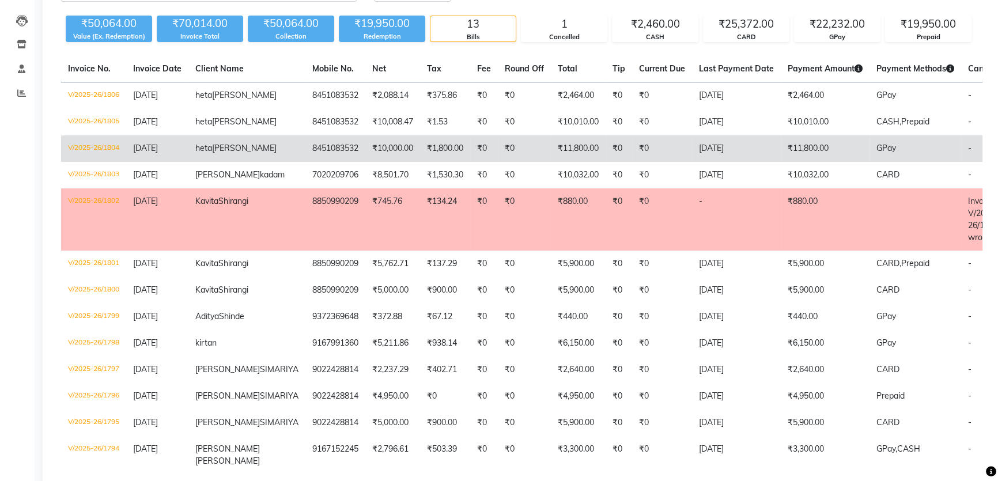
scroll to position [209, 0]
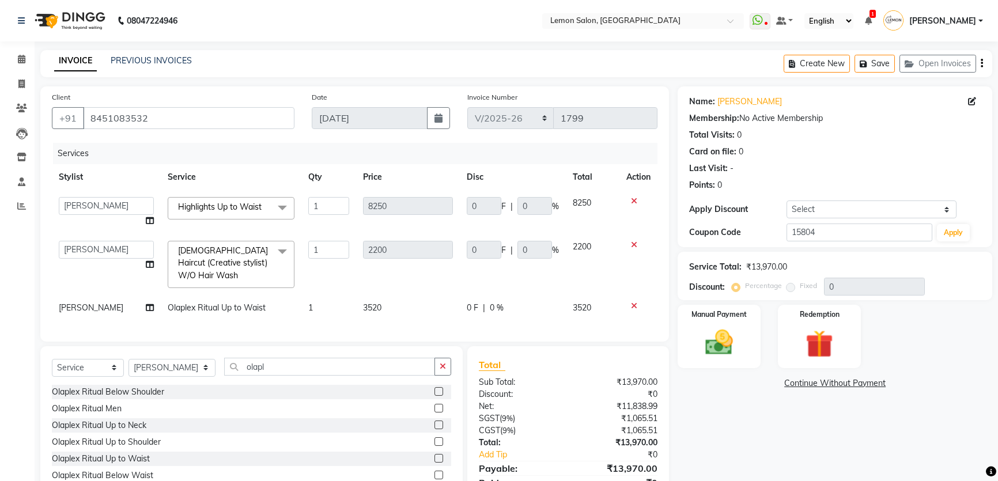
select select "568"
select select "13136"
select select "service"
select select "13136"
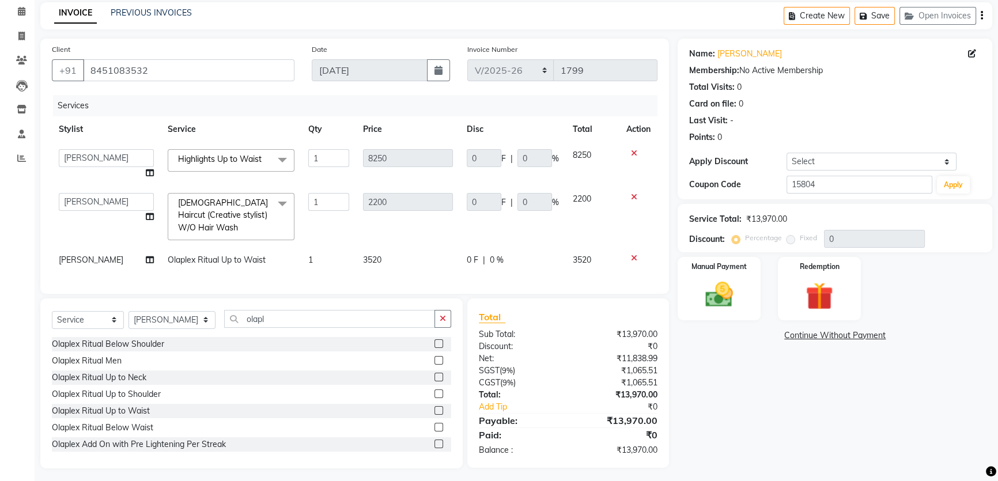
scroll to position [48, 0]
click at [215, 150] on span "Highlights Up to Waist x" at bounding box center [231, 160] width 127 height 22
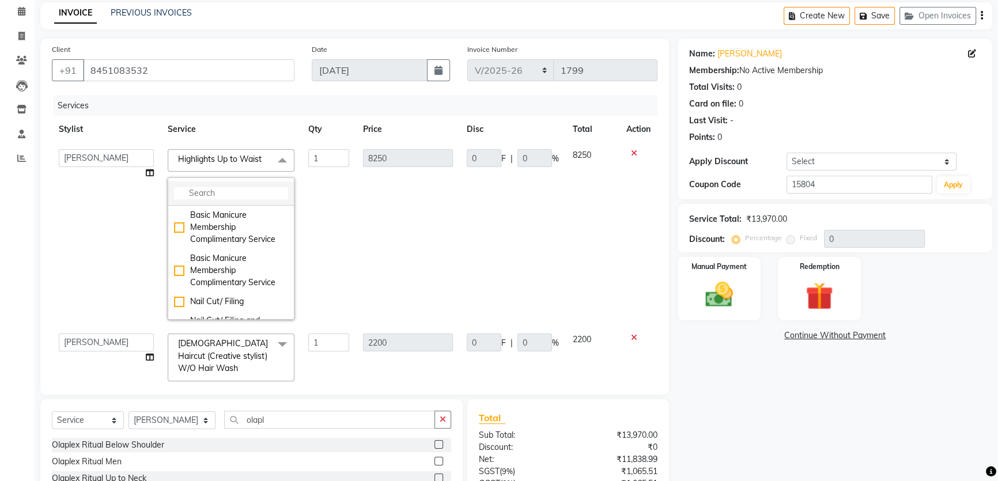
click at [221, 200] on li at bounding box center [231, 193] width 126 height 24
click at [228, 195] on input "multiselect-search" at bounding box center [231, 193] width 114 height 12
click at [740, 392] on div "Name: Heta Rawal Membership: No Active Membership Total Visits: 0 Card on file:…" at bounding box center [838, 304] width 323 height 530
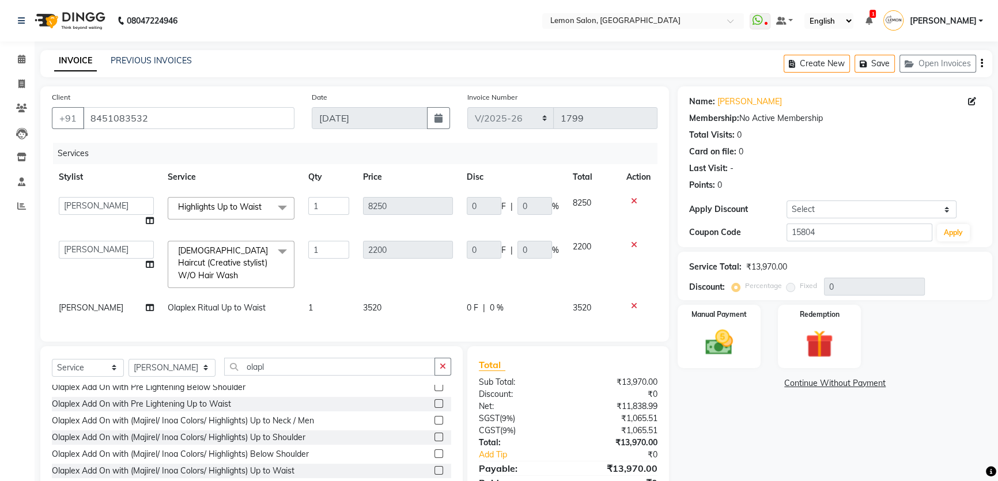
scroll to position [0, 0]
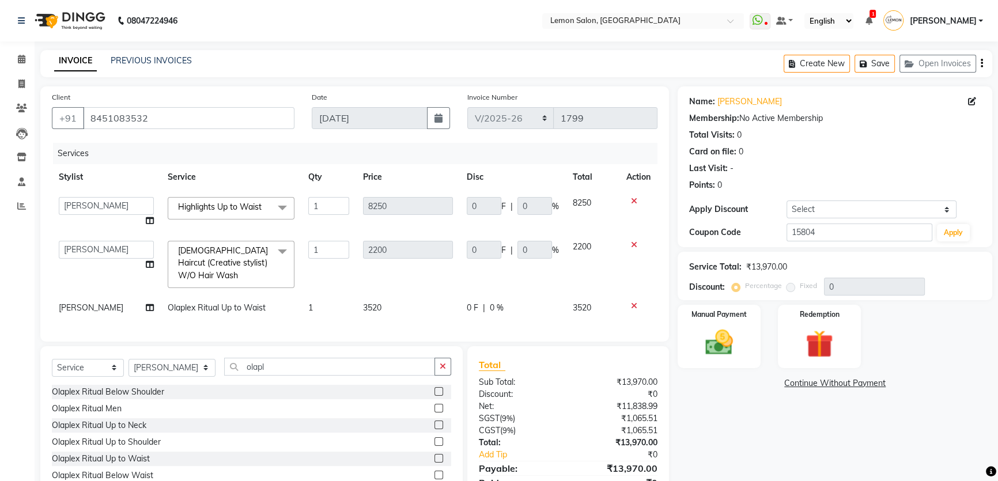
click at [247, 189] on th "Service" at bounding box center [231, 177] width 141 height 26
click at [254, 218] on span "Highlights Up to Waist x" at bounding box center [231, 208] width 127 height 22
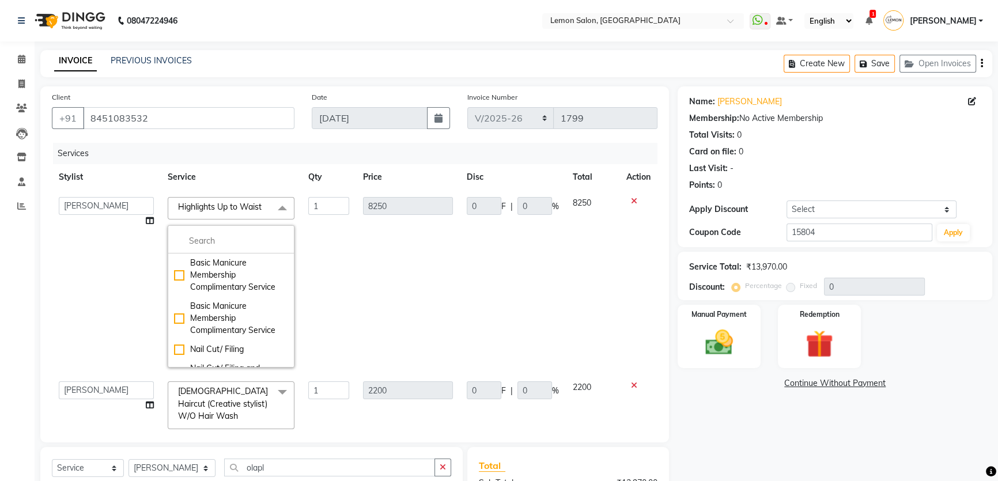
click at [373, 314] on td "8250" at bounding box center [408, 282] width 104 height 184
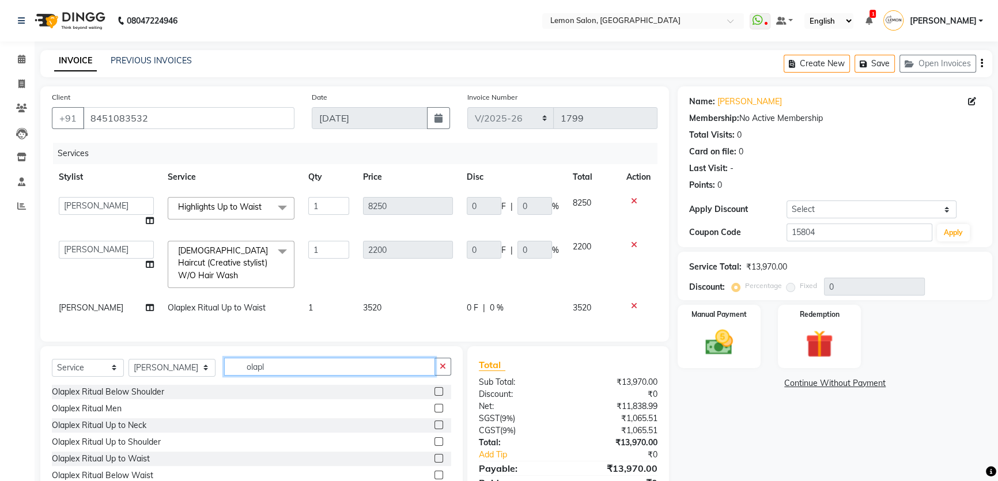
drag, startPoint x: 276, startPoint y: 359, endPoint x: 183, endPoint y: 391, distance: 98.4
click at [173, 395] on div "Select Service Product Membership Package Voucher Prepaid Gift Card Select Styl…" at bounding box center [251, 431] width 422 height 170
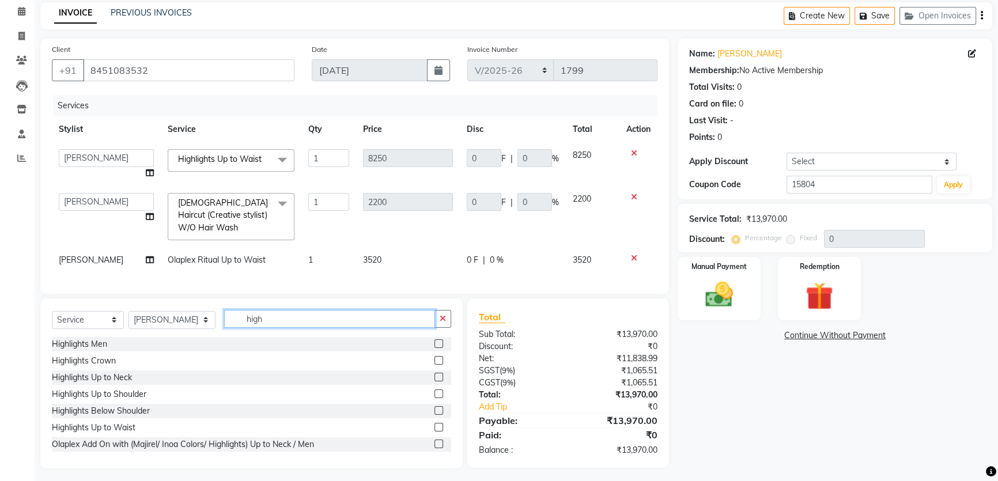
type input "high"
click at [434, 339] on label at bounding box center [438, 343] width 9 height 9
click at [434, 340] on input "checkbox" at bounding box center [437, 343] width 7 height 7
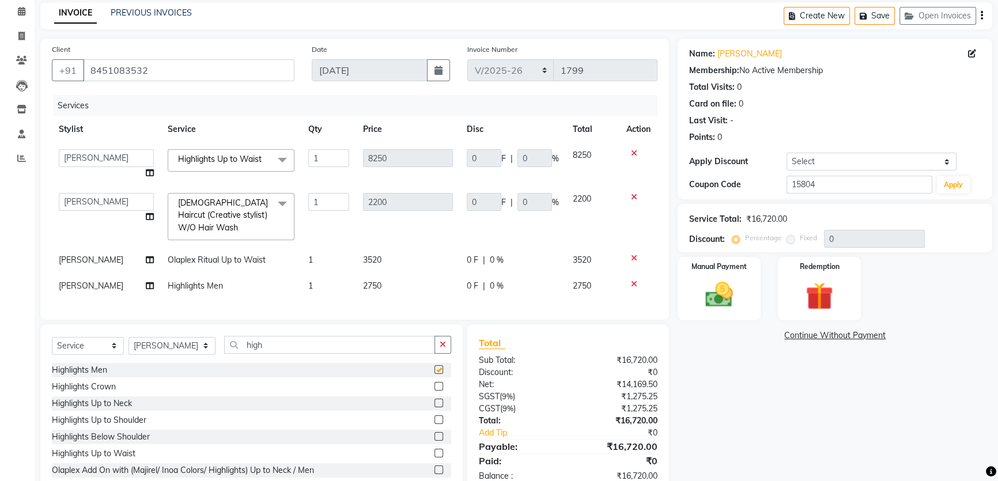
checkbox input "false"
click at [434, 382] on label at bounding box center [438, 386] width 9 height 9
click at [434, 383] on input "checkbox" at bounding box center [437, 386] width 7 height 7
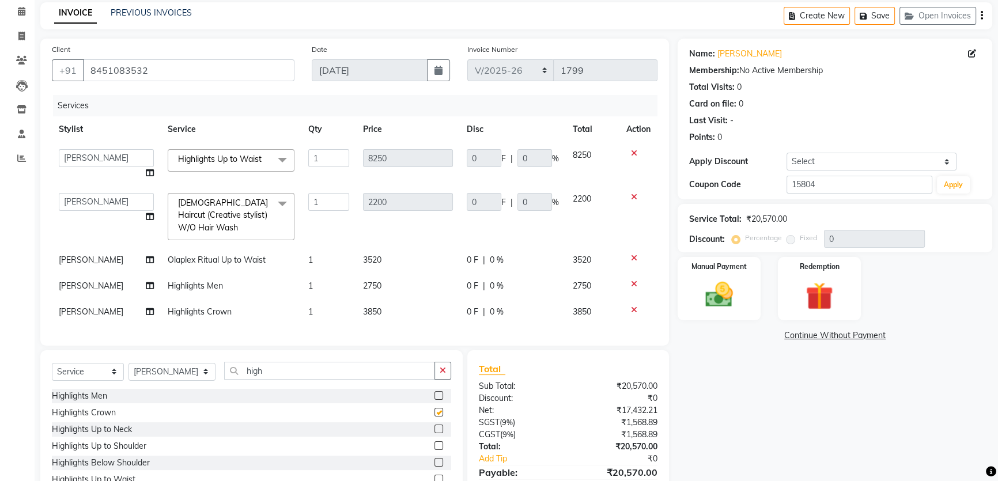
scroll to position [99, 0]
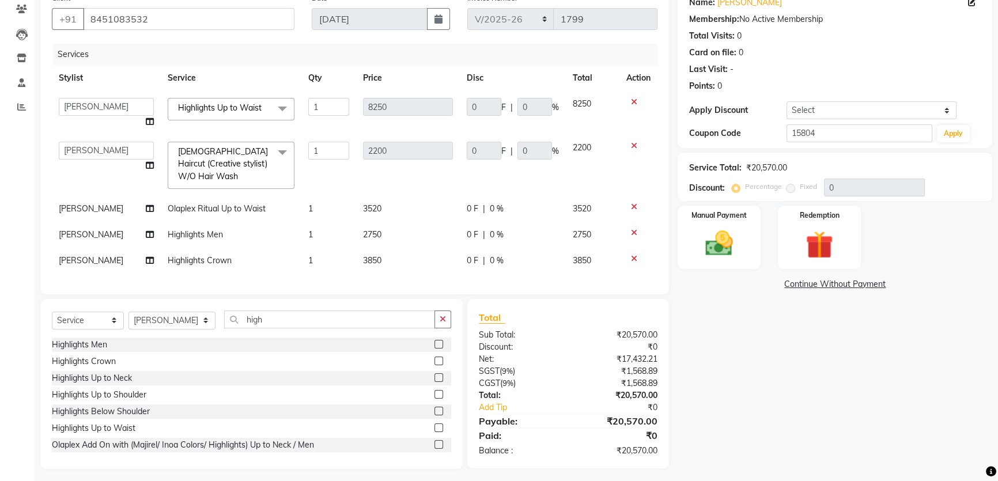
checkbox input "false"
click at [632, 229] on icon at bounding box center [634, 233] width 6 height 8
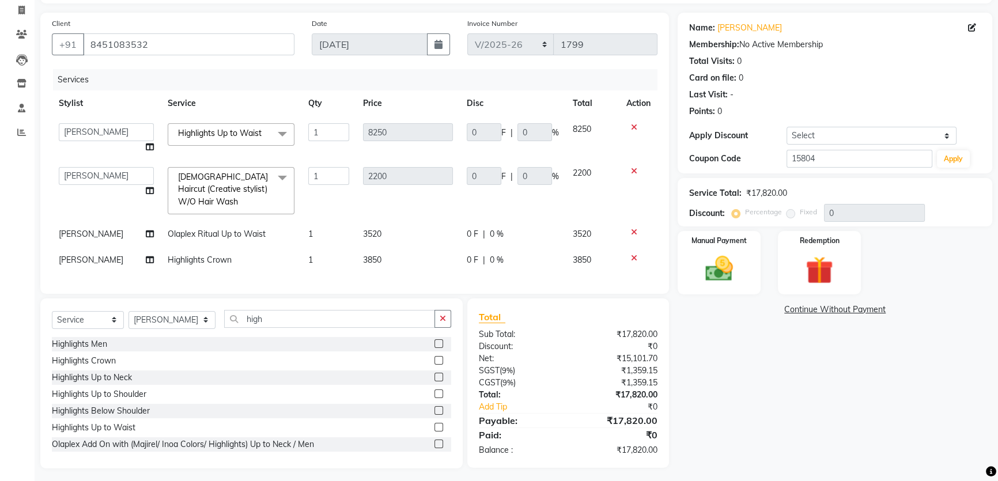
click at [631, 254] on icon at bounding box center [634, 258] width 6 height 8
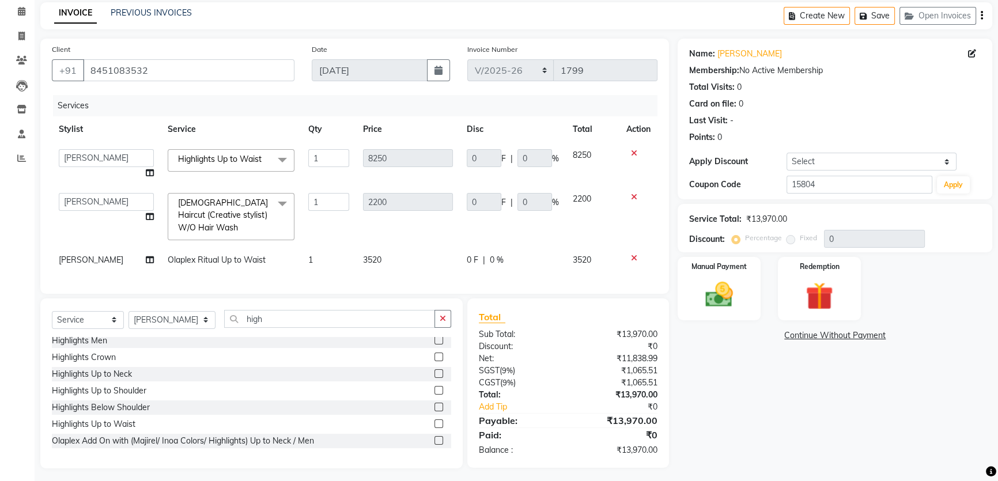
scroll to position [0, 0]
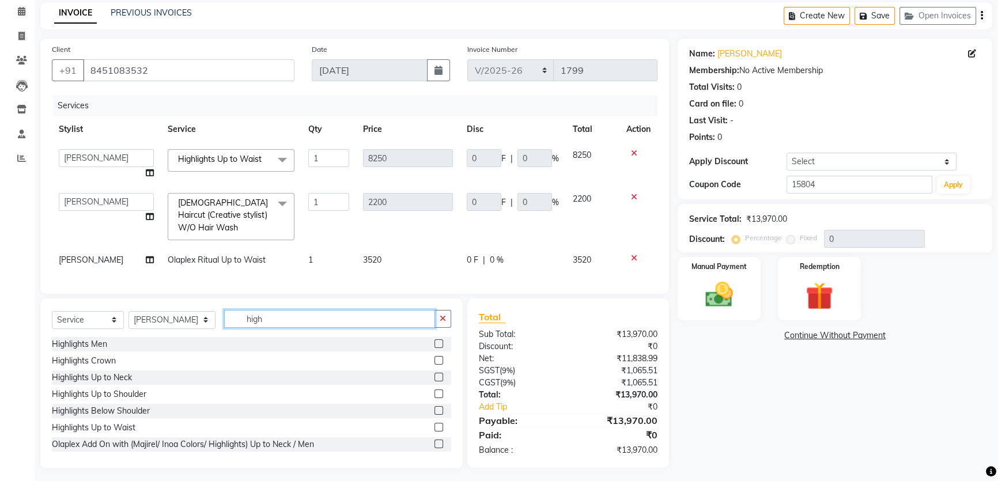
drag, startPoint x: 264, startPoint y: 310, endPoint x: 158, endPoint y: 346, distance: 112.0
click at [158, 346] on div "Select Service Product Membership Package Voucher Prepaid Gift Card Select Styl…" at bounding box center [251, 383] width 422 height 170
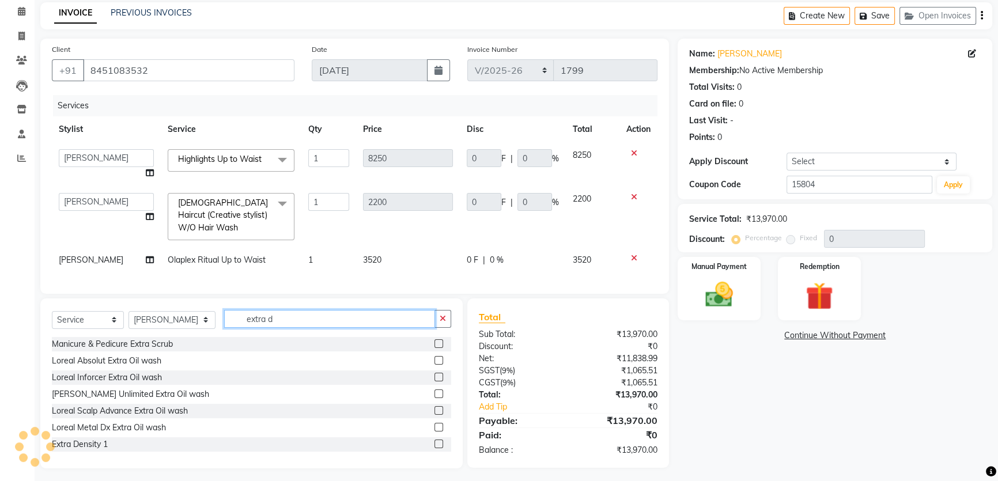
scroll to position [47, 0]
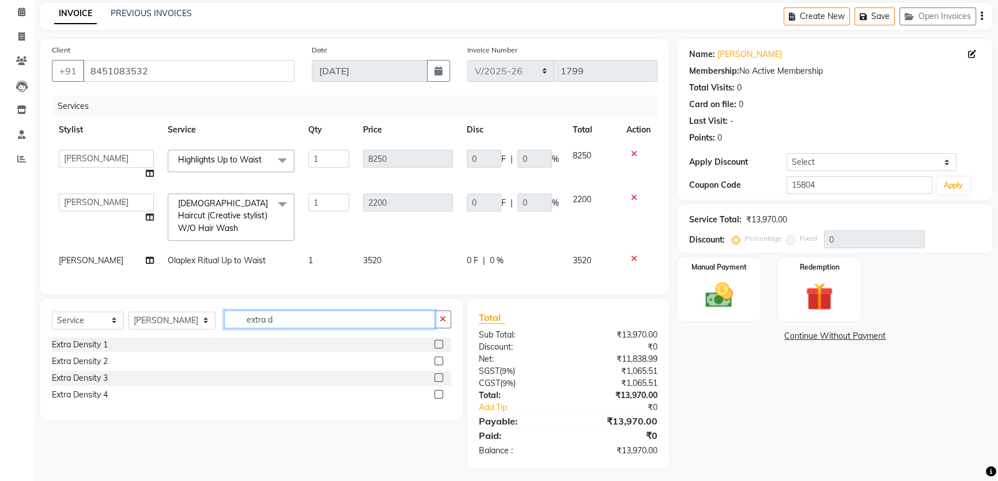
type input "extra d"
click at [437, 373] on label at bounding box center [438, 377] width 9 height 9
click at [437, 374] on input "checkbox" at bounding box center [437, 377] width 7 height 7
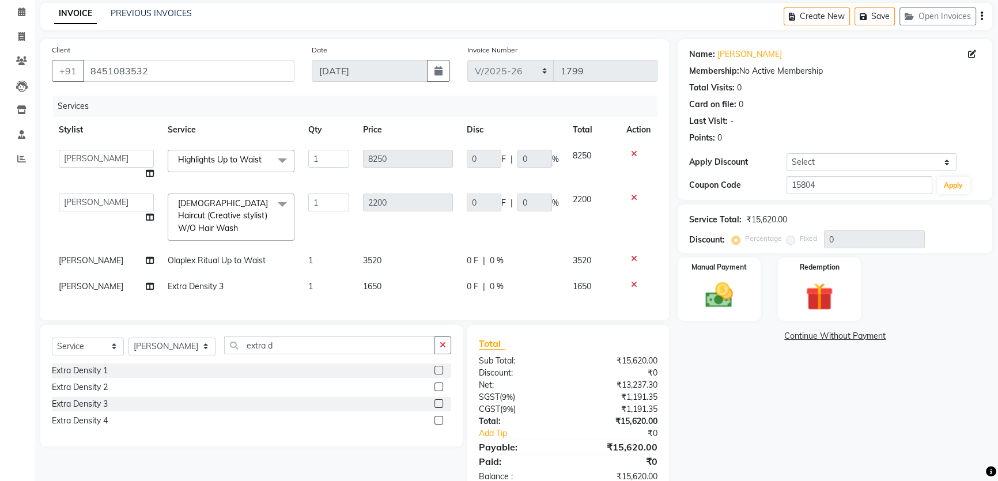
click at [634, 281] on icon at bounding box center [634, 285] width 6 height 8
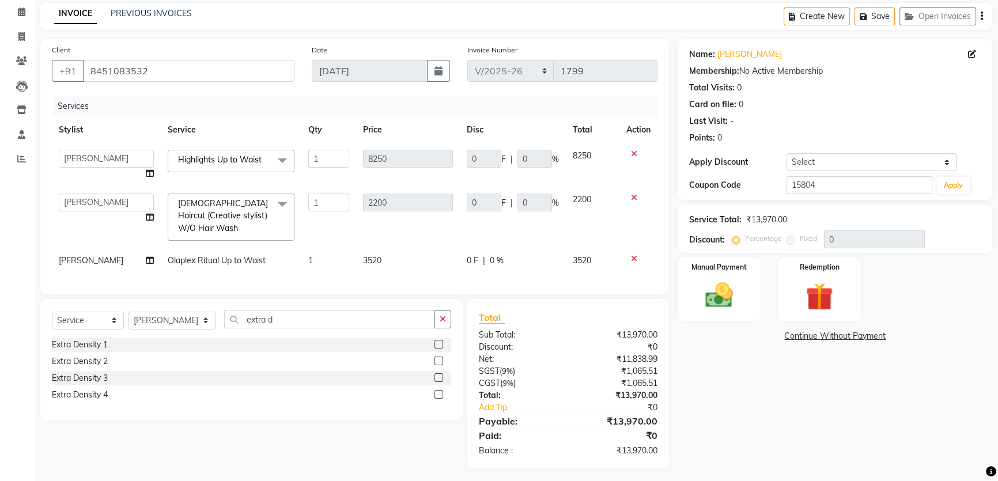
click at [441, 374] on label at bounding box center [438, 377] width 9 height 9
click at [441, 374] on input "checkbox" at bounding box center [437, 377] width 7 height 7
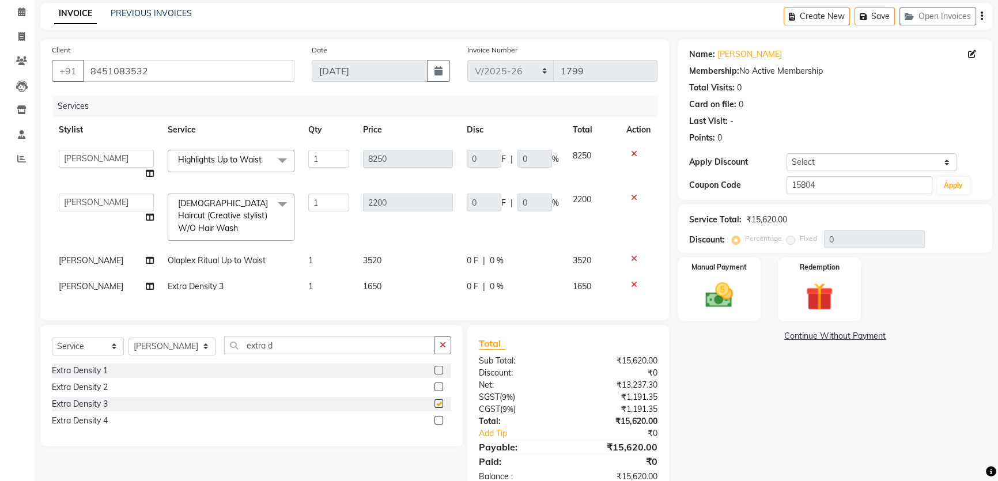
checkbox input "false"
click at [438, 416] on label at bounding box center [438, 420] width 9 height 9
click at [438, 417] on input "checkbox" at bounding box center [437, 420] width 7 height 7
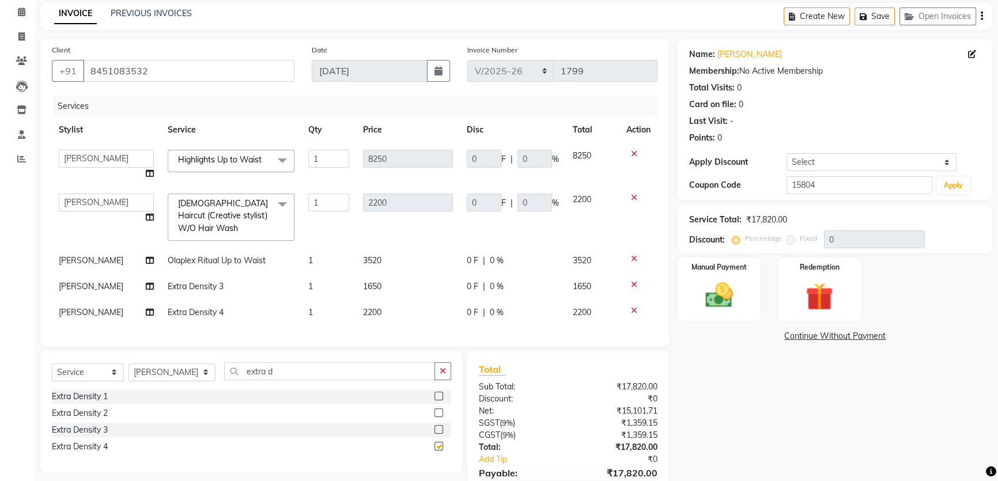
checkbox input "false"
click at [632, 281] on icon at bounding box center [634, 285] width 6 height 8
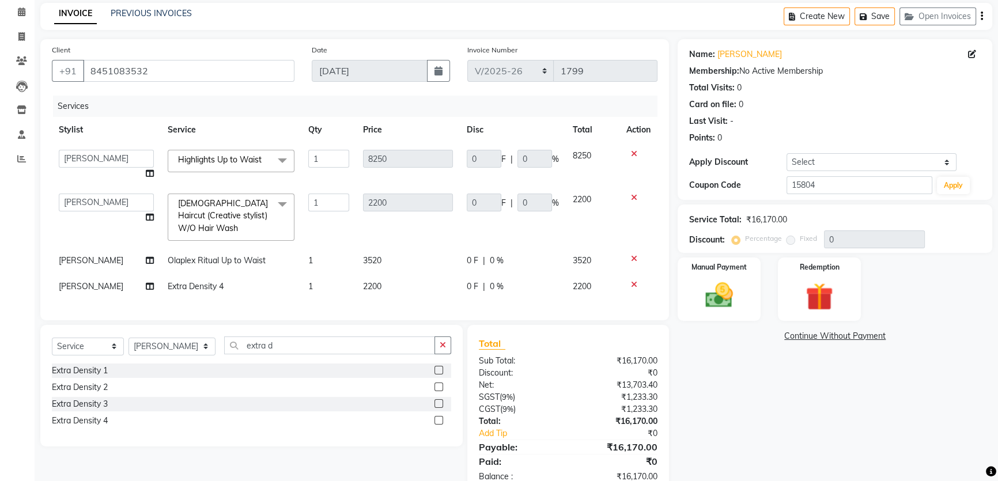
click at [271, 165] on span at bounding box center [282, 161] width 23 height 22
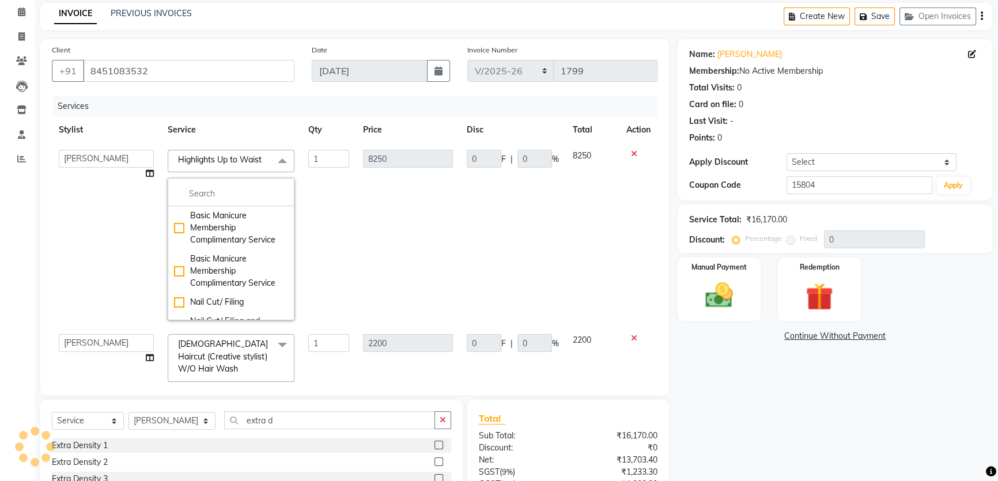
click at [724, 366] on div "Name: Heta Rawal Membership: No Active Membership Total Visits: 0 Card on file:…" at bounding box center [838, 304] width 323 height 530
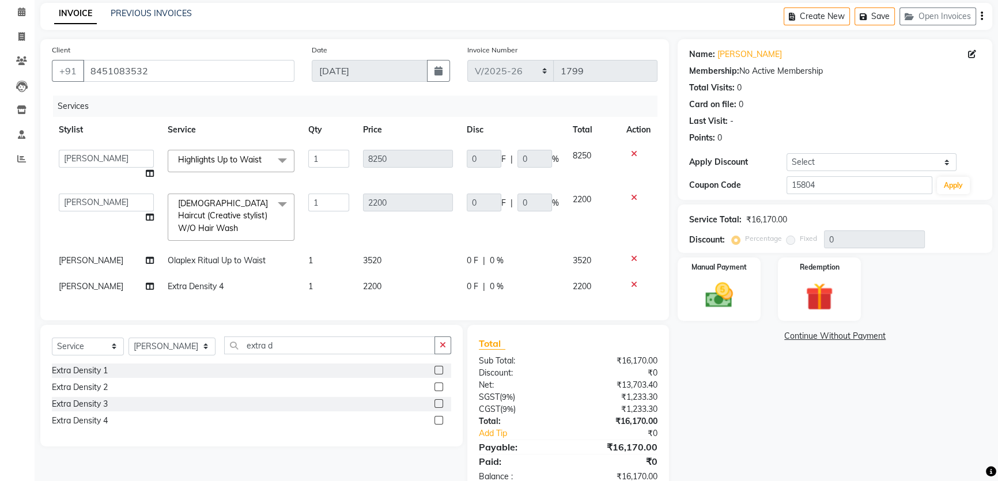
click at [250, 162] on span "Highlights Up to Waist" at bounding box center [220, 159] width 84 height 10
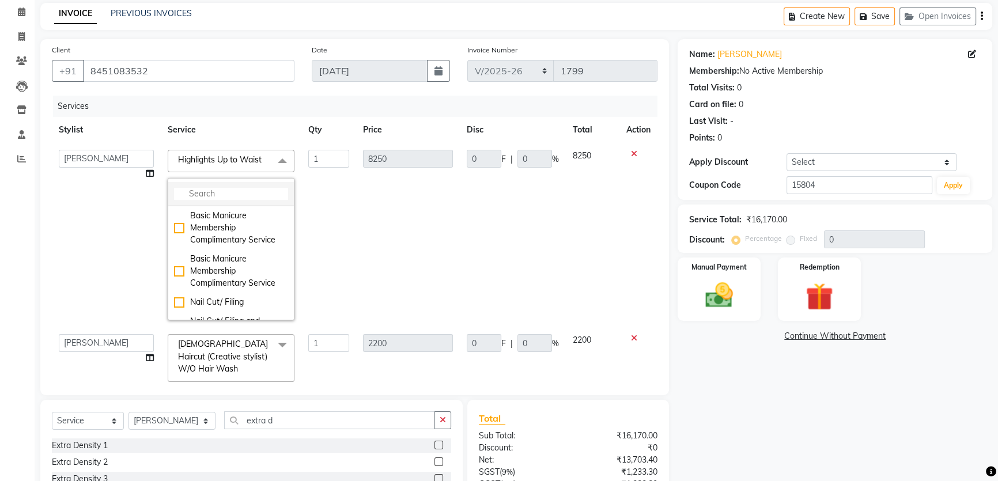
click at [240, 196] on input "multiselect-search" at bounding box center [231, 194] width 114 height 12
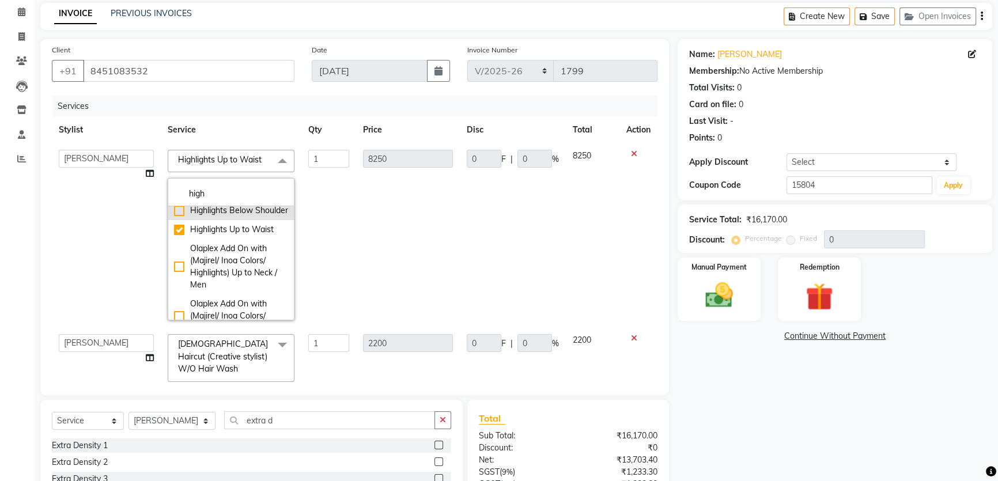
type input "high"
click at [174, 217] on div "Highlights Below Shoulder" at bounding box center [231, 210] width 114 height 12
checkbox input "true"
checkbox input "false"
type input "7150"
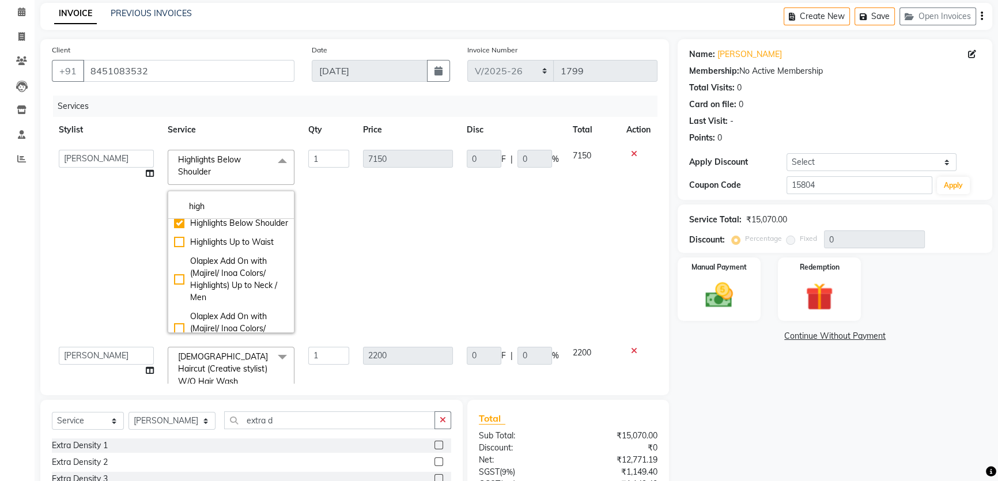
click at [790, 437] on div "Name: Heta Rawal Membership: No Active Membership Total Visits: 0 Card on file:…" at bounding box center [838, 304] width 323 height 530
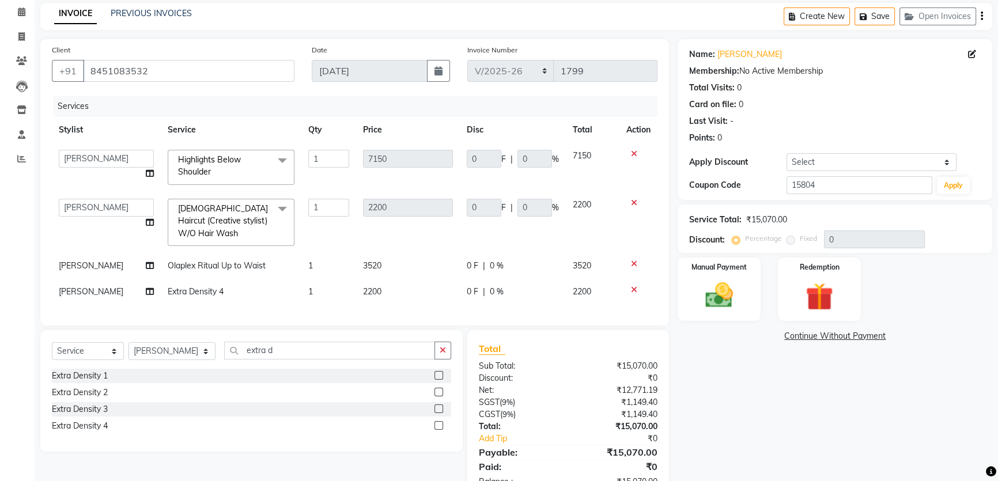
click at [260, 155] on span "Highlights Below Shoulder x" at bounding box center [225, 166] width 101 height 25
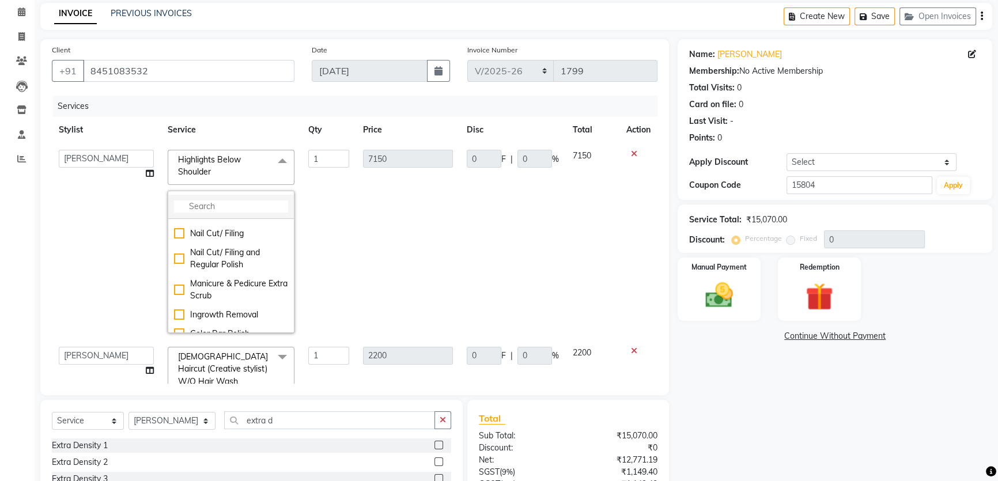
click at [247, 204] on input "multiselect-search" at bounding box center [231, 206] width 114 height 12
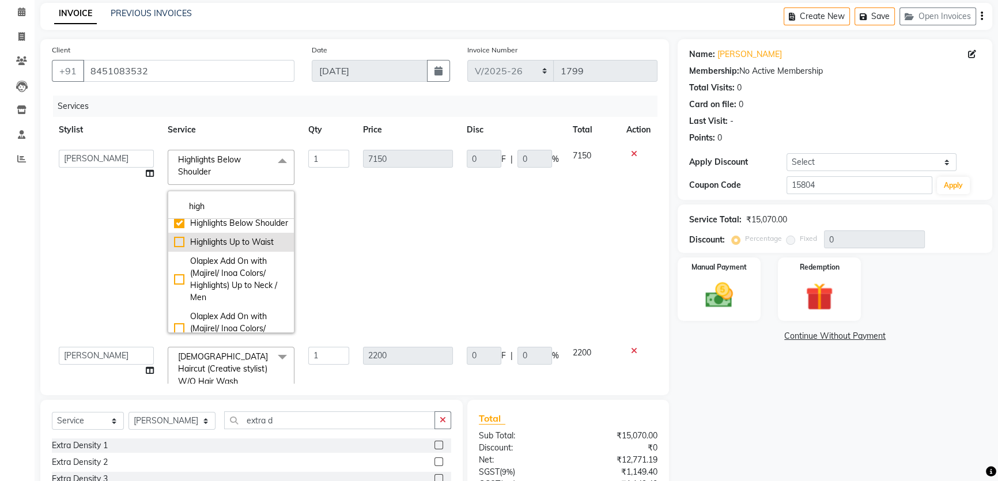
type input "high"
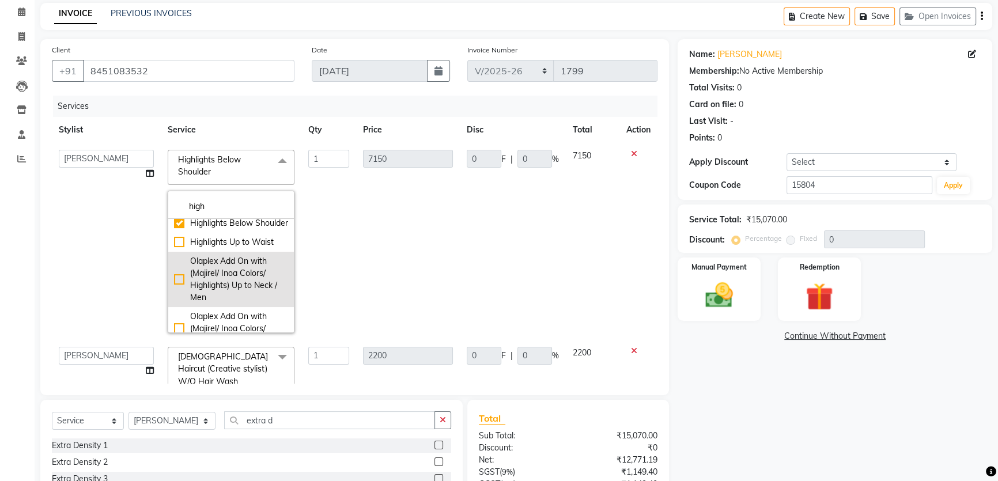
click at [174, 248] on div "Highlights Up to Waist" at bounding box center [231, 242] width 114 height 12
checkbox input "false"
checkbox input "true"
type input "8250"
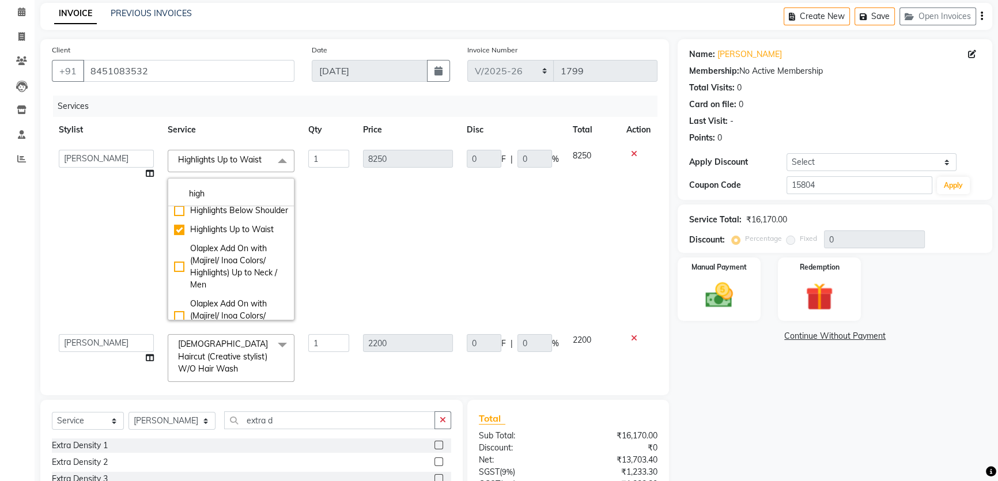
click at [782, 389] on div "Name: Heta Rawal Membership: No Active Membership Total Visits: 0 Card on file:…" at bounding box center [838, 304] width 323 height 530
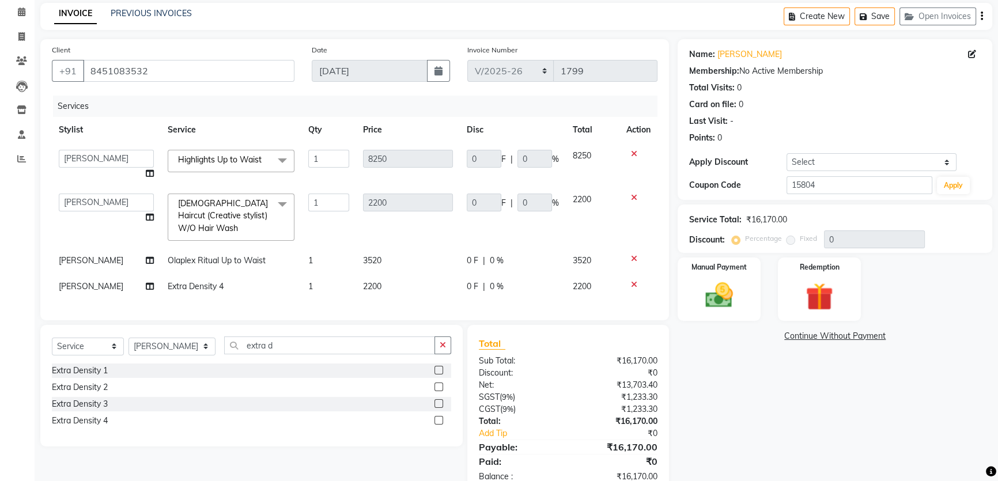
click at [632, 281] on icon at bounding box center [634, 285] width 6 height 8
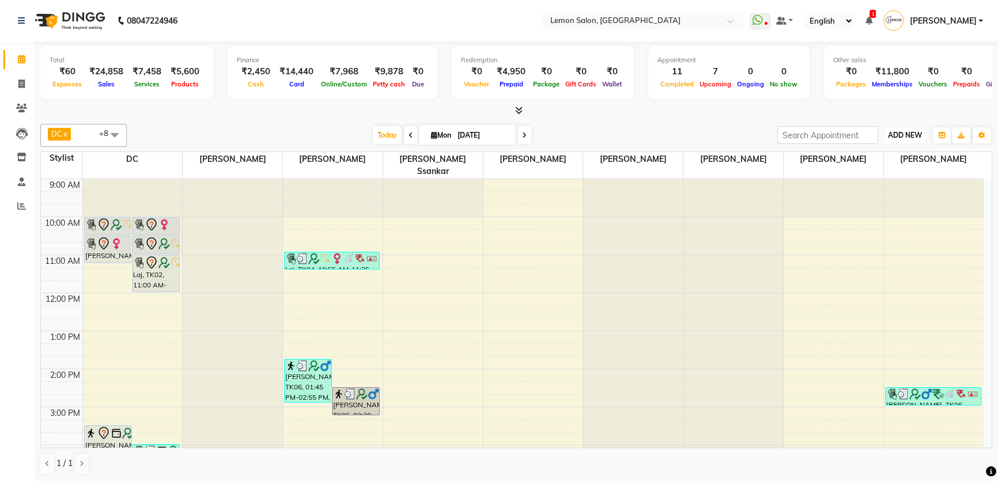
click at [905, 137] on span "ADD NEW" at bounding box center [905, 135] width 34 height 9
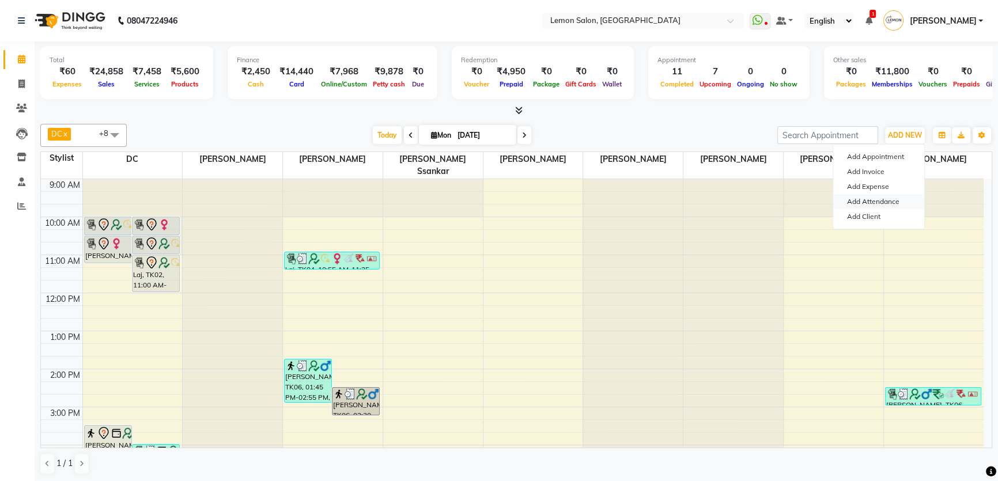
click at [882, 203] on link "Add Attendance" at bounding box center [878, 201] width 91 height 15
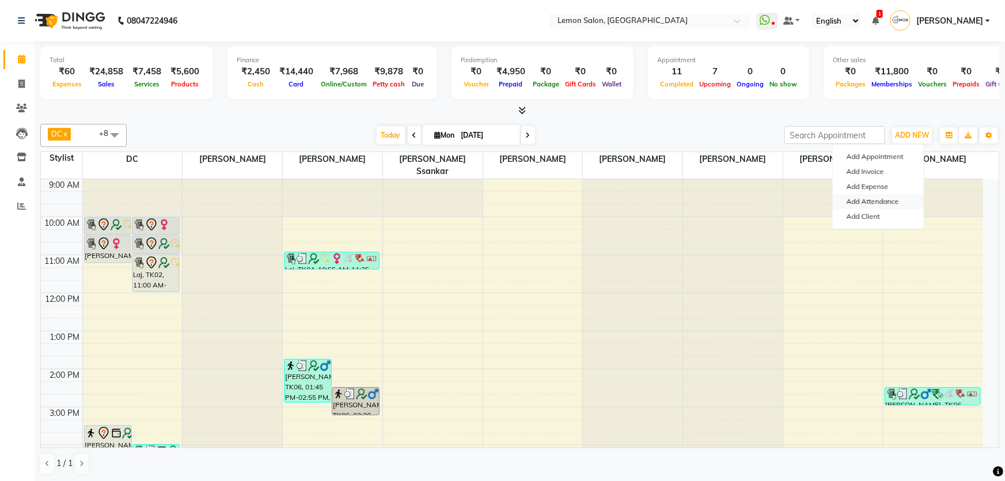
select select "W"
select select "A"
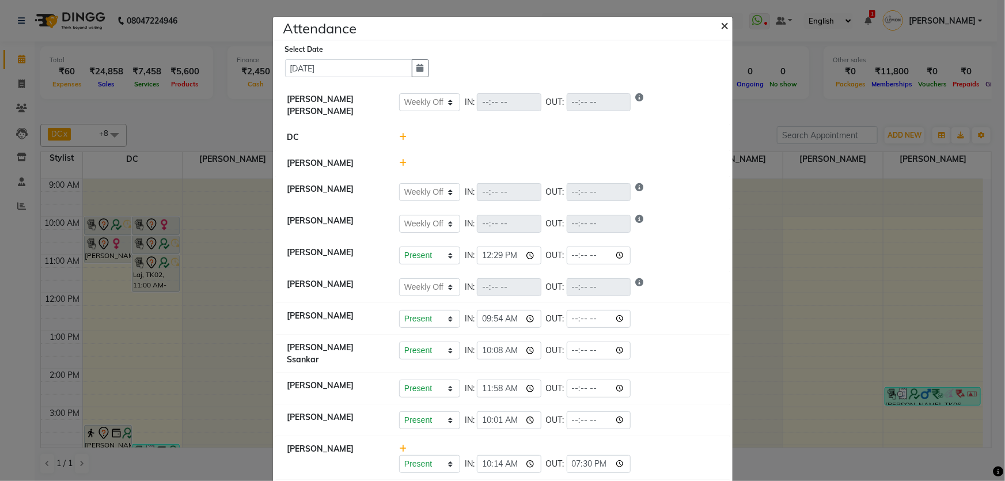
click at [722, 24] on span "×" at bounding box center [725, 24] width 8 height 17
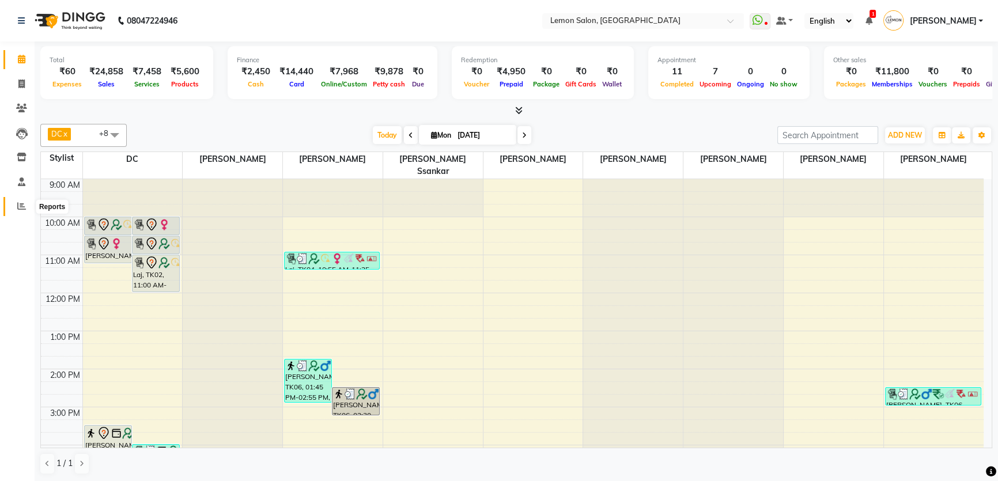
click at [17, 207] on icon at bounding box center [21, 206] width 9 height 9
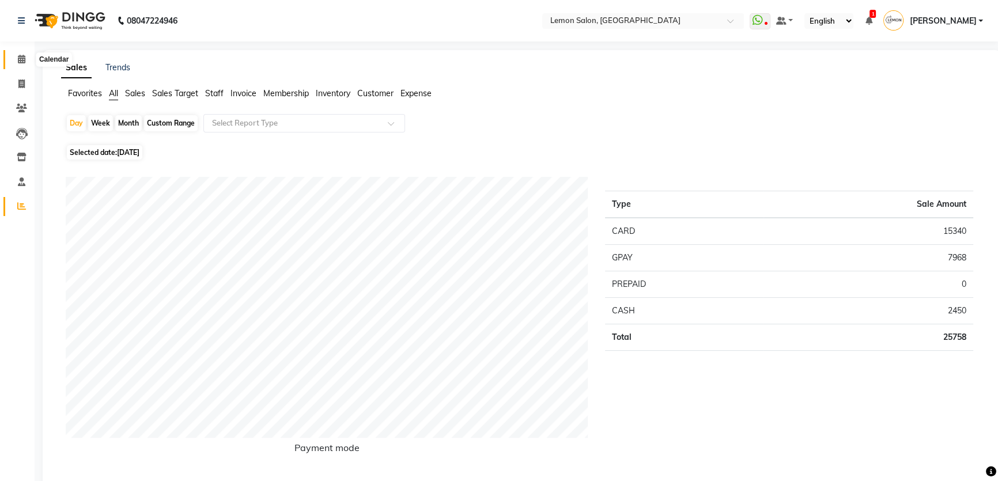
click at [18, 61] on icon at bounding box center [21, 59] width 7 height 9
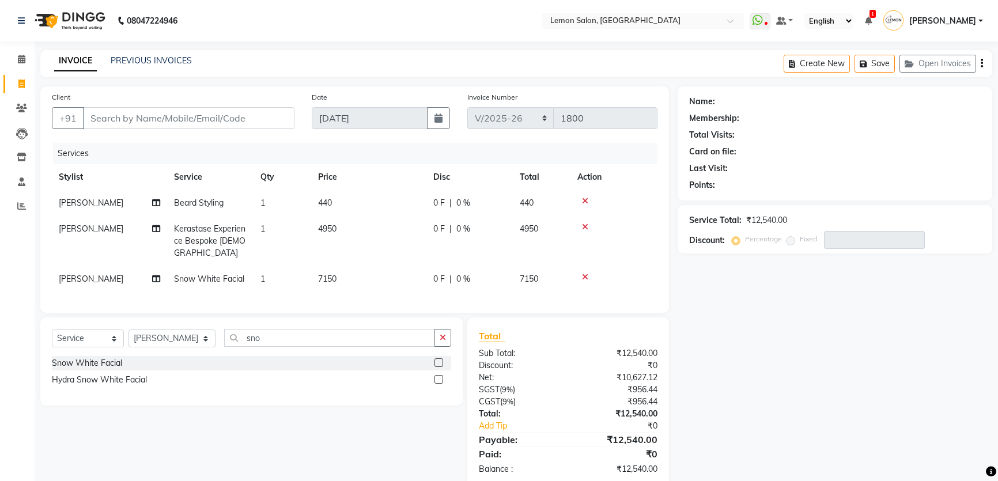
select select "568"
select select "service"
select select "68714"
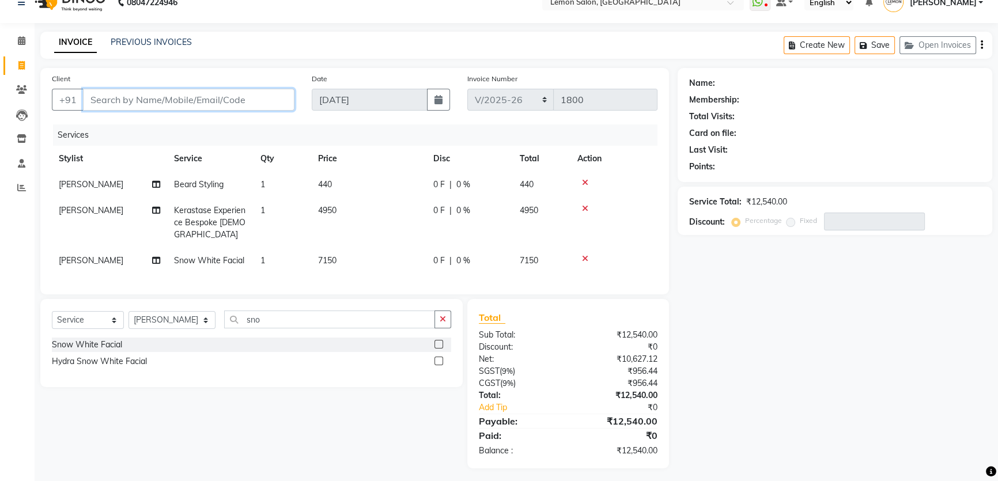
click at [132, 94] on input "Client" at bounding box center [188, 100] width 211 height 22
type input "7"
type input "0"
type input "7020209706"
click at [286, 99] on span "Add Client" at bounding box center [265, 100] width 46 height 12
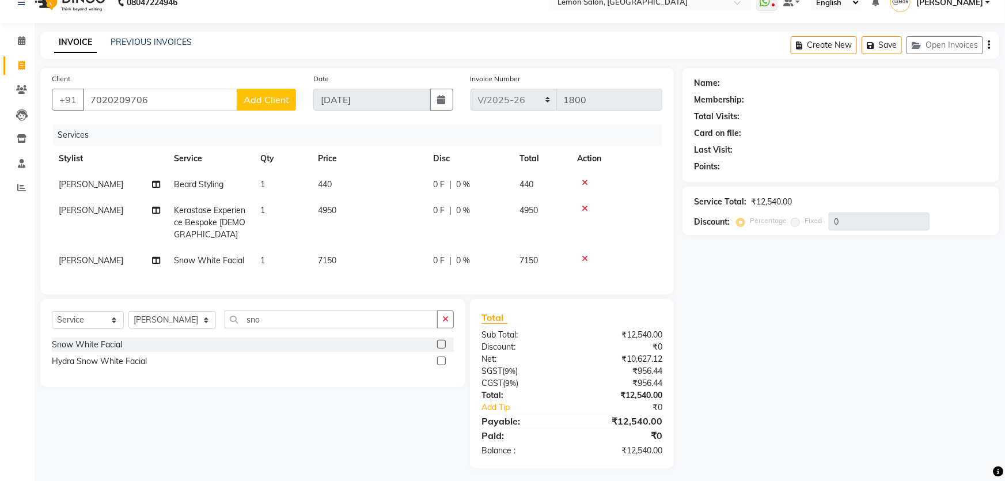
select select "22"
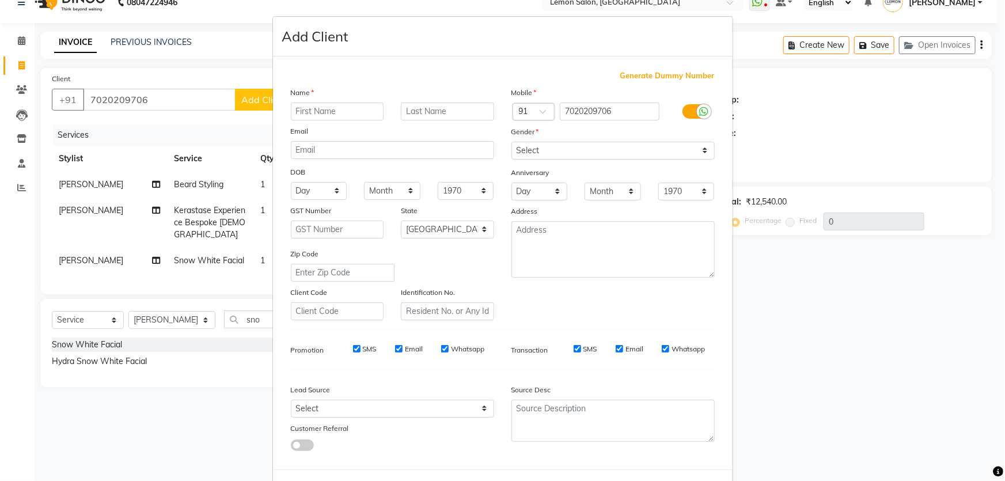
click at [320, 117] on input "text" at bounding box center [337, 112] width 93 height 18
type input "[PERSON_NAME]"
click at [409, 108] on input "text" at bounding box center [447, 112] width 93 height 18
type input "kadam"
click at [544, 153] on select "Select [DEMOGRAPHIC_DATA] [DEMOGRAPHIC_DATA] Other Prefer Not To Say" at bounding box center [612, 151] width 203 height 18
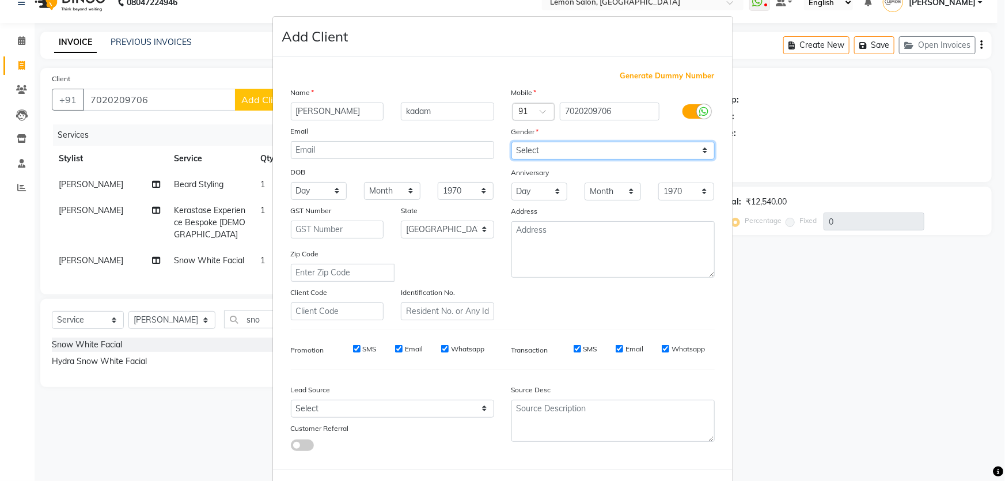
select select "[DEMOGRAPHIC_DATA]"
click at [511, 142] on select "Select [DEMOGRAPHIC_DATA] [DEMOGRAPHIC_DATA] Other Prefer Not To Say" at bounding box center [612, 151] width 203 height 18
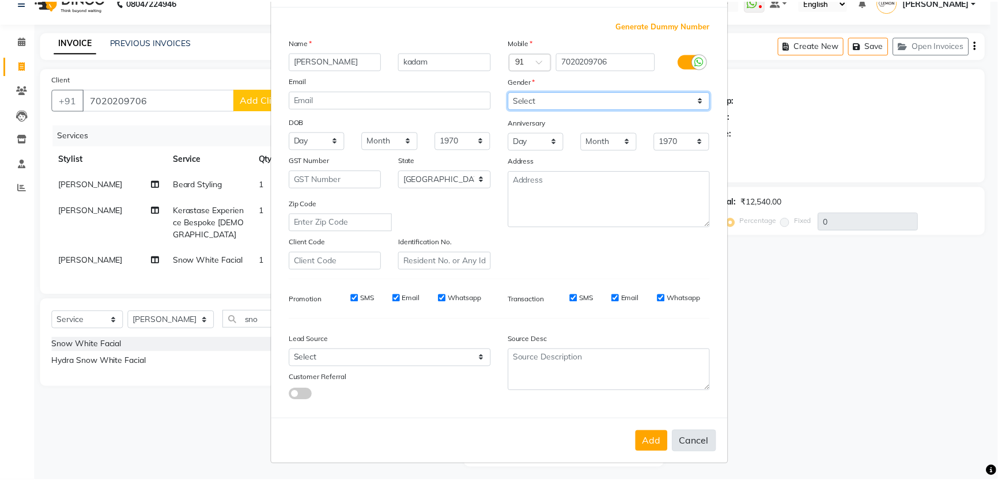
scroll to position [54, 0]
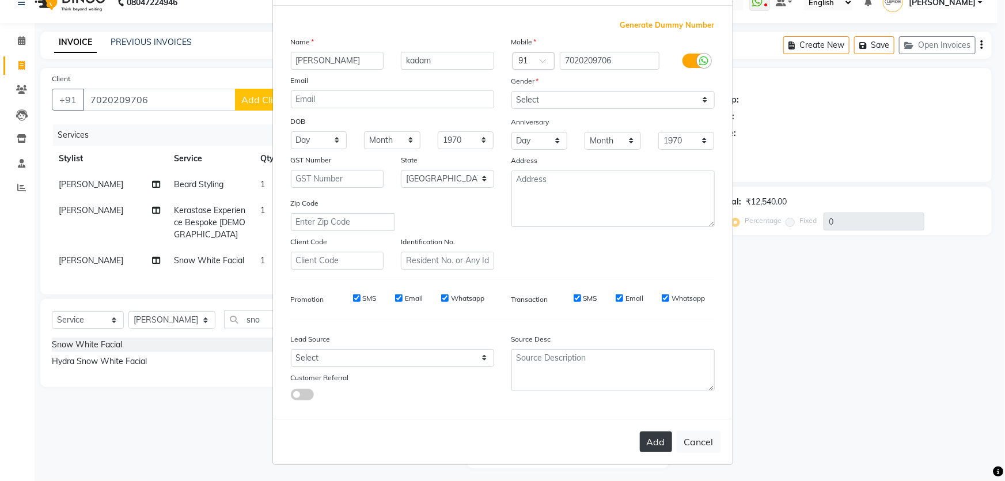
click at [649, 442] on button "Add" at bounding box center [656, 441] width 32 height 21
select select
select select "null"
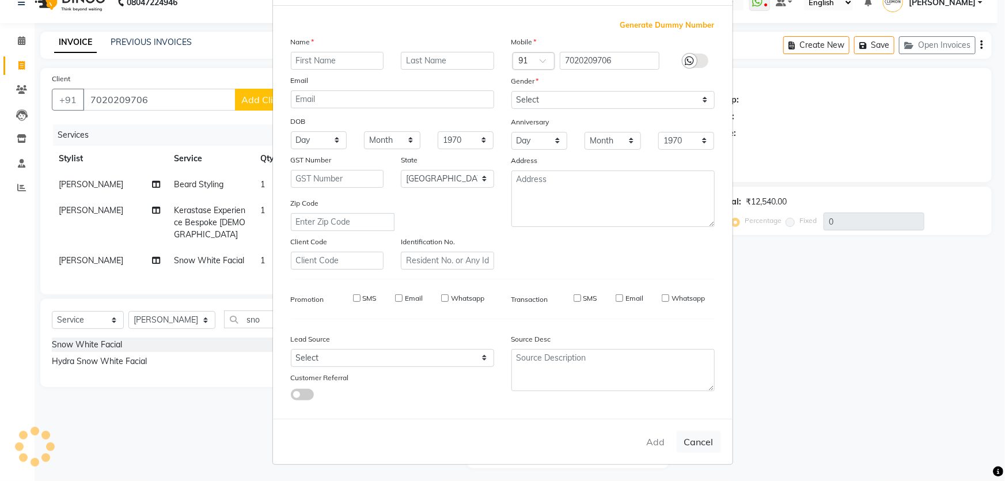
select select
checkbox input "false"
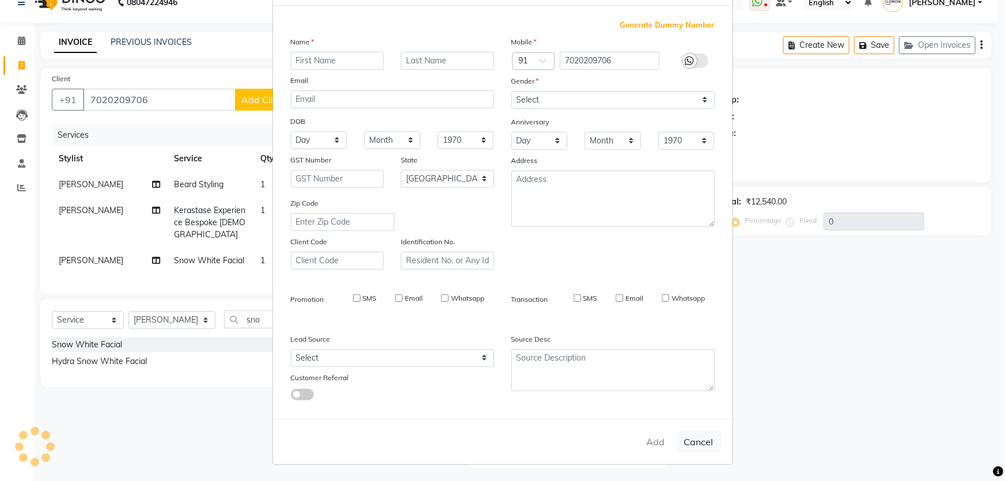
checkbox input "false"
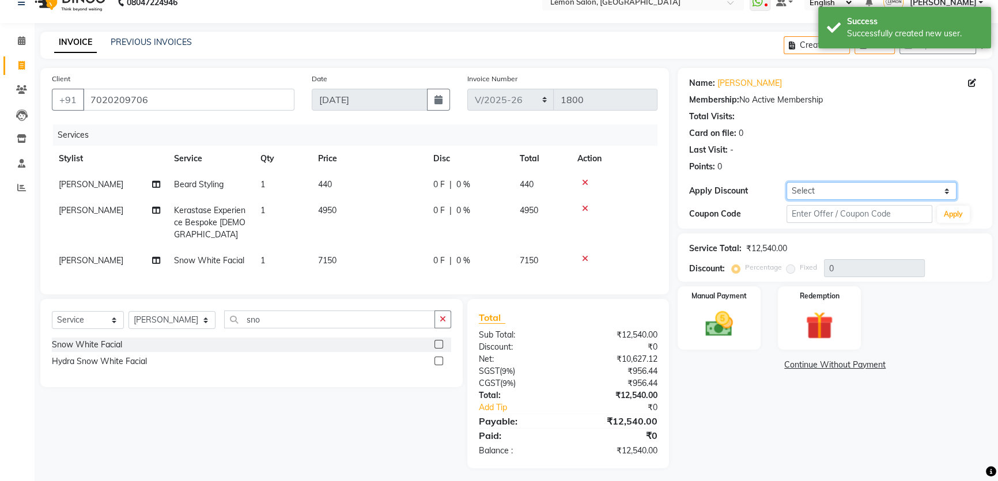
click at [823, 189] on select "Select Coupon → Abc" at bounding box center [871, 191] width 170 height 18
select select "1: Object"
click at [786, 182] on select "Select Coupon → Abc" at bounding box center [871, 191] width 170 height 18
type input "20"
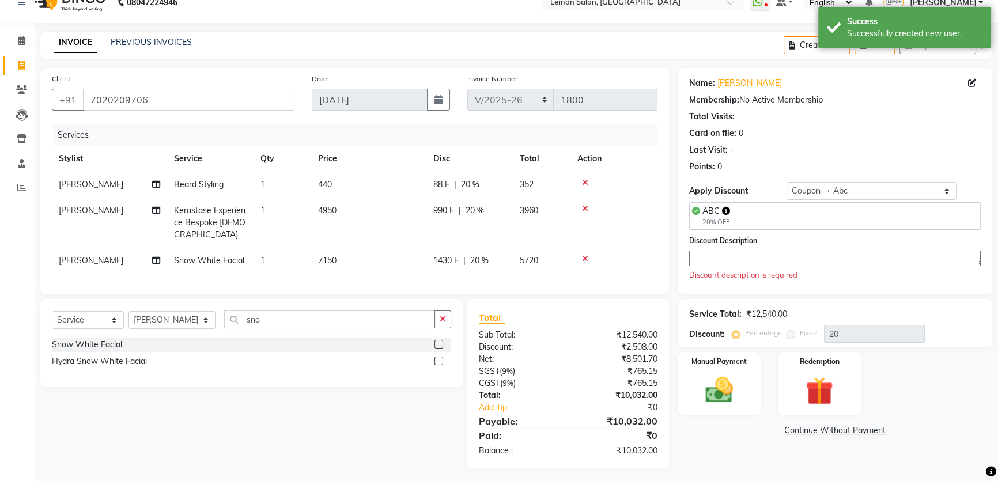
click at [749, 254] on textarea at bounding box center [834, 259] width 291 height 16
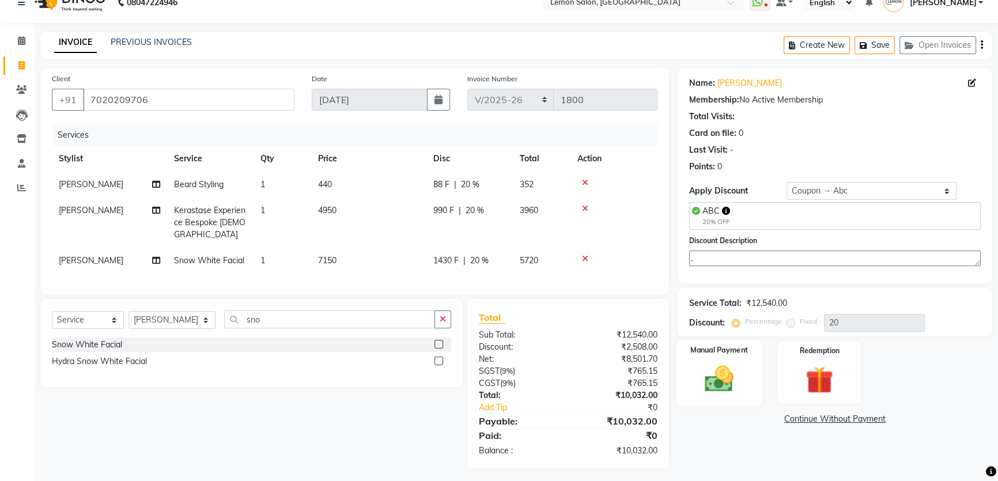
type textarea "."
click at [727, 371] on img at bounding box center [719, 378] width 47 height 33
click at [828, 420] on span "CARD" at bounding box center [830, 419] width 25 height 13
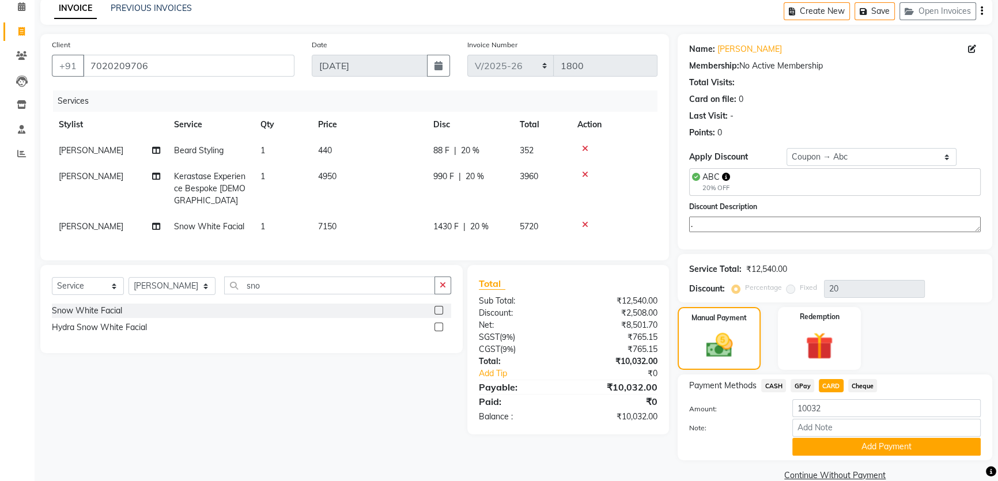
scroll to position [72, 0]
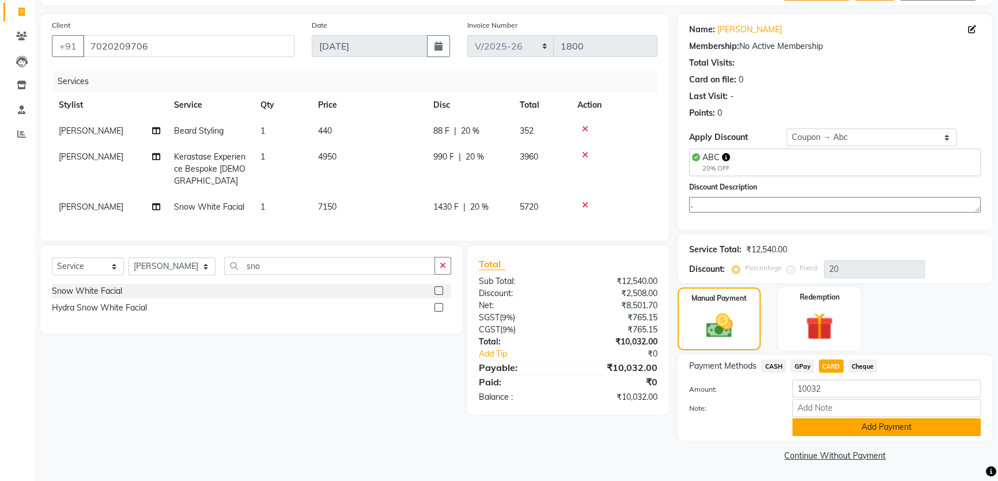
click at [817, 435] on button "Add Payment" at bounding box center [886, 427] width 188 height 18
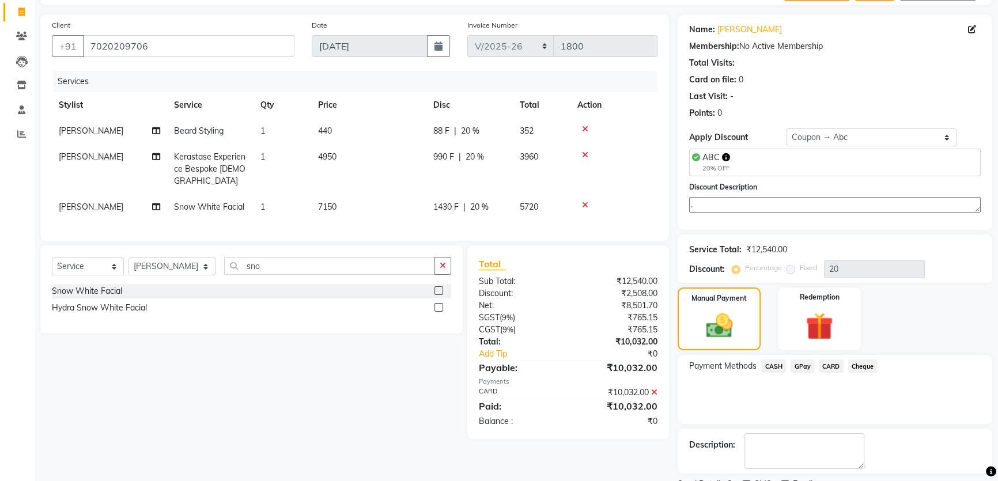
scroll to position [120, 0]
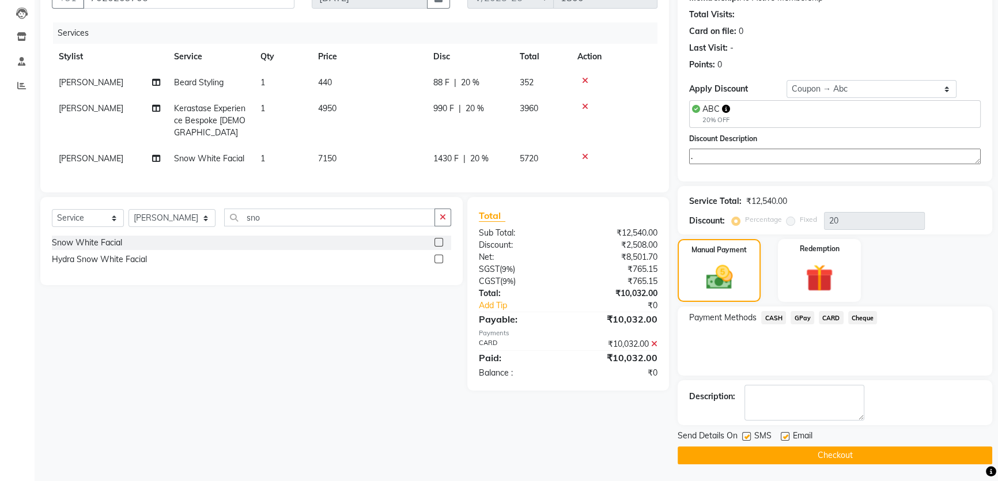
click at [745, 434] on label at bounding box center [746, 436] width 9 height 9
click at [745, 434] on input "checkbox" at bounding box center [745, 436] width 7 height 7
checkbox input "false"
click at [785, 433] on label at bounding box center [784, 436] width 9 height 9
click at [785, 433] on input "checkbox" at bounding box center [783, 436] width 7 height 7
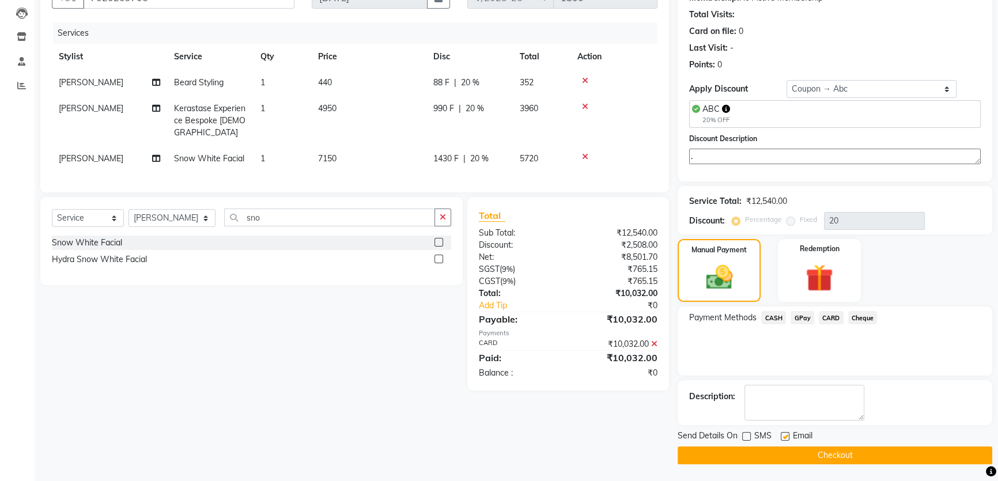
checkbox input "false"
click at [745, 436] on label at bounding box center [746, 436] width 9 height 9
click at [745, 436] on input "checkbox" at bounding box center [745, 436] width 7 height 7
checkbox input "true"
click at [780, 435] on label at bounding box center [784, 436] width 9 height 9
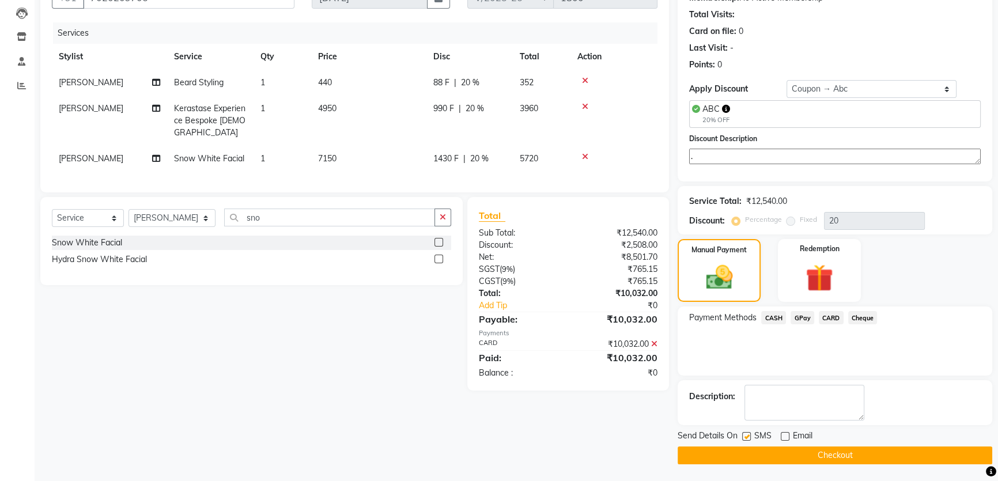
click at [780, 435] on input "checkbox" at bounding box center [783, 436] width 7 height 7
checkbox input "true"
click at [789, 457] on button "Checkout" at bounding box center [834, 455] width 314 height 18
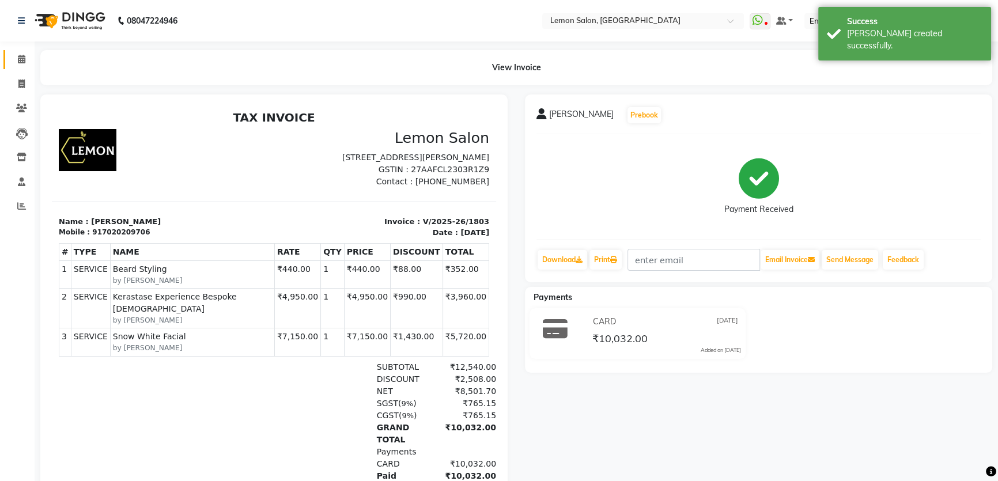
click at [20, 52] on link "Calendar" at bounding box center [17, 59] width 28 height 19
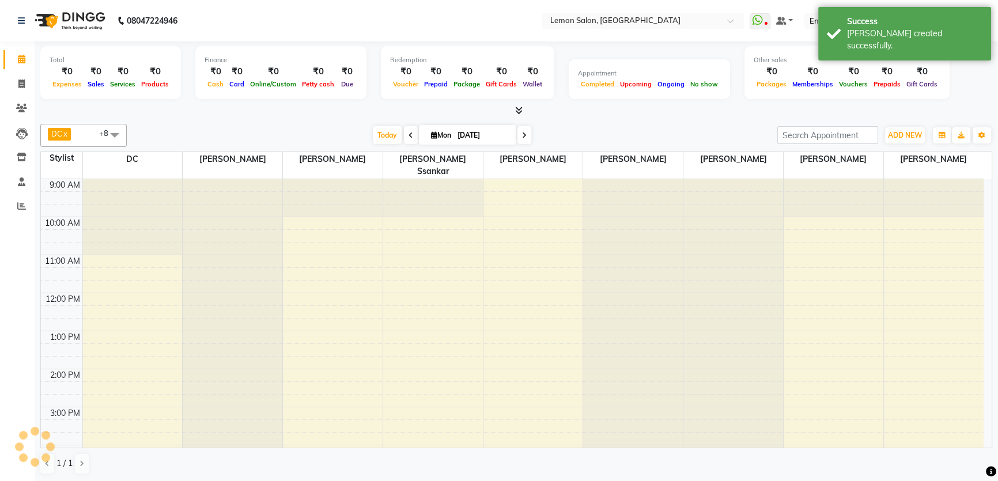
scroll to position [227, 0]
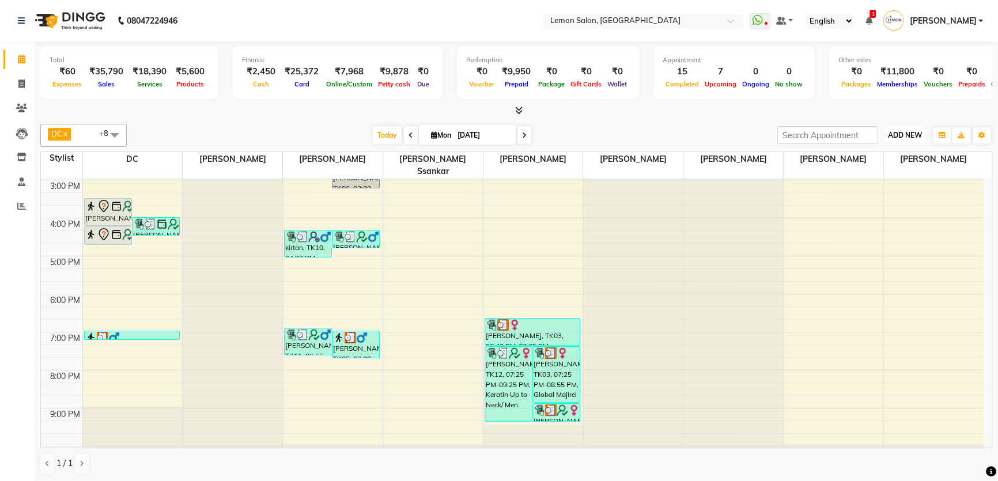
click at [907, 143] on button "ADD NEW Toggle Dropdown" at bounding box center [905, 135] width 40 height 16
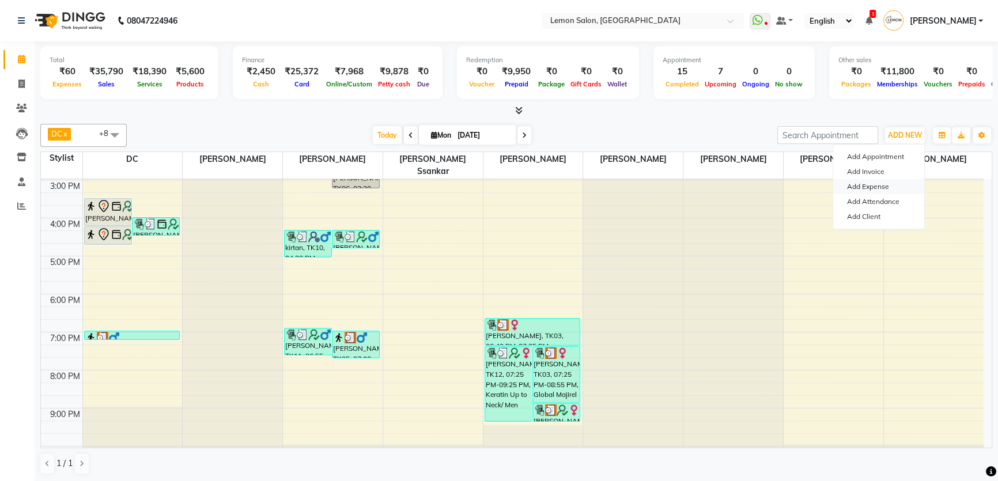
click at [897, 188] on link "Add Expense" at bounding box center [878, 186] width 91 height 15
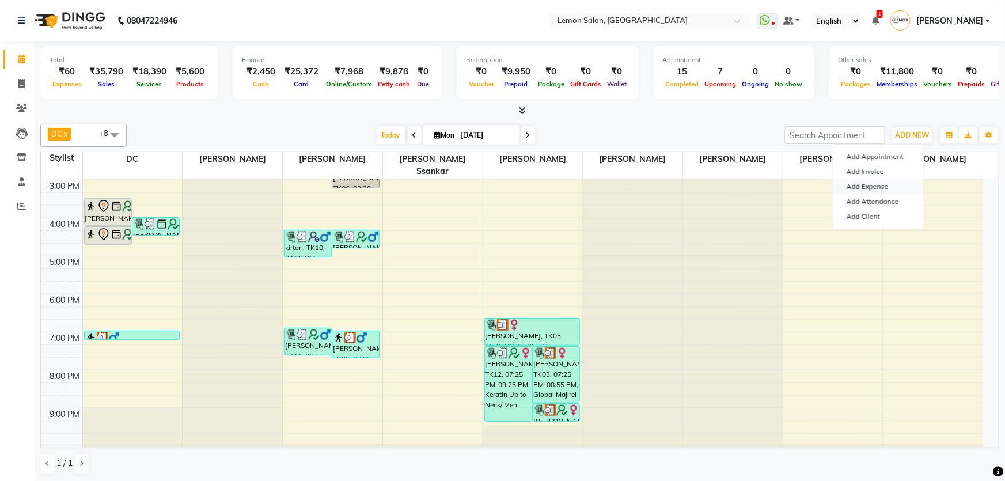
select select "1"
select select "1939"
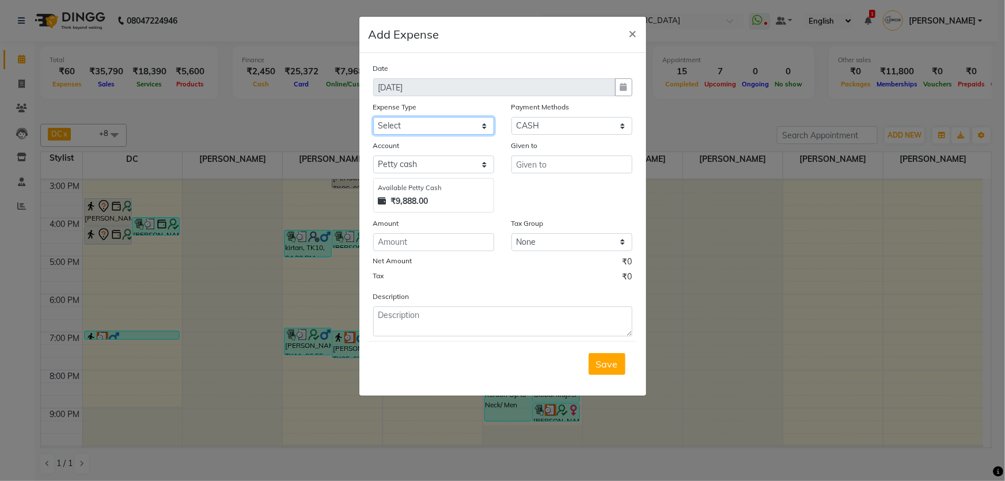
click at [464, 123] on select "Select Advance Cash transfer to hub Laundry Loan Membership Milk Miscellaneous …" at bounding box center [433, 126] width 121 height 18
select select "2706"
click at [373, 117] on select "Select Advance Cash transfer to hub Laundry Loan Membership Milk Miscellaneous …" at bounding box center [433, 126] width 121 height 18
click at [520, 169] on input "text" at bounding box center [571, 165] width 121 height 18
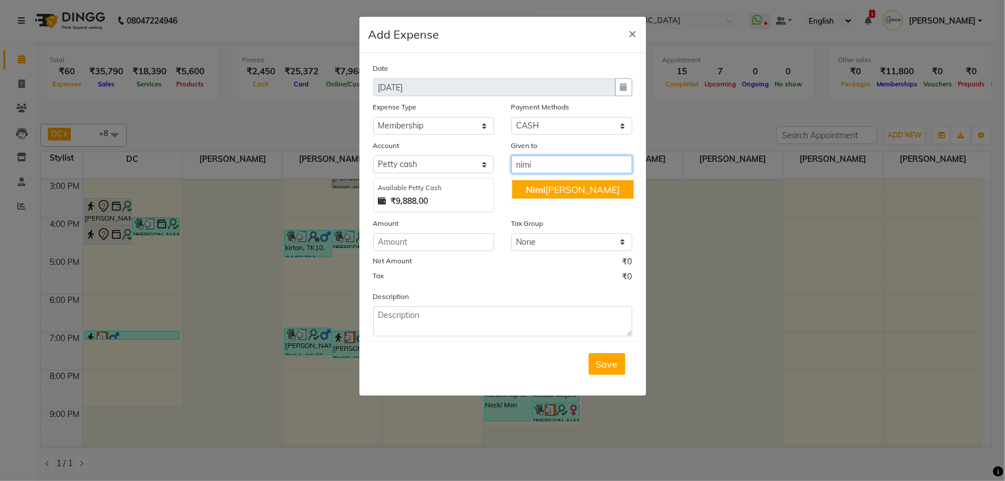
click at [535, 191] on span "Nimi" at bounding box center [536, 190] width 20 height 12
type input "[PERSON_NAME]"
click at [457, 253] on div "Date 01-09-2025 Expense Type Select Advance Cash transfer to hub Laundry Loan M…" at bounding box center [502, 199] width 259 height 274
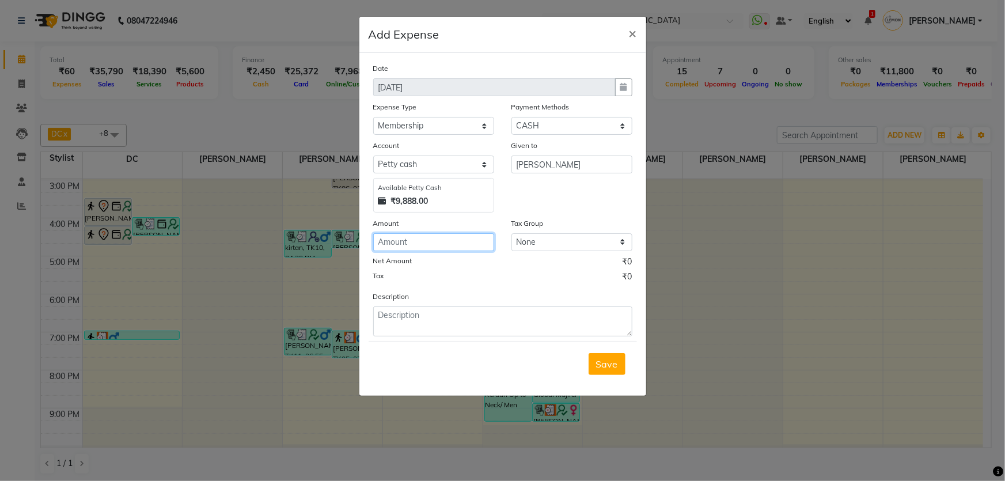
click at [460, 247] on input "number" at bounding box center [433, 242] width 121 height 18
type input "400"
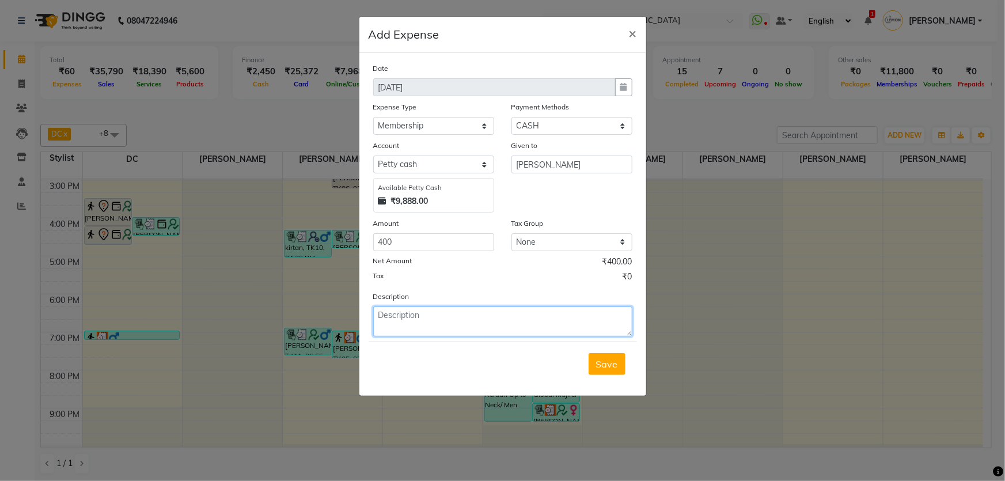
click at [404, 312] on textarea at bounding box center [502, 321] width 259 height 30
paste textarea "V/2025-26/1795"
paste textarea "V/2025-26/1800"
paste textarea "V/2025-26/1804"
type textarea "V/2025-26/1795 //// V/2025-26/1800 //// V/2025-26/1804"
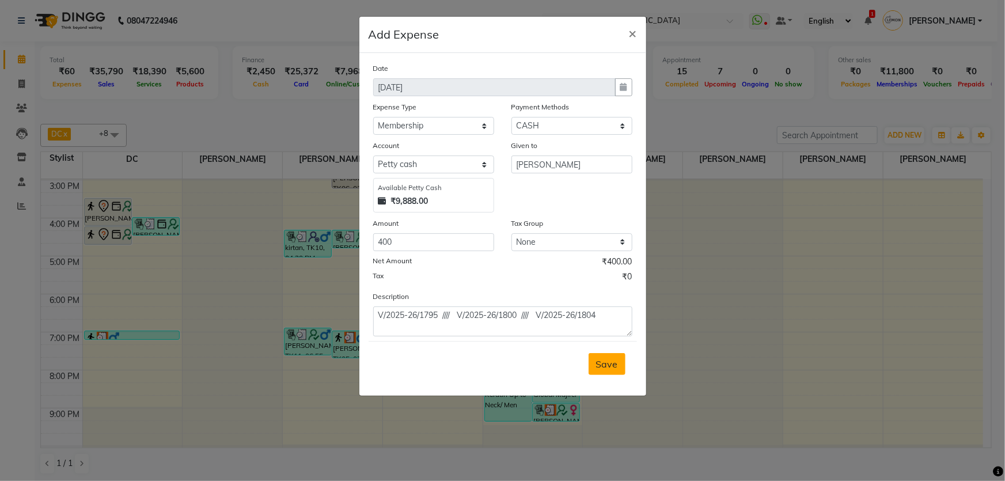
click at [604, 370] on span "Save" at bounding box center [607, 364] width 22 height 12
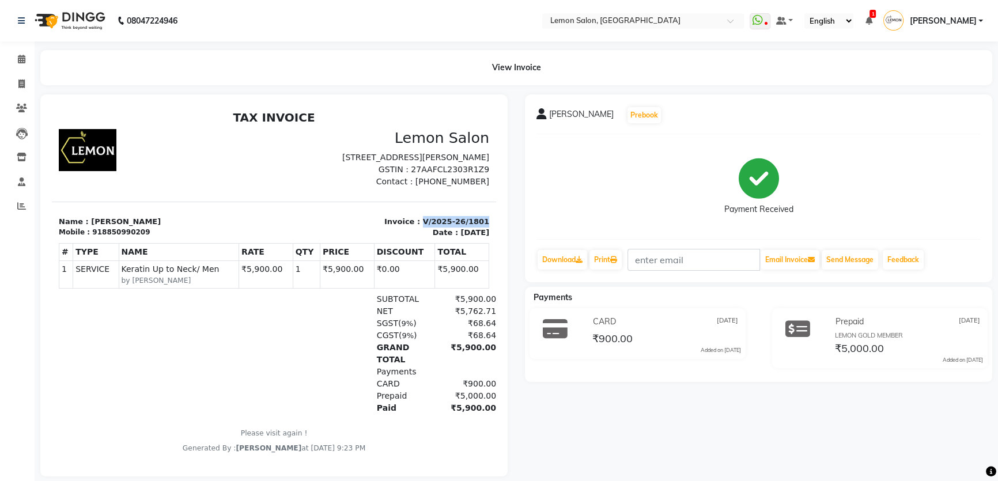
drag, startPoint x: 417, startPoint y: 233, endPoint x: 472, endPoint y: 234, distance: 55.3
click at [472, 228] on p "Invoice : V/2025-26/1801" at bounding box center [385, 222] width 209 height 12
copy p "V/2025-26/1801"
drag, startPoint x: 94, startPoint y: 244, endPoint x: 139, endPoint y: 244, distance: 44.9
click at [139, 237] on div "Mobile : 918850990209" at bounding box center [163, 232] width 209 height 10
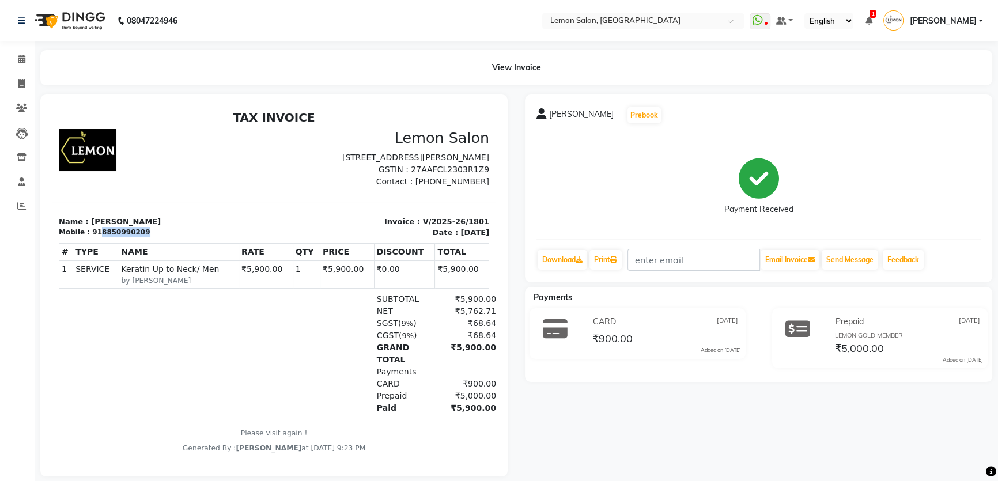
copy div "8850990209"
click at [24, 63] on icon at bounding box center [21, 59] width 7 height 9
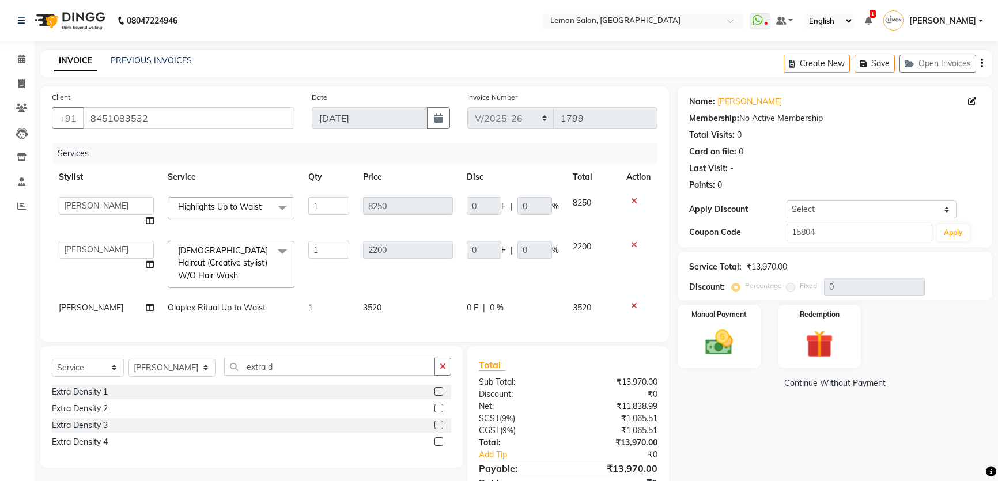
select select "568"
select select "13136"
select select "service"
select select "13136"
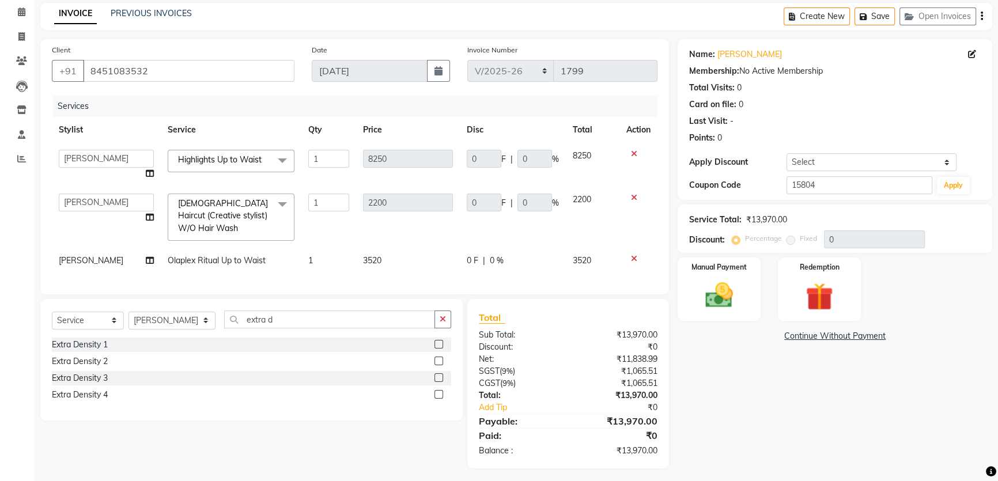
scroll to position [47, 0]
click at [194, 80] on input "8451083532" at bounding box center [188, 71] width 211 height 22
drag, startPoint x: 166, startPoint y: 70, endPoint x: 57, endPoint y: 91, distance: 111.4
click at [57, 91] on div "Client +91 8451083532 Date 01-09-2025 Invoice Number MRD/2025-26 V/2025 V/2025-…" at bounding box center [354, 166] width 628 height 255
click at [232, 47] on div "Client +91 8451083532" at bounding box center [173, 67] width 260 height 47
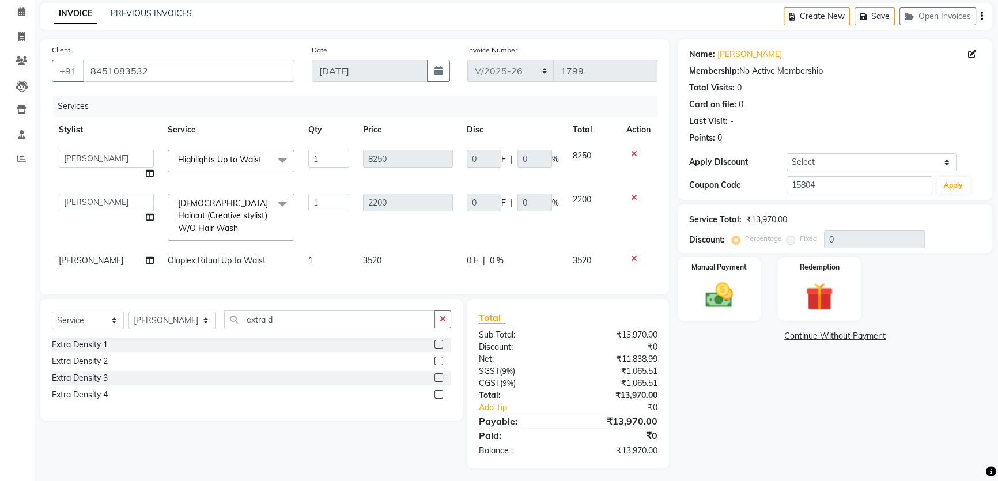
click at [634, 198] on icon at bounding box center [634, 198] width 6 height 8
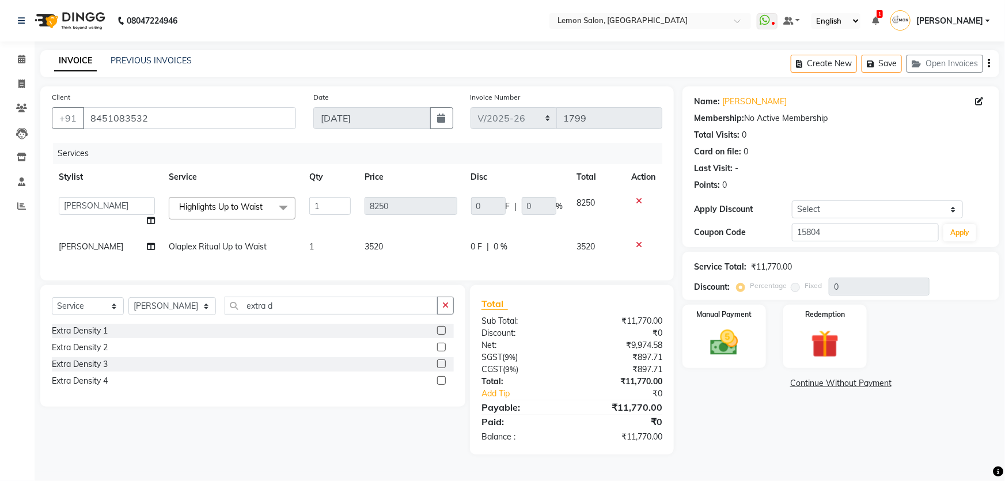
click at [639, 200] on icon at bounding box center [639, 201] width 6 height 8
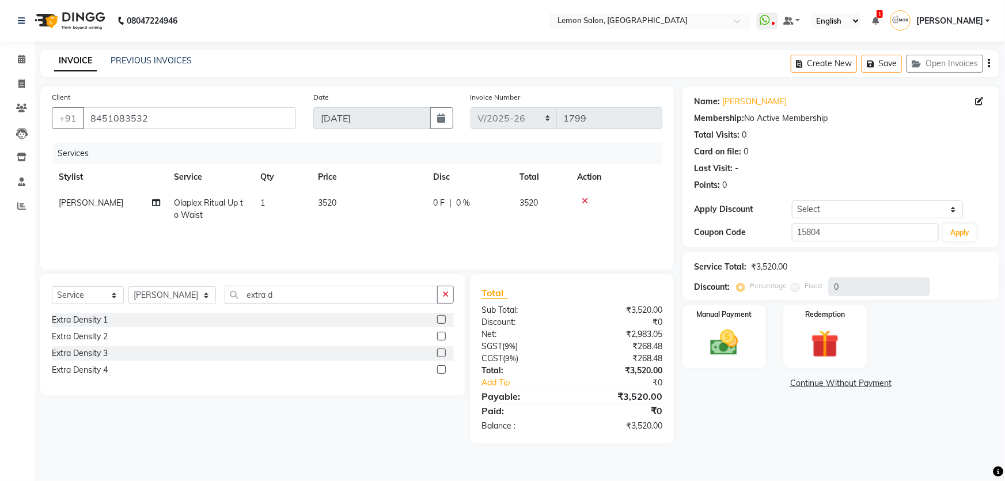
click at [203, 104] on div "Client +91 8451083532" at bounding box center [173, 114] width 261 height 47
click at [202, 123] on input "8451083532" at bounding box center [189, 118] width 213 height 22
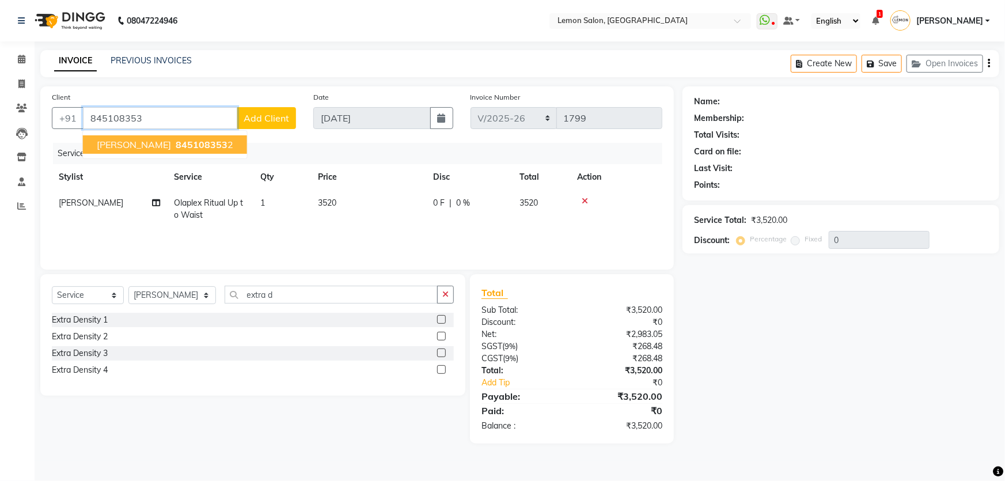
click at [215, 146] on button "heta rawal 845108353 2" at bounding box center [165, 144] width 164 height 18
type input "8451083532"
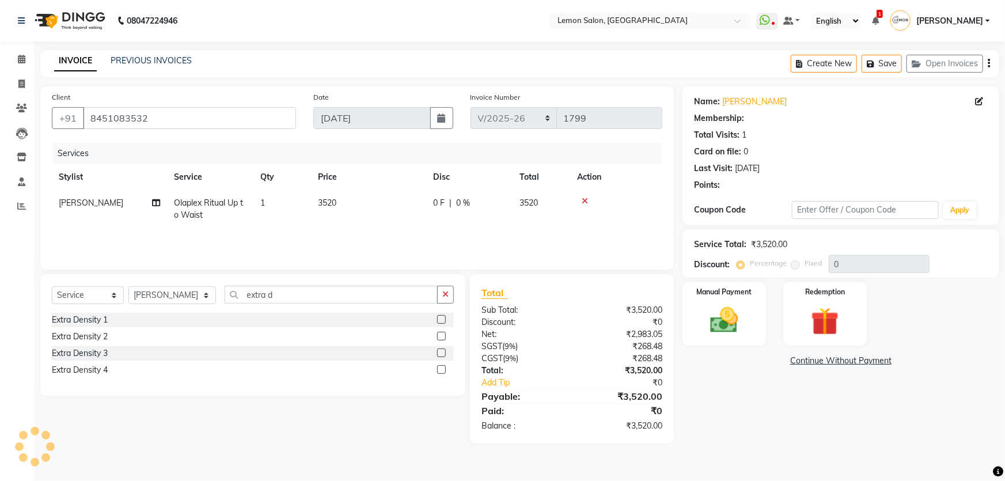
select select "1: Object"
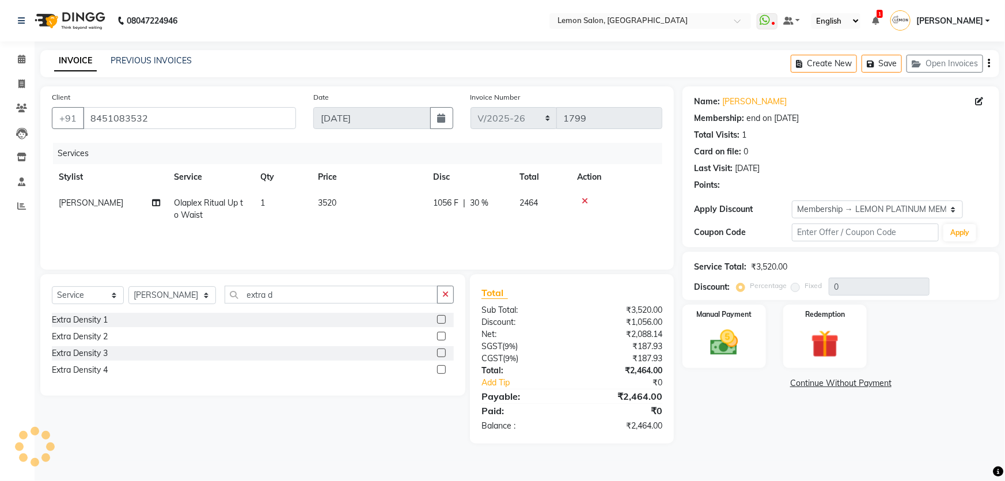
type input "30"
click at [708, 333] on img at bounding box center [724, 342] width 47 height 33
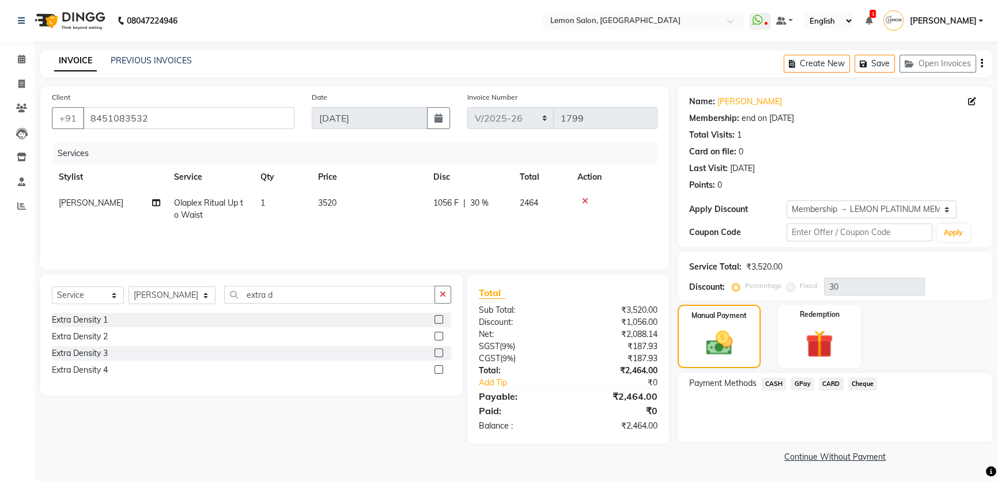
click at [795, 385] on span "GPay" at bounding box center [802, 383] width 24 height 13
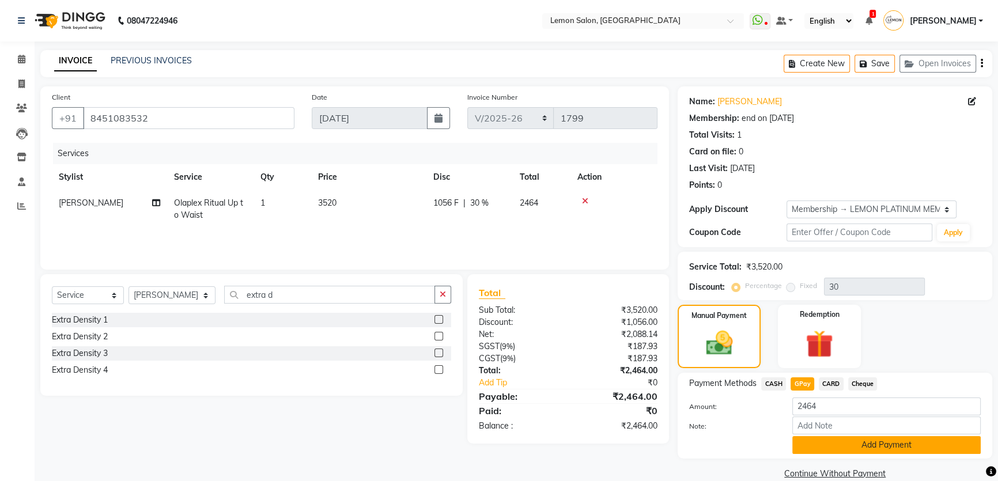
click at [818, 438] on button "Add Payment" at bounding box center [886, 445] width 188 height 18
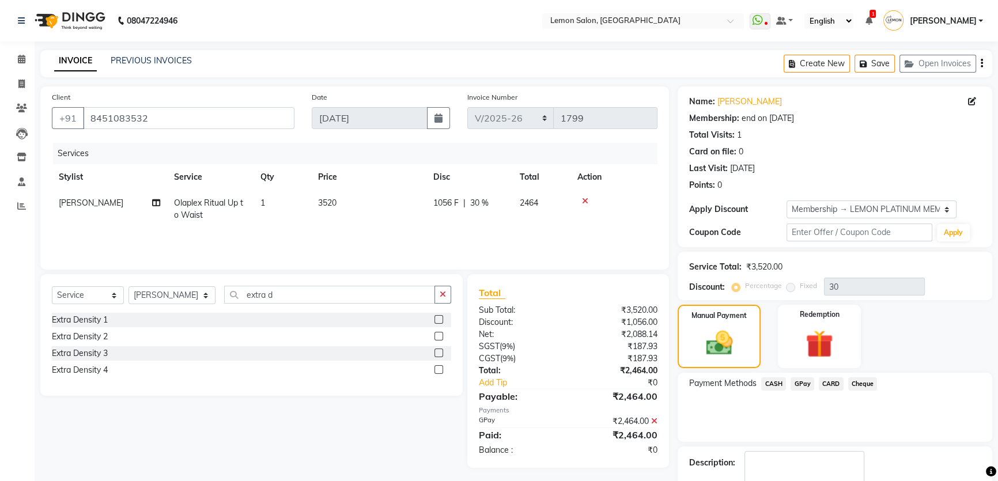
scroll to position [66, 0]
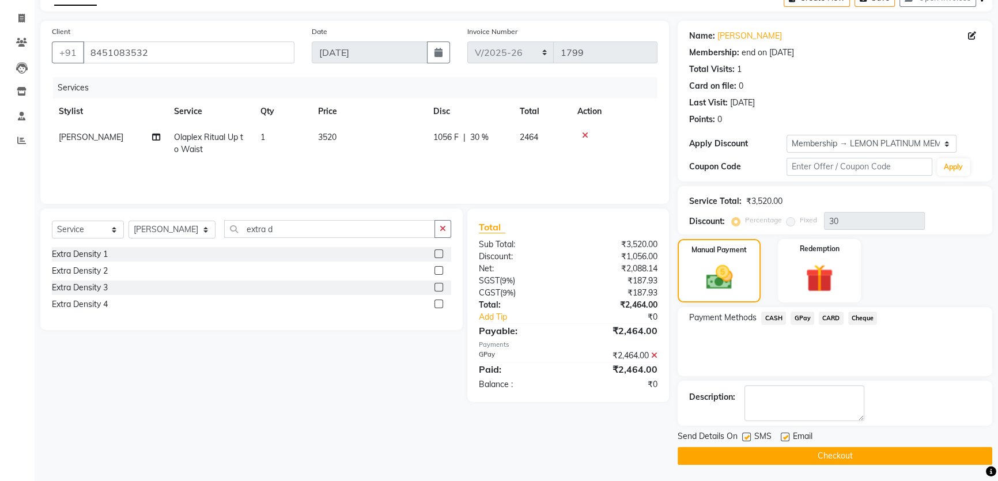
click at [744, 433] on label at bounding box center [746, 437] width 9 height 9
click at [744, 434] on input "checkbox" at bounding box center [745, 437] width 7 height 7
checkbox input "false"
click at [783, 436] on label at bounding box center [784, 437] width 9 height 9
click at [783, 436] on input "checkbox" at bounding box center [783, 437] width 7 height 7
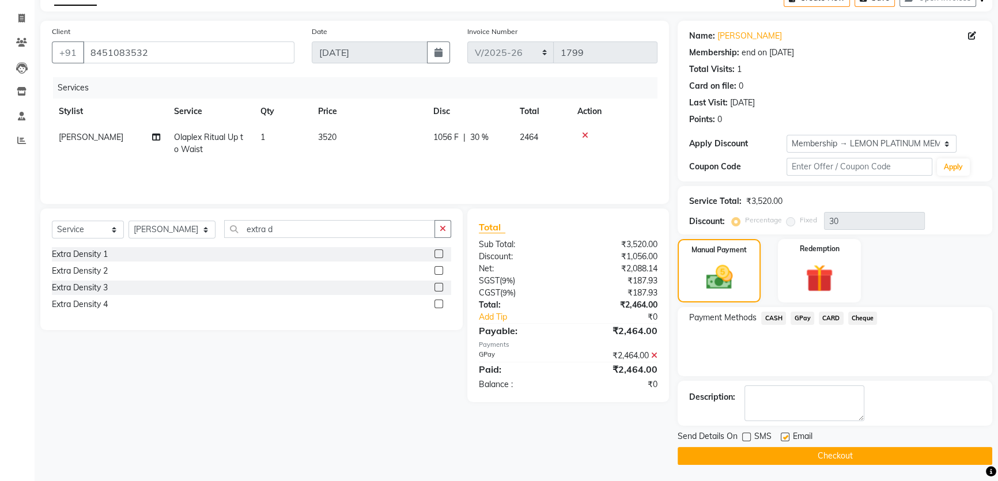
checkbox input "false"
click at [782, 457] on button "Checkout" at bounding box center [834, 456] width 314 height 18
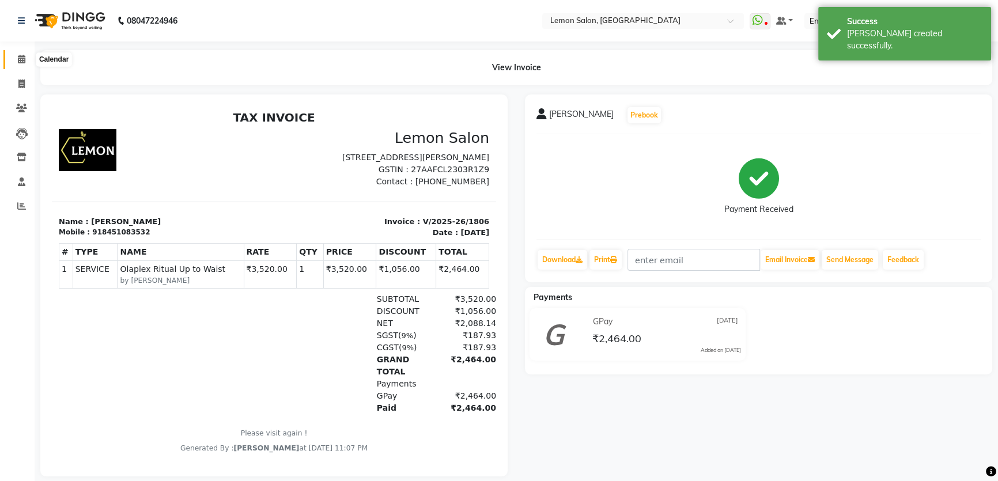
click at [29, 60] on span at bounding box center [22, 59] width 20 height 13
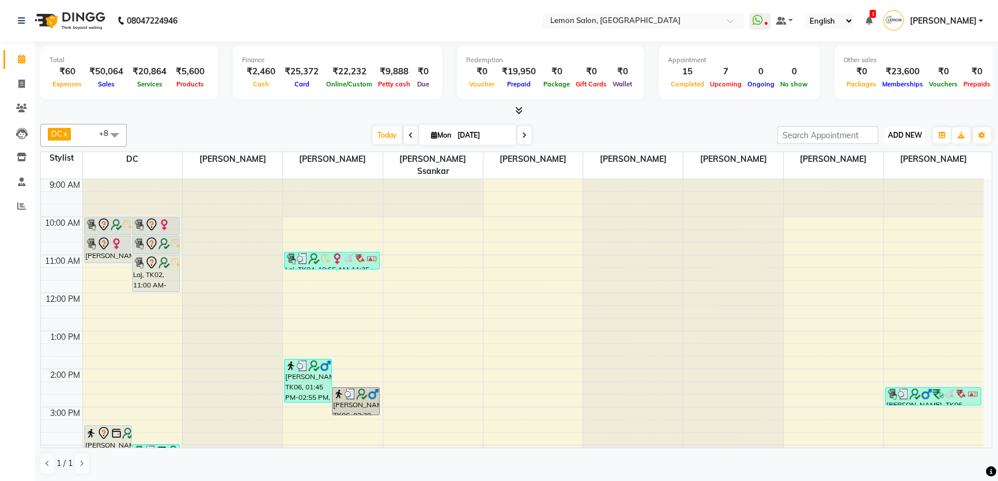
click at [901, 134] on span "ADD NEW" at bounding box center [905, 135] width 34 height 9
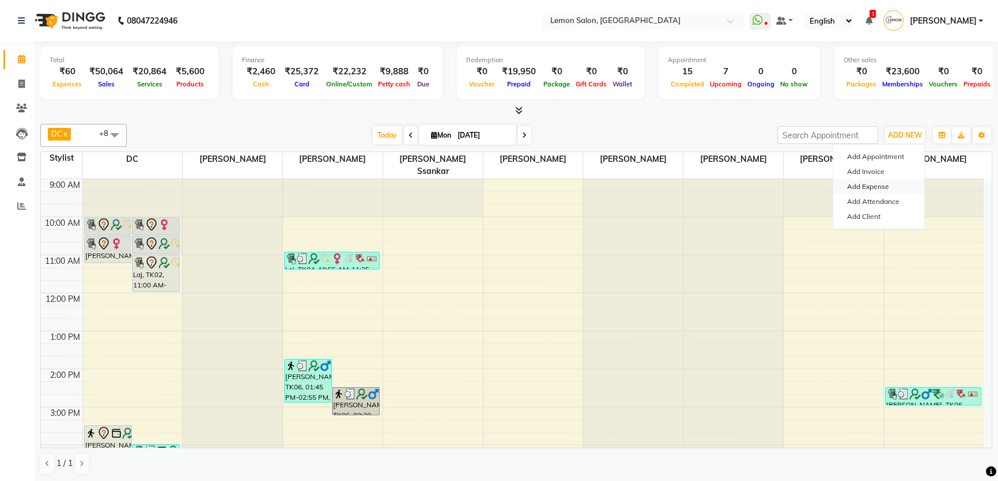
click at [870, 189] on link "Add Expense" at bounding box center [878, 186] width 91 height 15
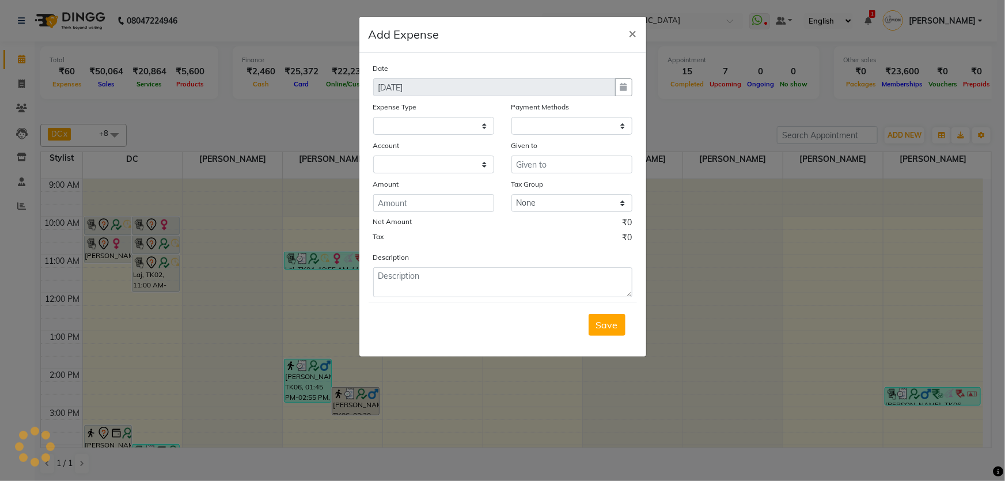
select select
select select "1"
select select "1939"
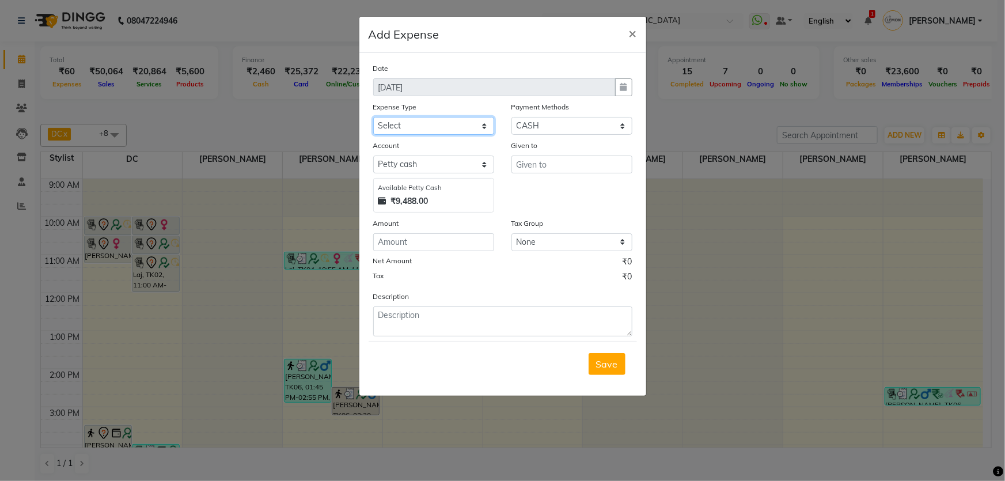
click at [453, 129] on select "Select Advance Cash transfer to hub Laundry Loan Membership Milk Miscellaneous …" at bounding box center [433, 126] width 121 height 18
select select "2685"
click at [373, 117] on select "Select Advance Cash transfer to hub Laundry Loan Membership Milk Miscellaneous …" at bounding box center [433, 126] width 121 height 18
click at [559, 170] on input "text" at bounding box center [571, 165] width 121 height 18
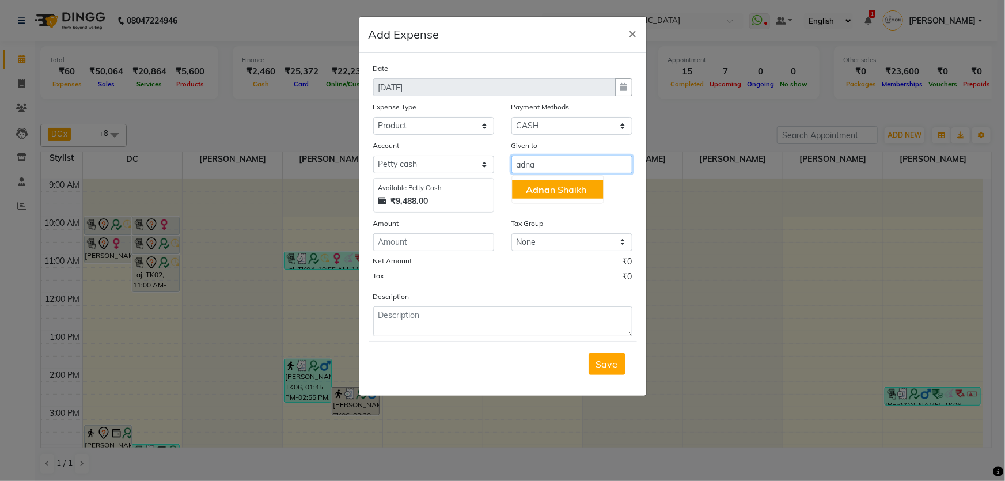
click at [548, 190] on span "Adna" at bounding box center [538, 190] width 24 height 12
type input "[PERSON_NAME]"
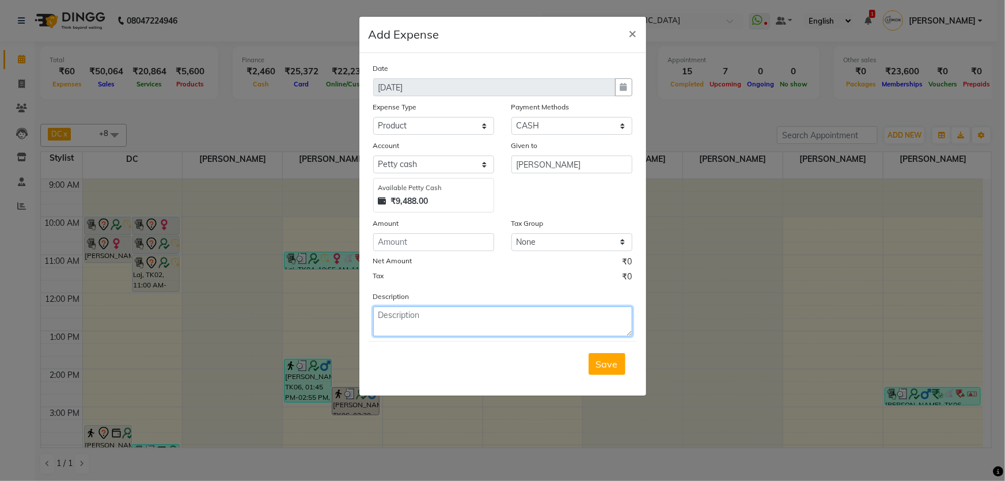
click at [444, 316] on textarea at bounding box center [502, 321] width 259 height 30
paste textarea "V/2025-26/1798"
type textarea "V/2025-26/1798"
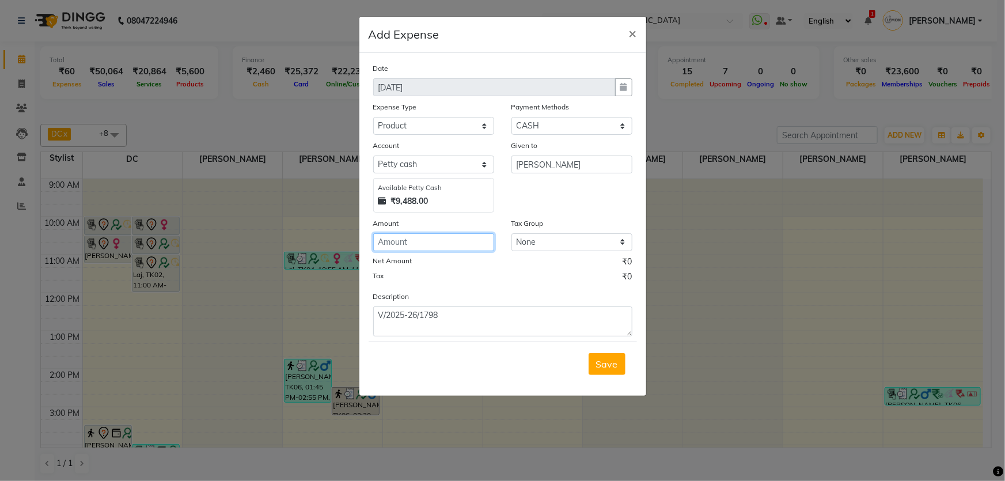
click at [435, 251] on input "number" at bounding box center [433, 242] width 121 height 18
type input "237"
click at [605, 369] on span "Save" at bounding box center [607, 364] width 22 height 12
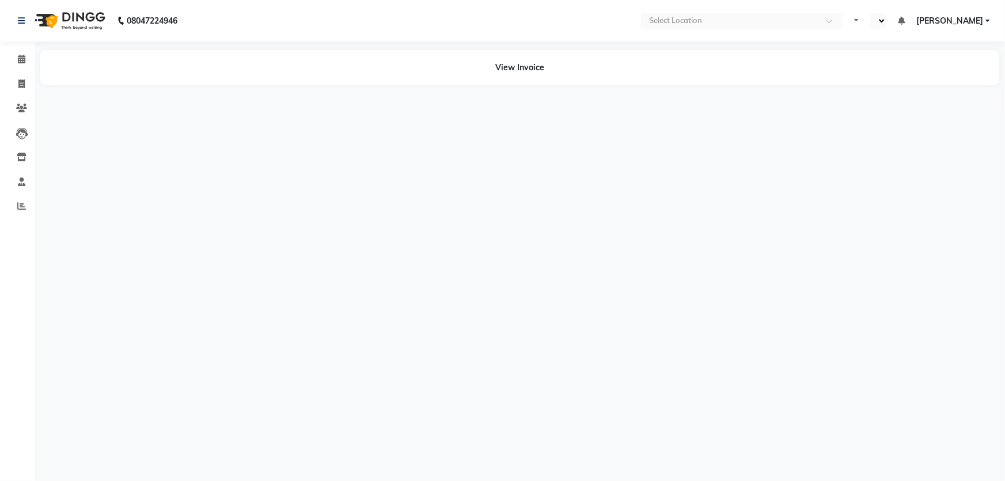
select select "en"
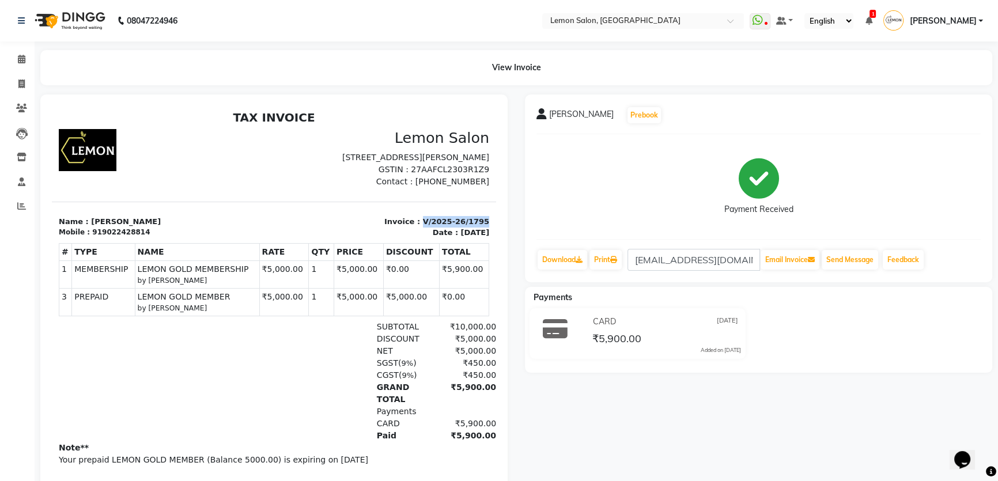
drag, startPoint x: 415, startPoint y: 230, endPoint x: 540, endPoint y: 336, distance: 163.9
click at [488, 230] on html "TAX INVOICE Lemon Salon [STREET_ADDRESS][PERSON_NAME] GSTIN : 27AAFCL2303R1Z9 M…" at bounding box center [274, 308] width 444 height 404
copy p "V/2025-26/1795"
drag, startPoint x: 416, startPoint y: 233, endPoint x: 476, endPoint y: 221, distance: 60.5
click at [476, 221] on section "Name : [PERSON_NAME] Mobile : 918850990209 Invoice : V/2025-26/1800 Date : [DAT…" at bounding box center [274, 220] width 444 height 37
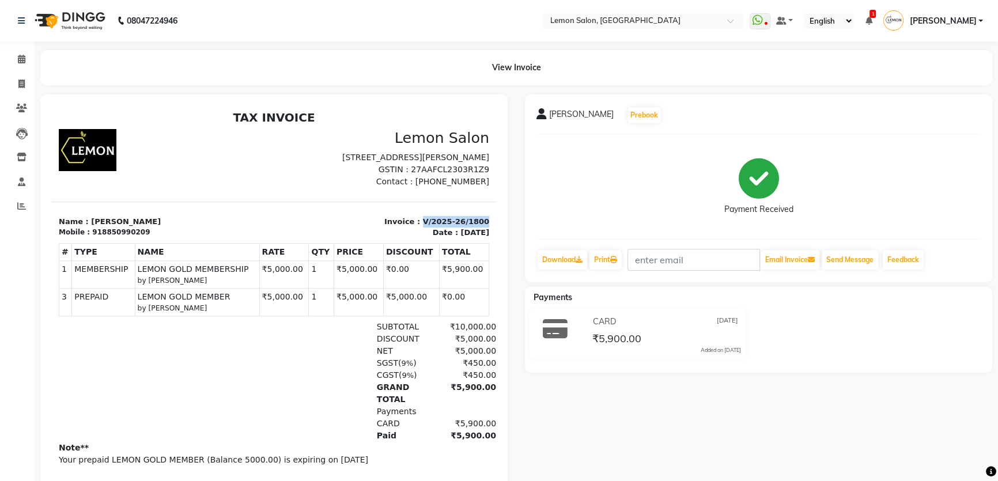
copy p "V/2025-26/1800"
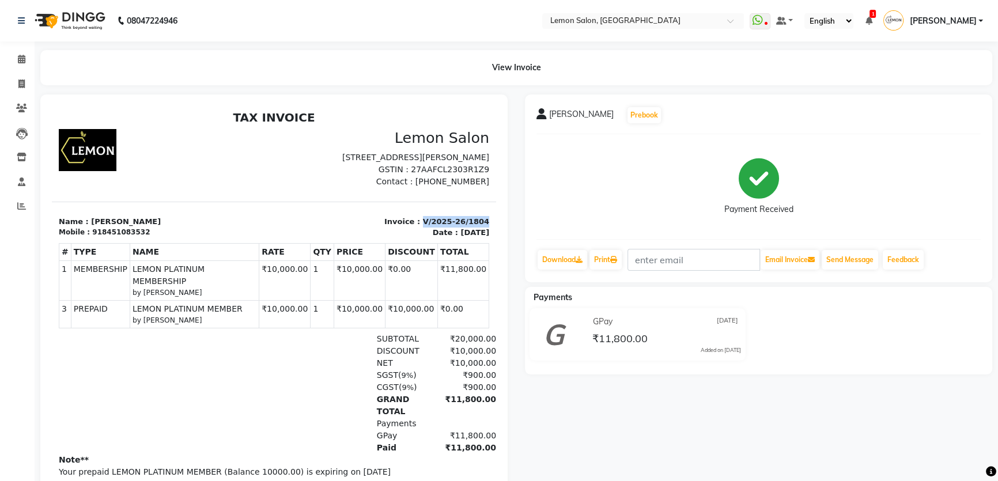
drag, startPoint x: 415, startPoint y: 231, endPoint x: 478, endPoint y: 230, distance: 63.4
click at [478, 230] on div "Invoice : V/2025-26/1804 Date : [DATE]" at bounding box center [385, 227] width 222 height 22
copy p "V/2025-26/1804"
click at [24, 57] on icon at bounding box center [21, 59] width 7 height 9
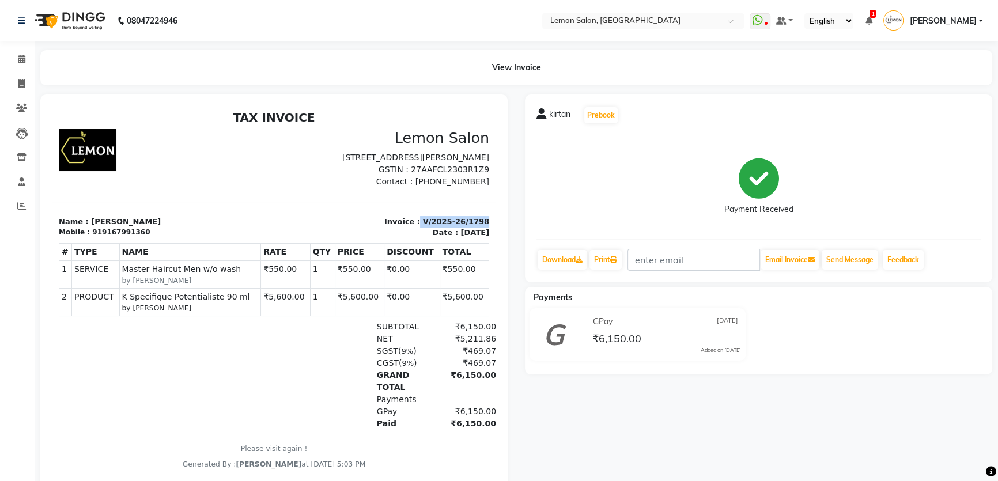
drag, startPoint x: 414, startPoint y: 233, endPoint x: 477, endPoint y: 225, distance: 64.5
click at [477, 225] on section "Name : kirtan Mobile : 919167991360 Invoice : V/2025-26/1798 Date : September 1…" at bounding box center [274, 220] width 444 height 37
click at [22, 59] on icon at bounding box center [21, 59] width 7 height 9
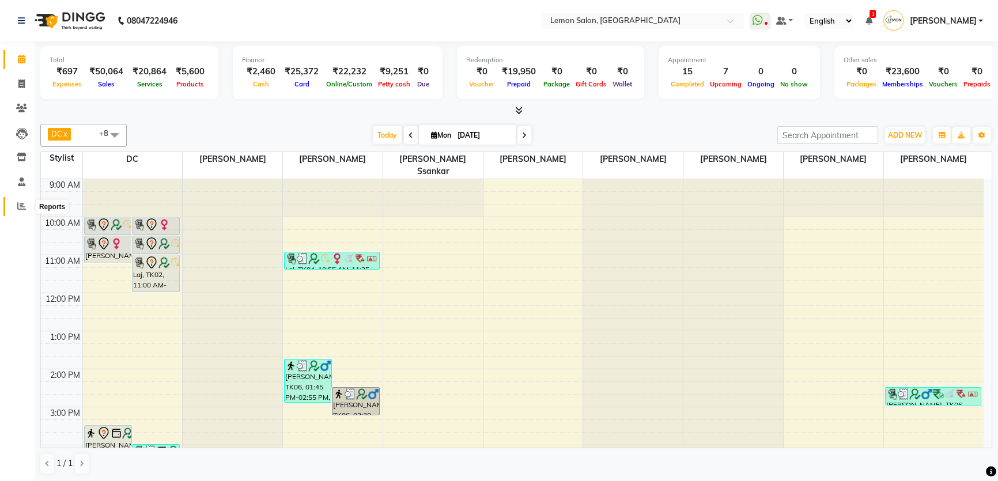
click at [17, 207] on icon at bounding box center [21, 206] width 9 height 9
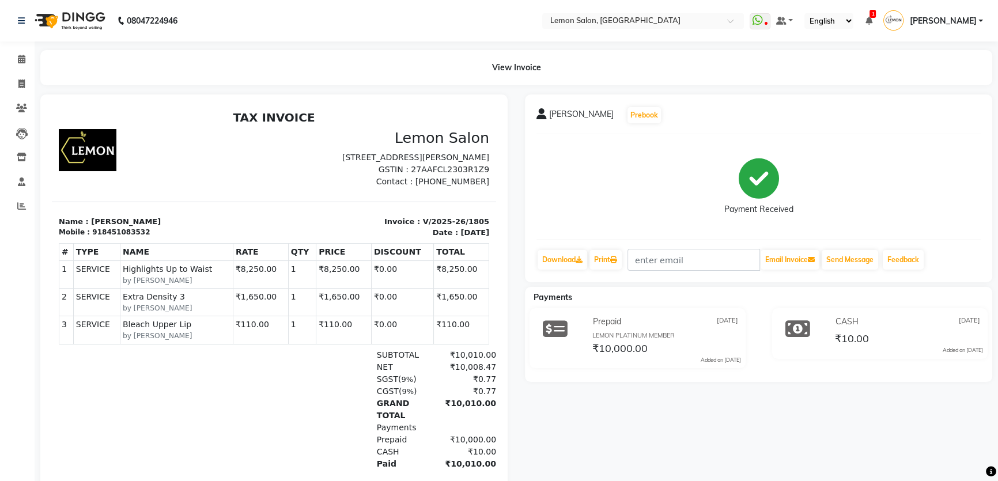
scroll to position [9, 0]
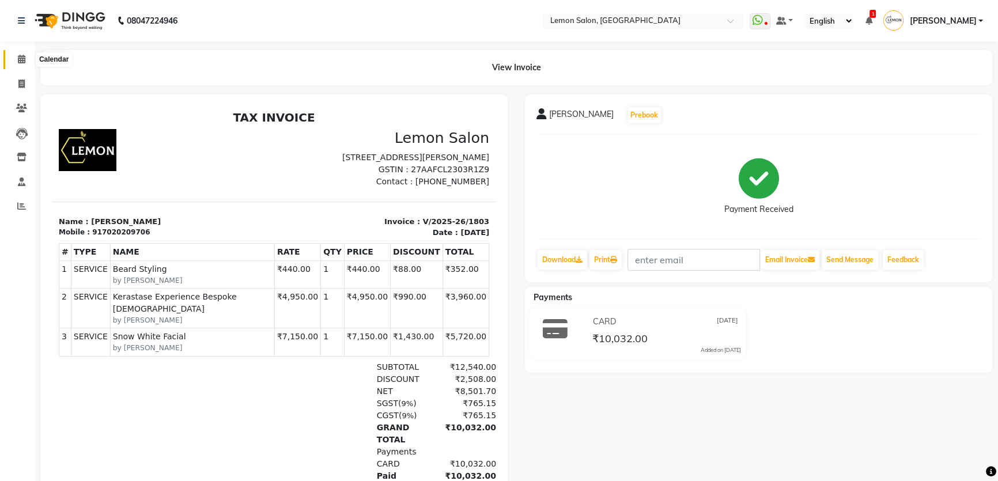
click at [22, 59] on icon at bounding box center [21, 59] width 7 height 9
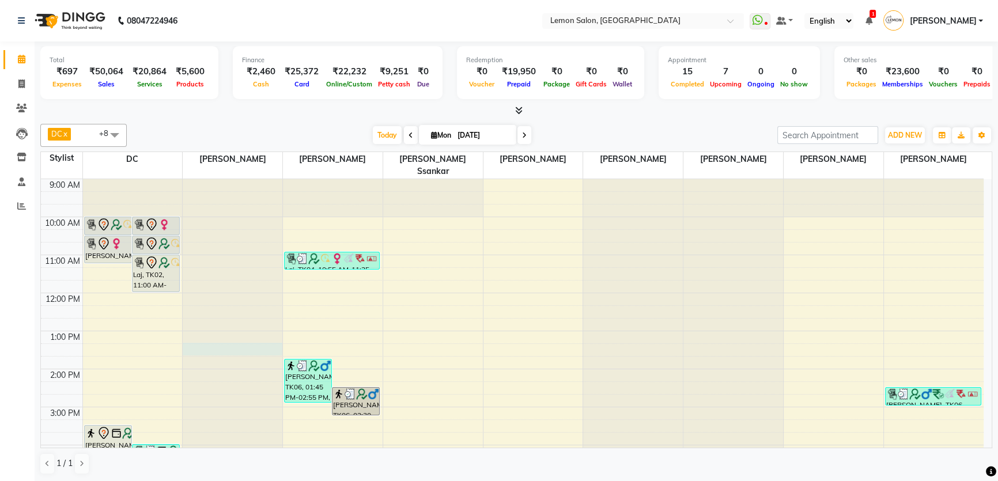
click at [259, 179] on div at bounding box center [233, 179] width 100 height 0
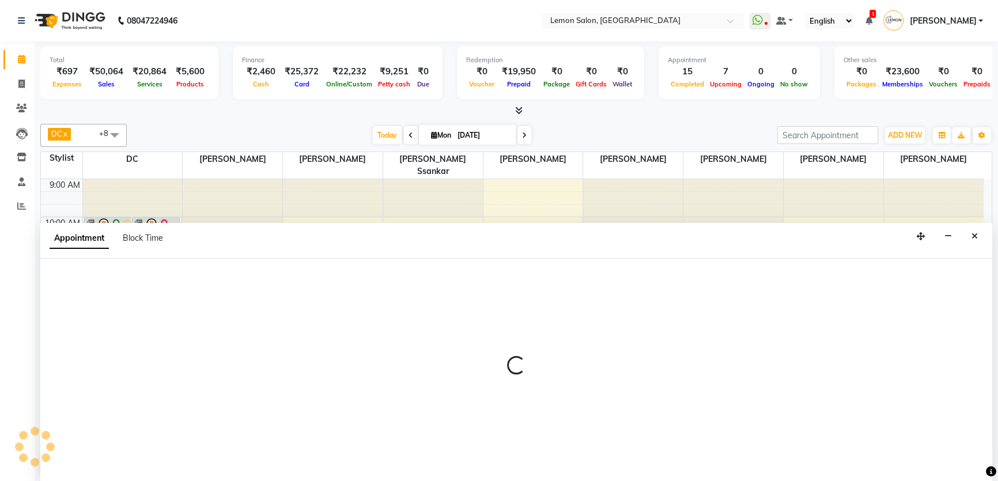
select select "30692"
select select "795"
select select "tentative"
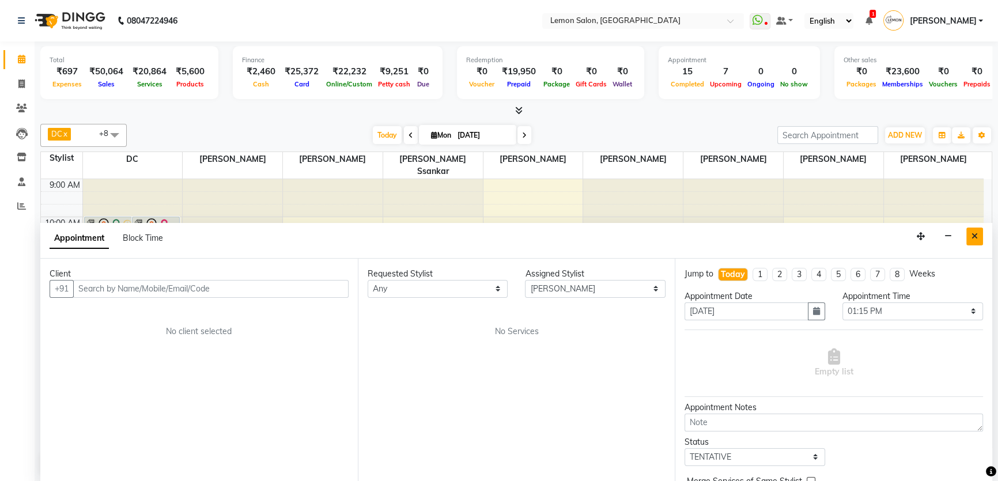
click at [974, 240] on button "Close" at bounding box center [974, 237] width 17 height 18
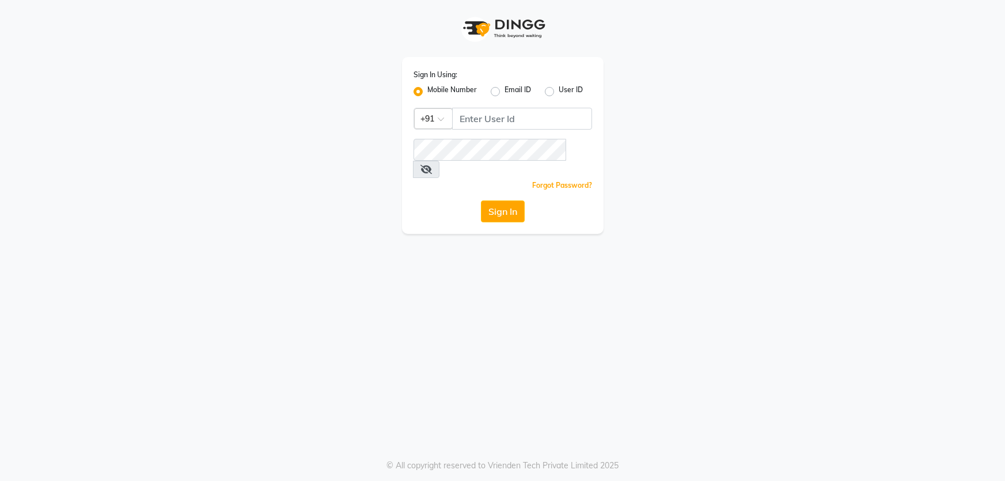
click at [496, 124] on input "Username" at bounding box center [522, 119] width 140 height 22
type input "9137614940"
click at [493, 200] on button "Sign In" at bounding box center [503, 211] width 44 height 22
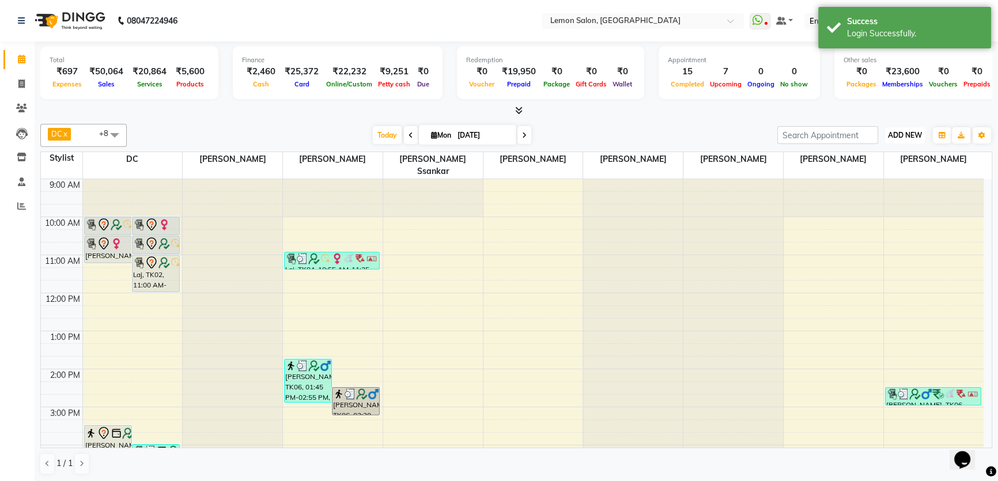
click at [904, 136] on span "ADD NEW" at bounding box center [905, 135] width 34 height 9
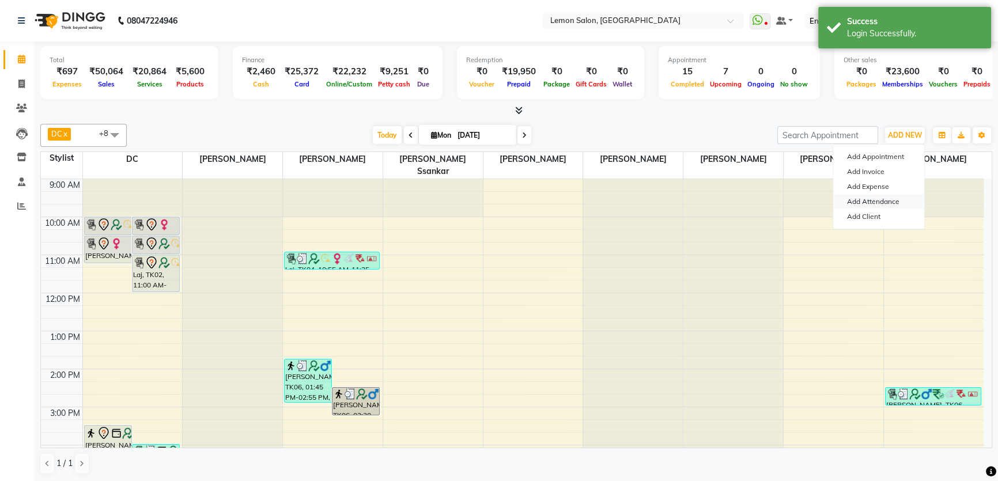
click at [881, 200] on link "Add Attendance" at bounding box center [878, 201] width 91 height 15
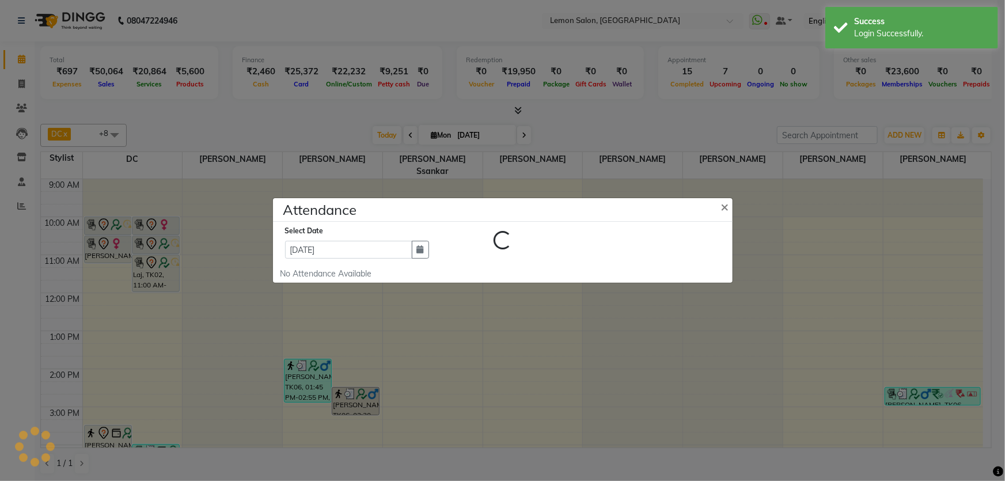
select select "W"
select select "A"
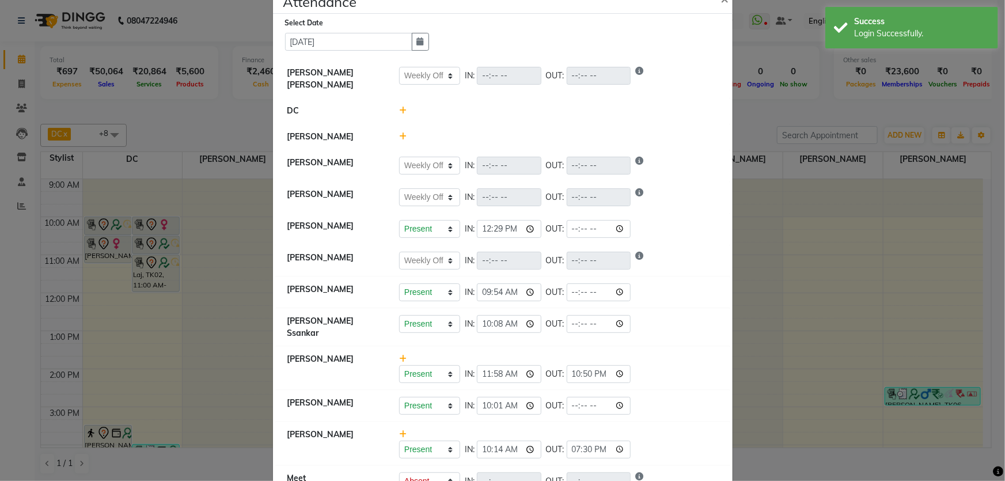
scroll to position [52, 0]
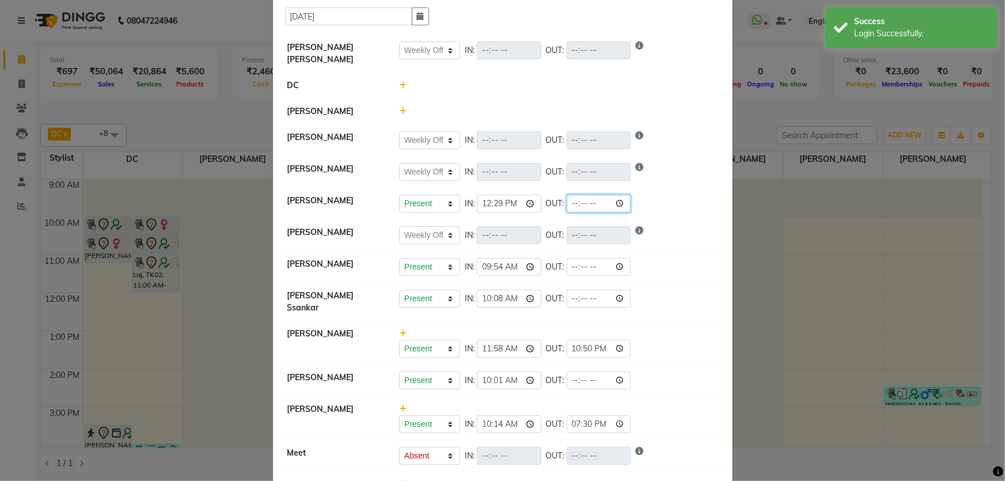
click at [574, 198] on input "time" at bounding box center [599, 204] width 65 height 18
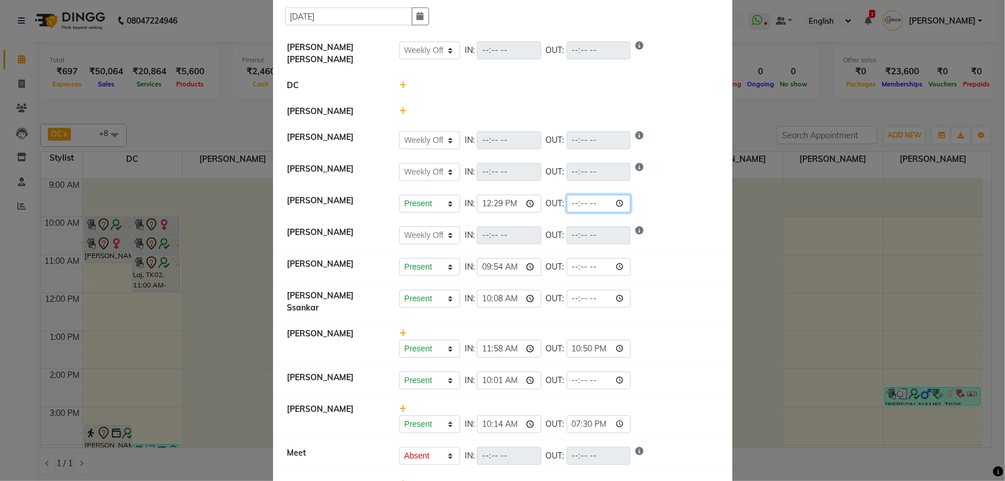
type input "23:30"
click at [567, 264] on input "time" at bounding box center [599, 267] width 65 height 18
select select "W"
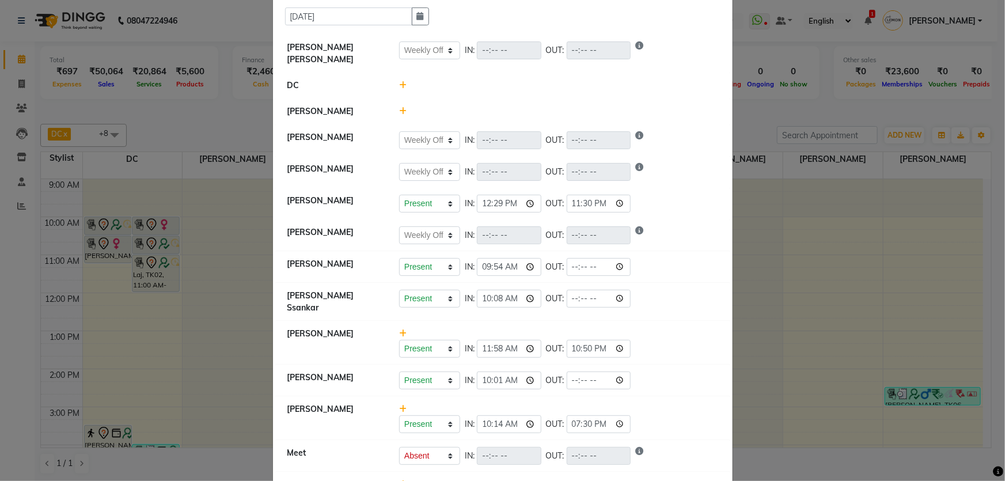
select select "W"
select select "A"
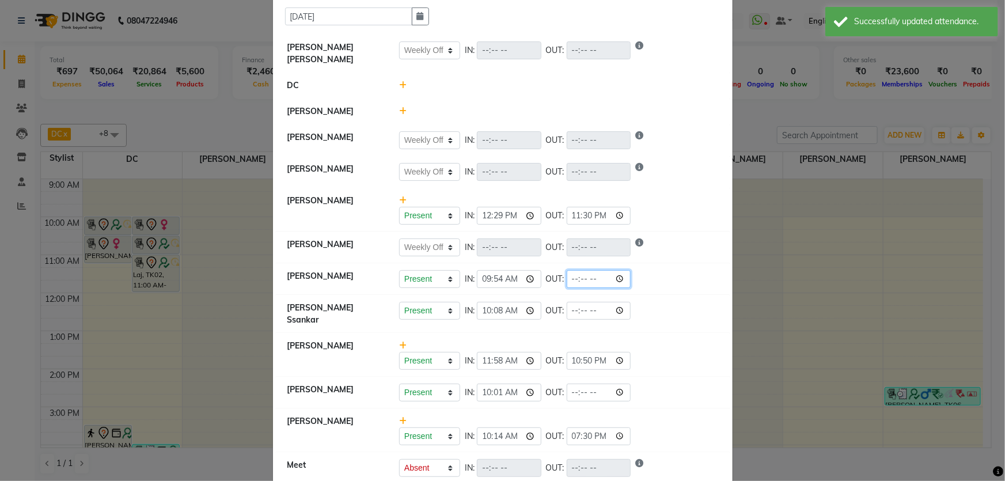
click at [573, 276] on input "time" at bounding box center [599, 279] width 65 height 18
type input "23:30"
click at [578, 384] on input "time" at bounding box center [599, 393] width 65 height 18
select select "W"
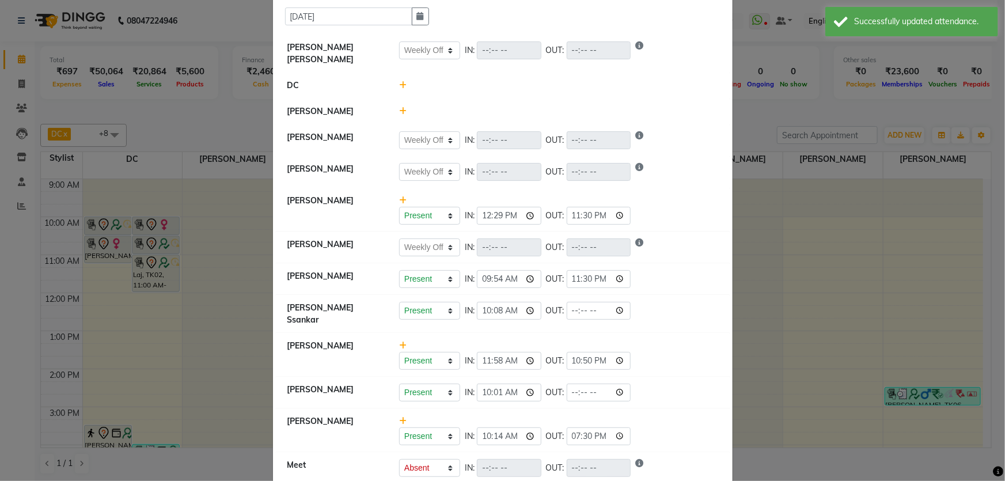
select select "W"
select select "A"
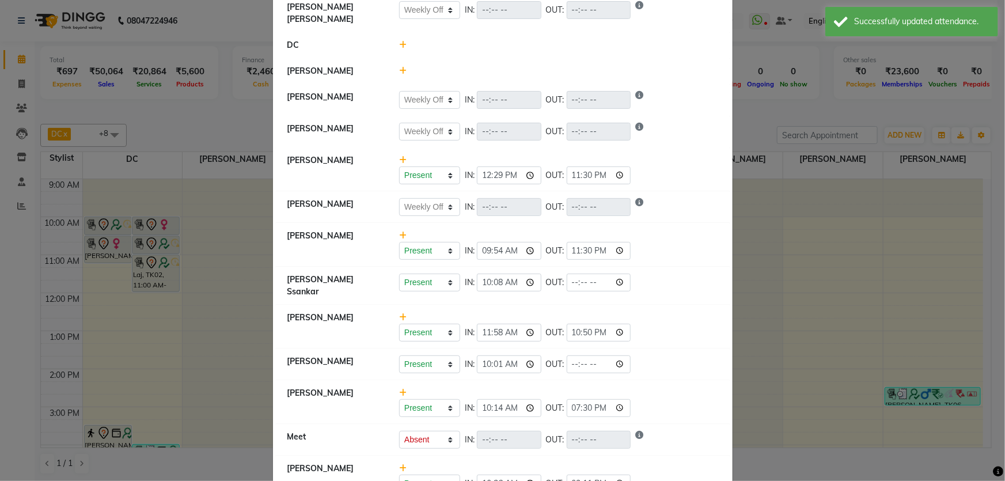
scroll to position [104, 0]
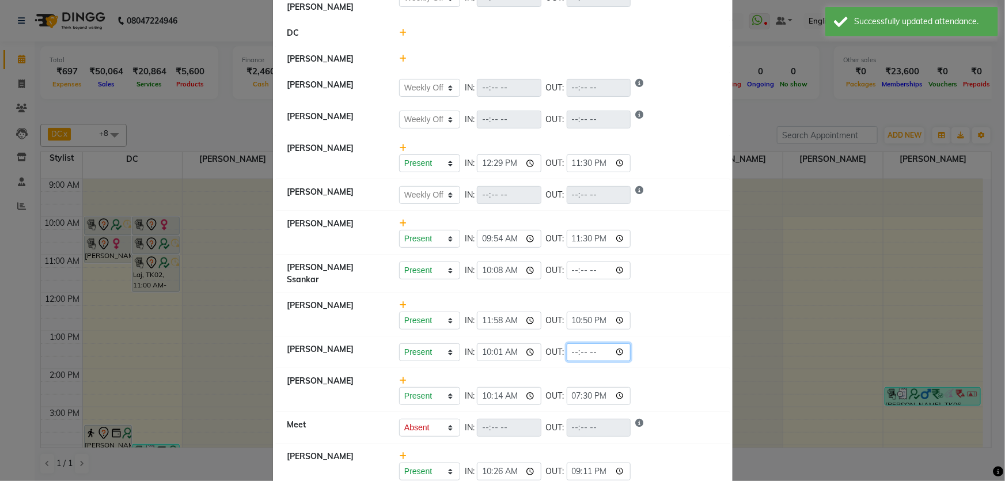
click at [574, 343] on input "time" at bounding box center [599, 352] width 65 height 18
type input "23:30"
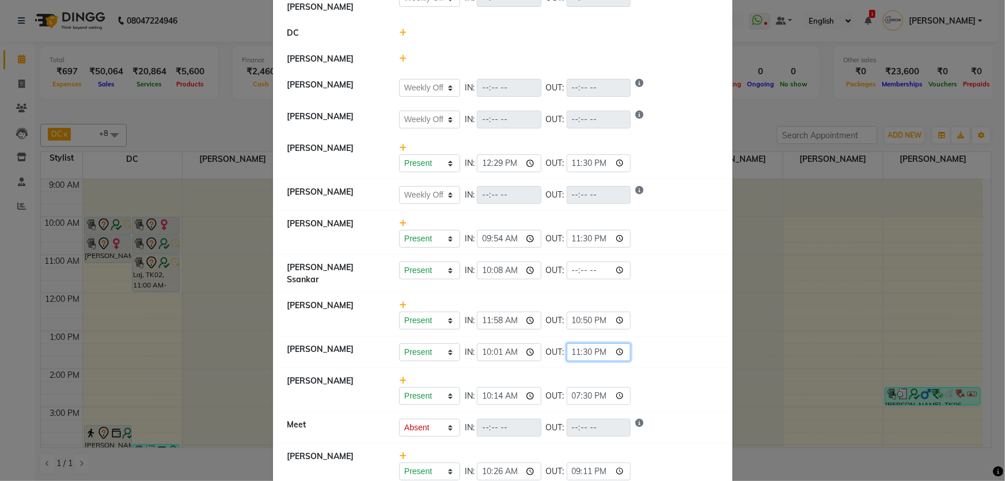
scroll to position [116, 0]
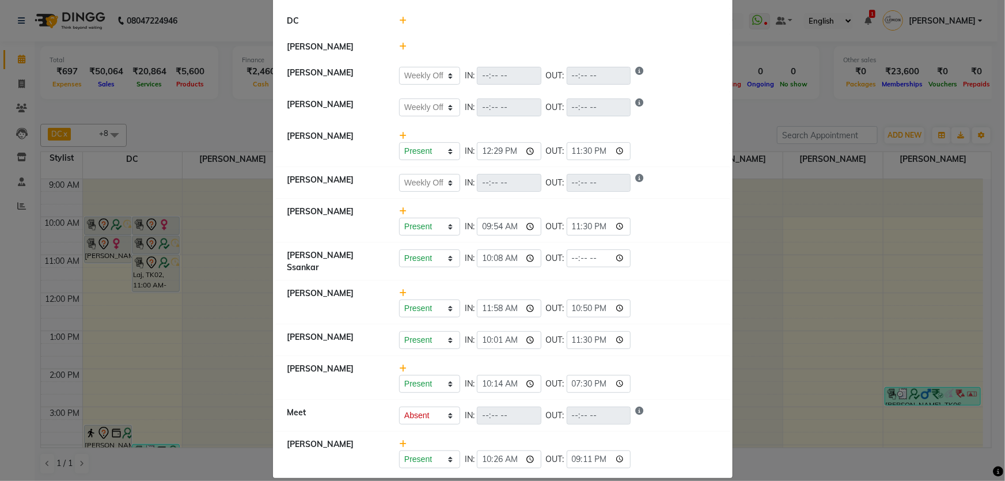
select select "W"
select select "A"
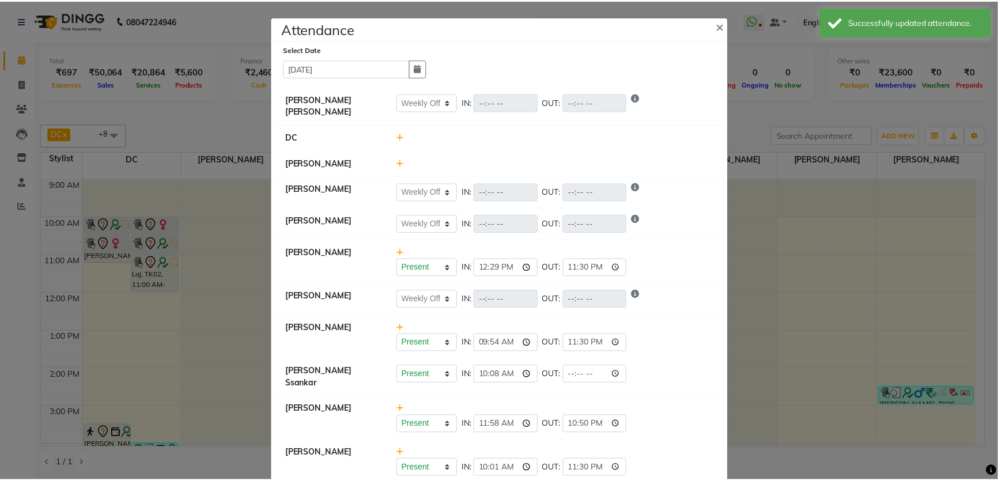
scroll to position [0, 0]
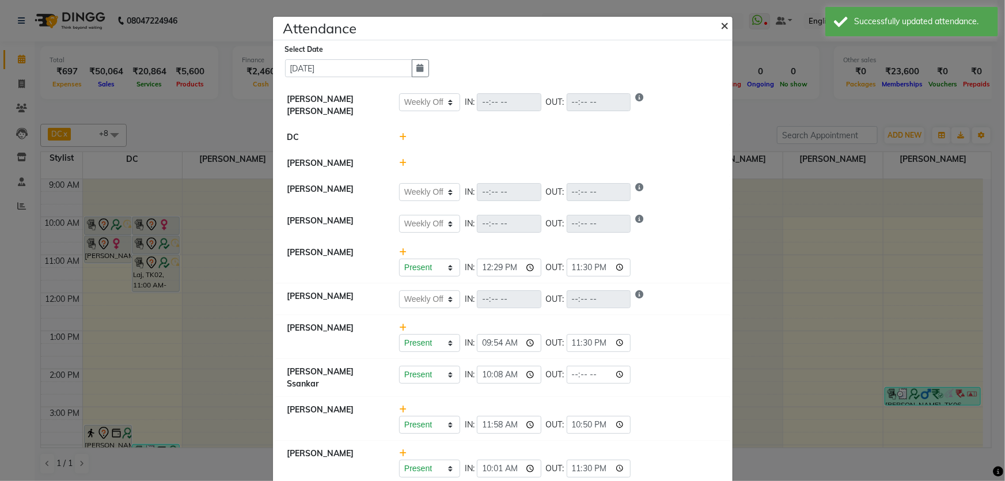
click at [716, 23] on button "×" at bounding box center [726, 25] width 29 height 32
